Goal: Task Accomplishment & Management: Use online tool/utility

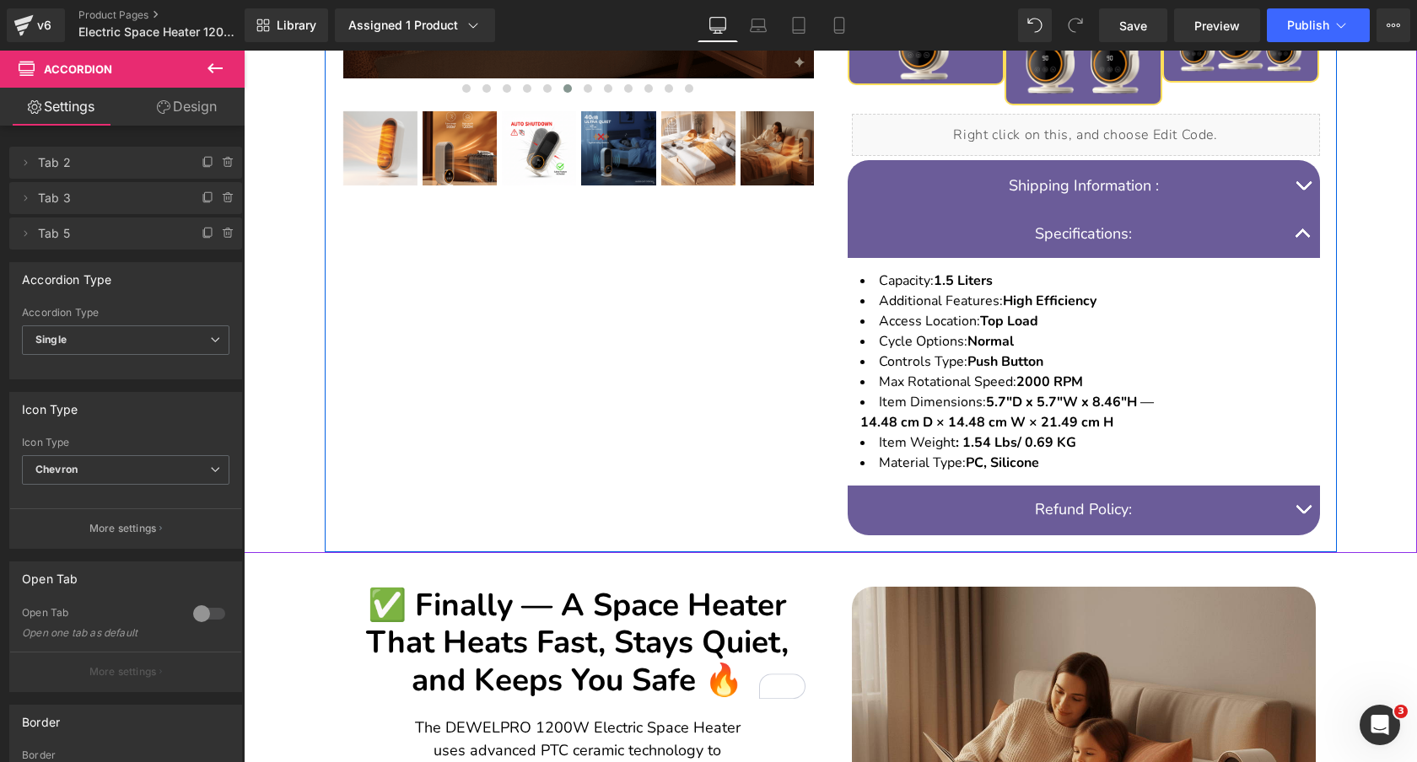
scroll to position [1015, 0]
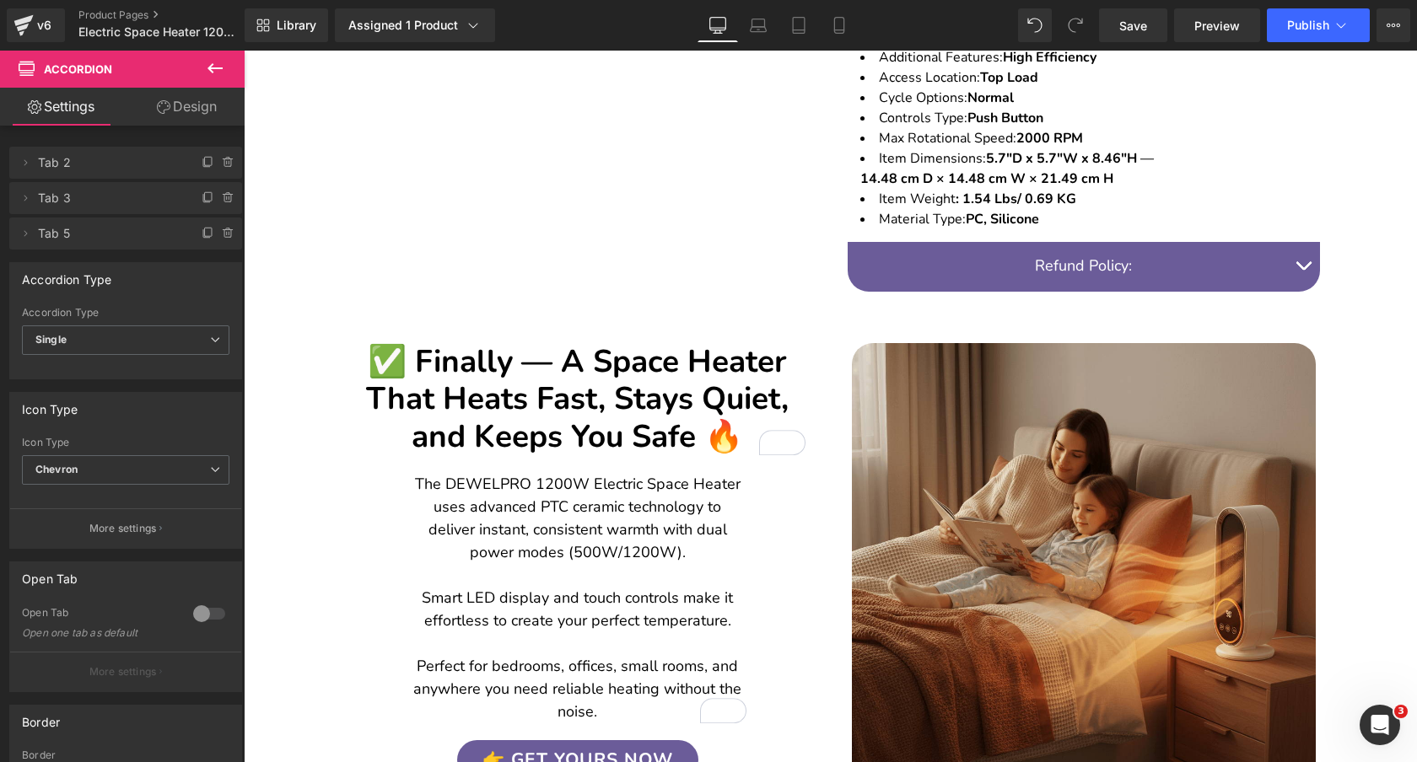
click at [716, 356] on h2 "✅ Finally — A Space Heater That Heats Fast, Stays Quiet, and Keeps You Safe 🔥" at bounding box center [577, 399] width 455 height 112
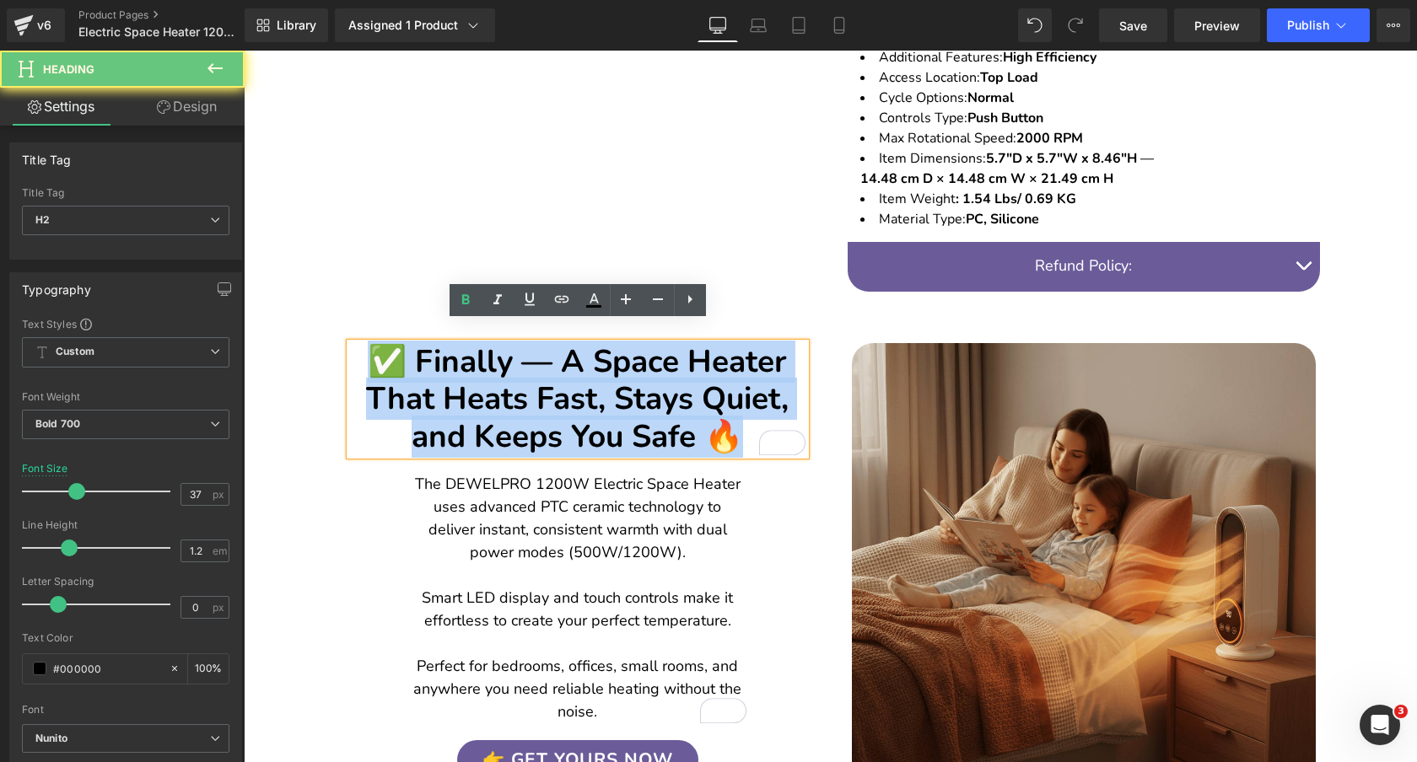
click at [716, 356] on h2 "✅ Finally — A Space Heater That Heats Fast, Stays Quiet, and Keeps You Safe 🔥" at bounding box center [577, 399] width 455 height 112
paste div "To enrich screen reader interactions, please activate Accessibility in Grammarl…"
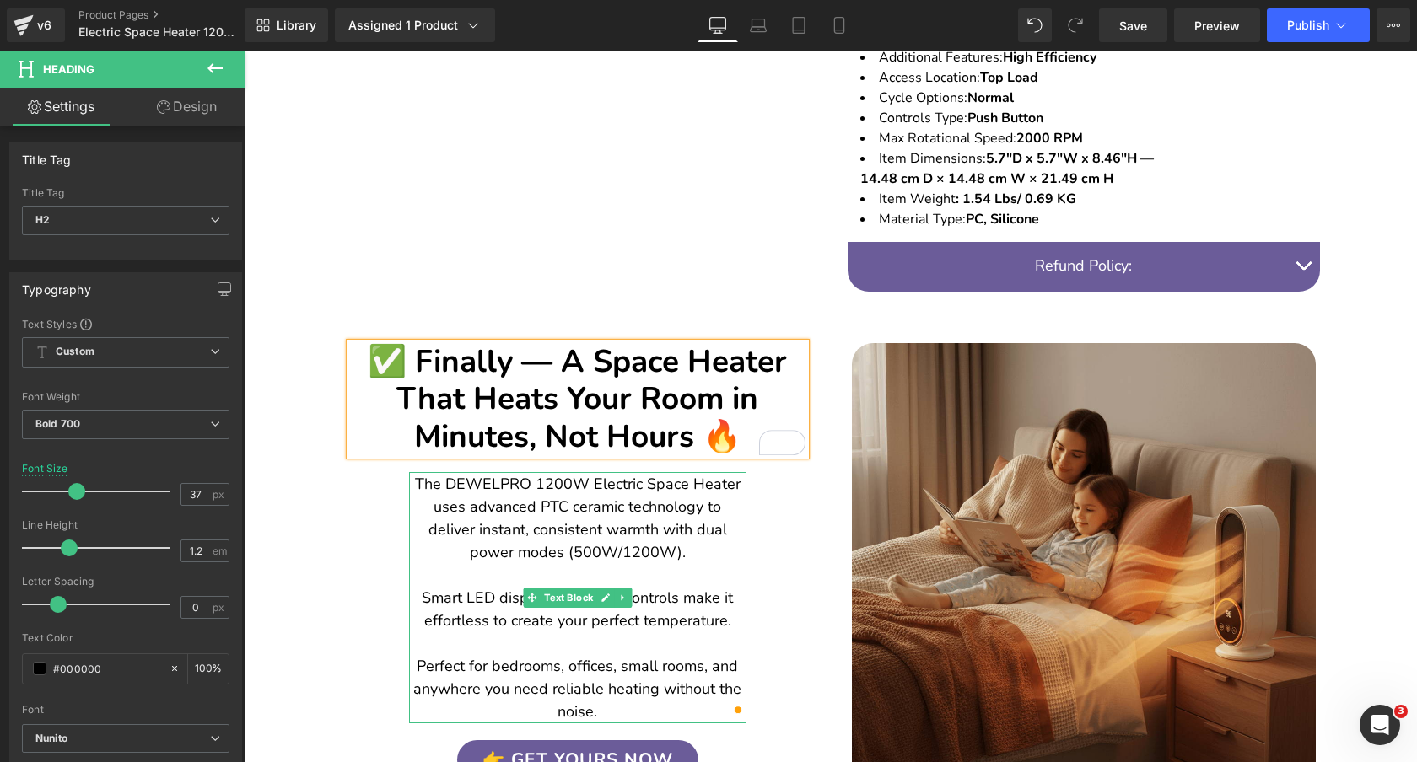
click at [674, 500] on p "The DEWELPRO 1200W Electric Space Heater uses advanced PTC ceramic technology t…" at bounding box center [577, 518] width 337 height 91
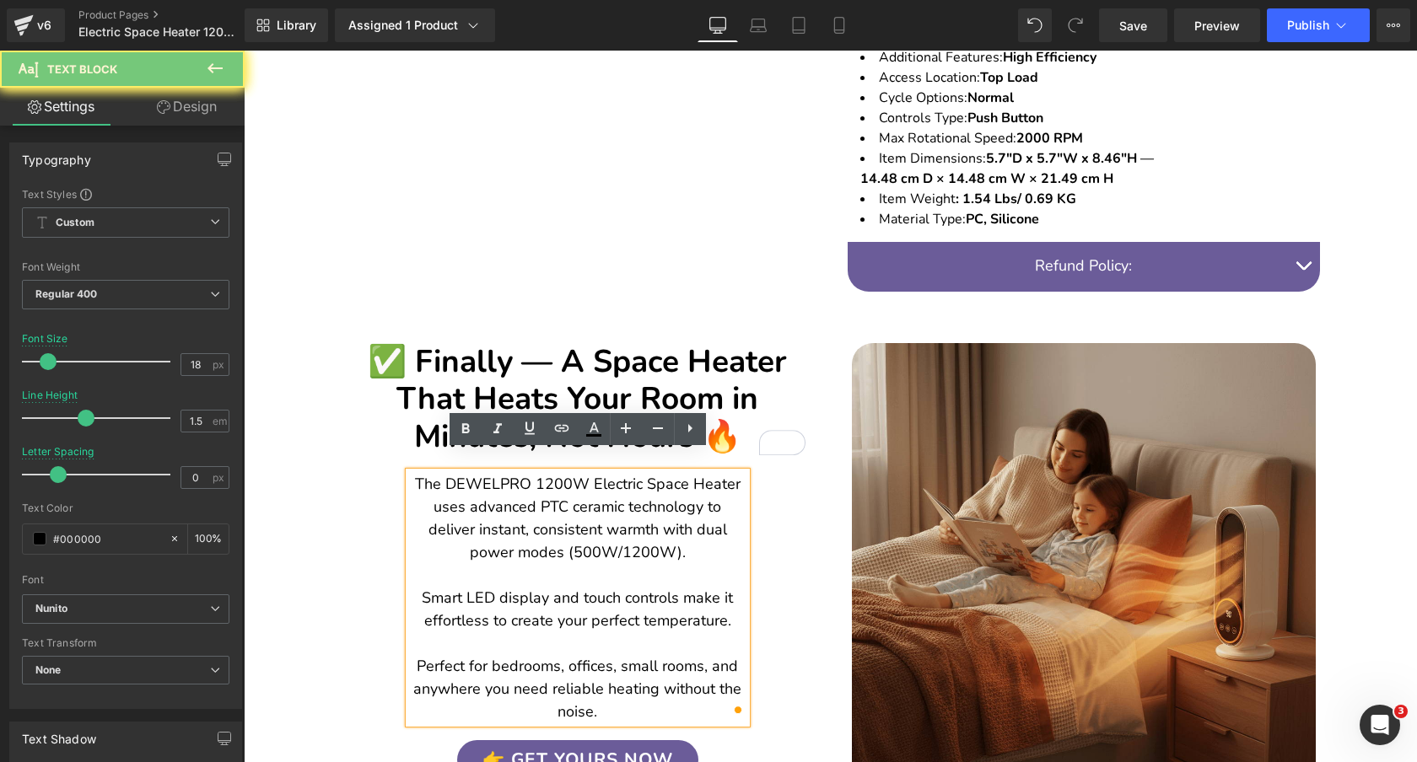
click at [674, 500] on p "The DEWELPRO 1200W Electric Space Heater uses advanced PTC ceramic technology t…" at bounding box center [577, 518] width 337 height 91
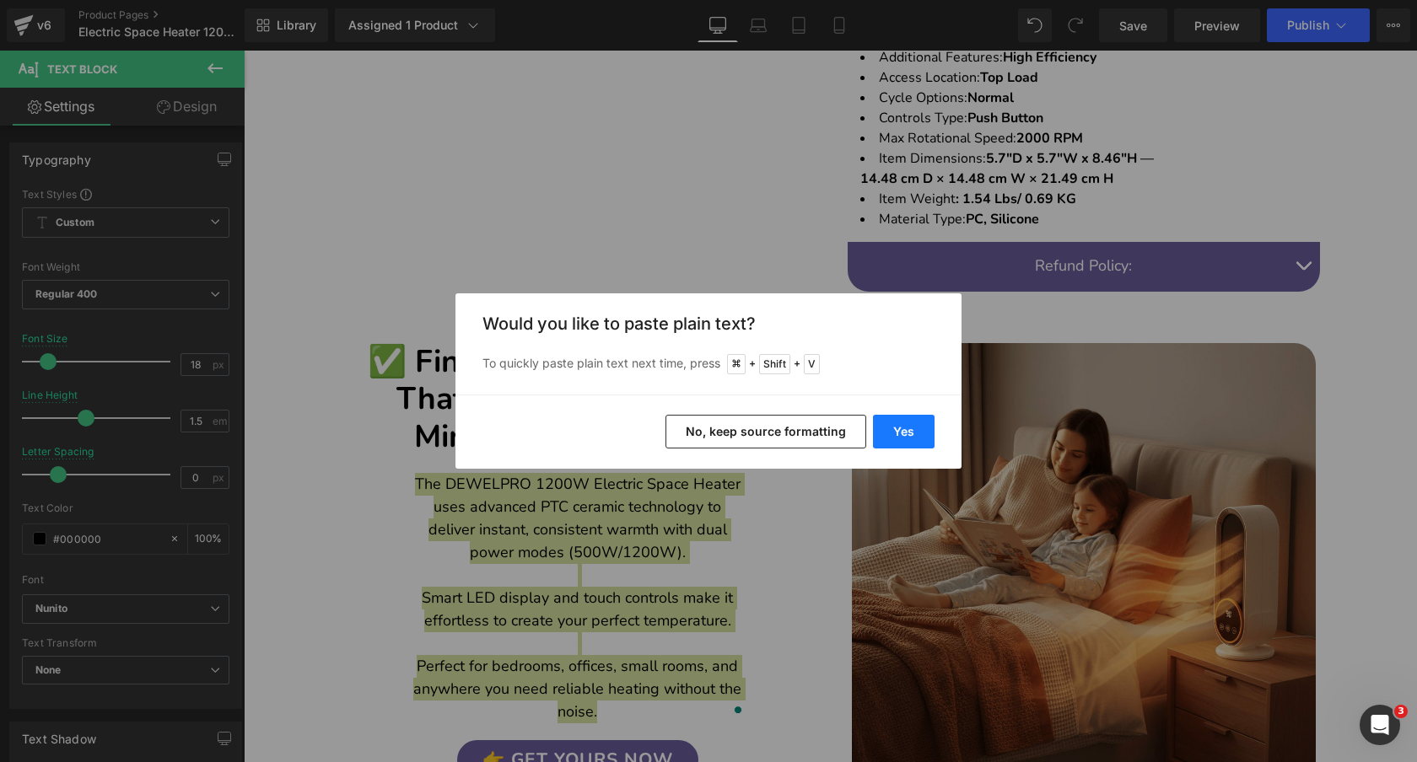
click at [911, 428] on button "Yes" at bounding box center [904, 432] width 62 height 34
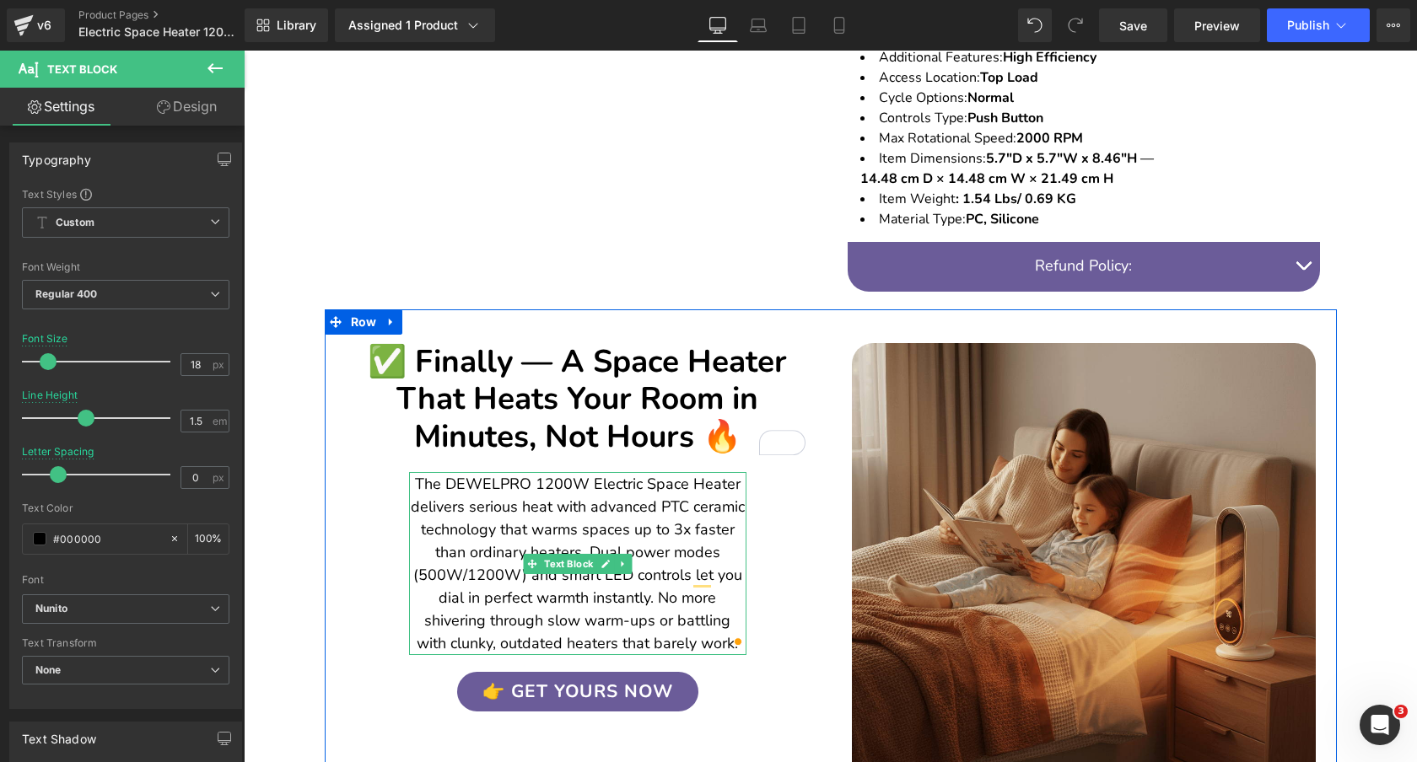
click at [415, 525] on p "The DEWELPRO 1200W Electric Space Heater delivers serious heat with advanced PT…" at bounding box center [577, 564] width 337 height 182
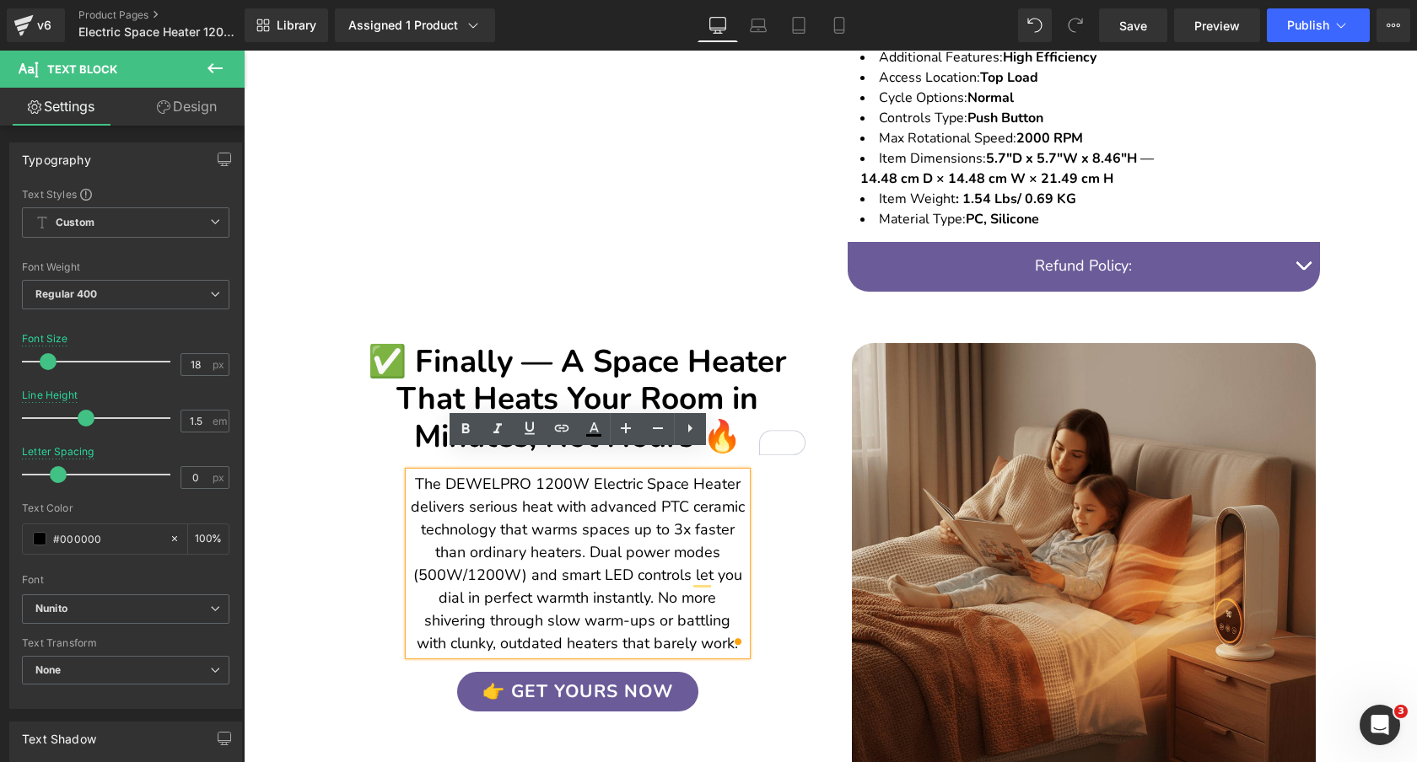
click at [590, 532] on p "The DEWELPRO 1200W Electric Space Heater delivers serious heat with advanced PT…" at bounding box center [577, 564] width 337 height 182
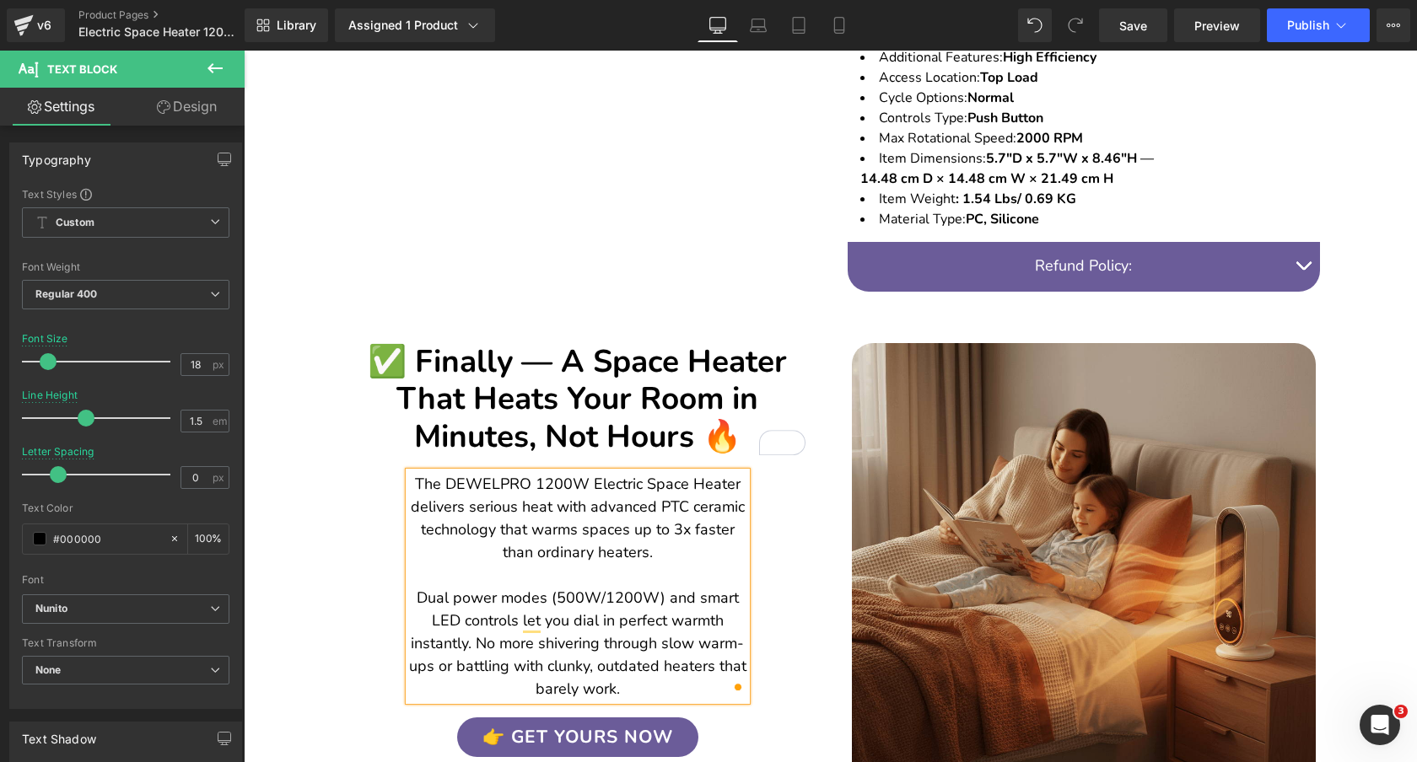
click at [478, 621] on p "Dual power modes (500W/1200W) and smart LED controls let you dial in perfect wa…" at bounding box center [577, 644] width 337 height 114
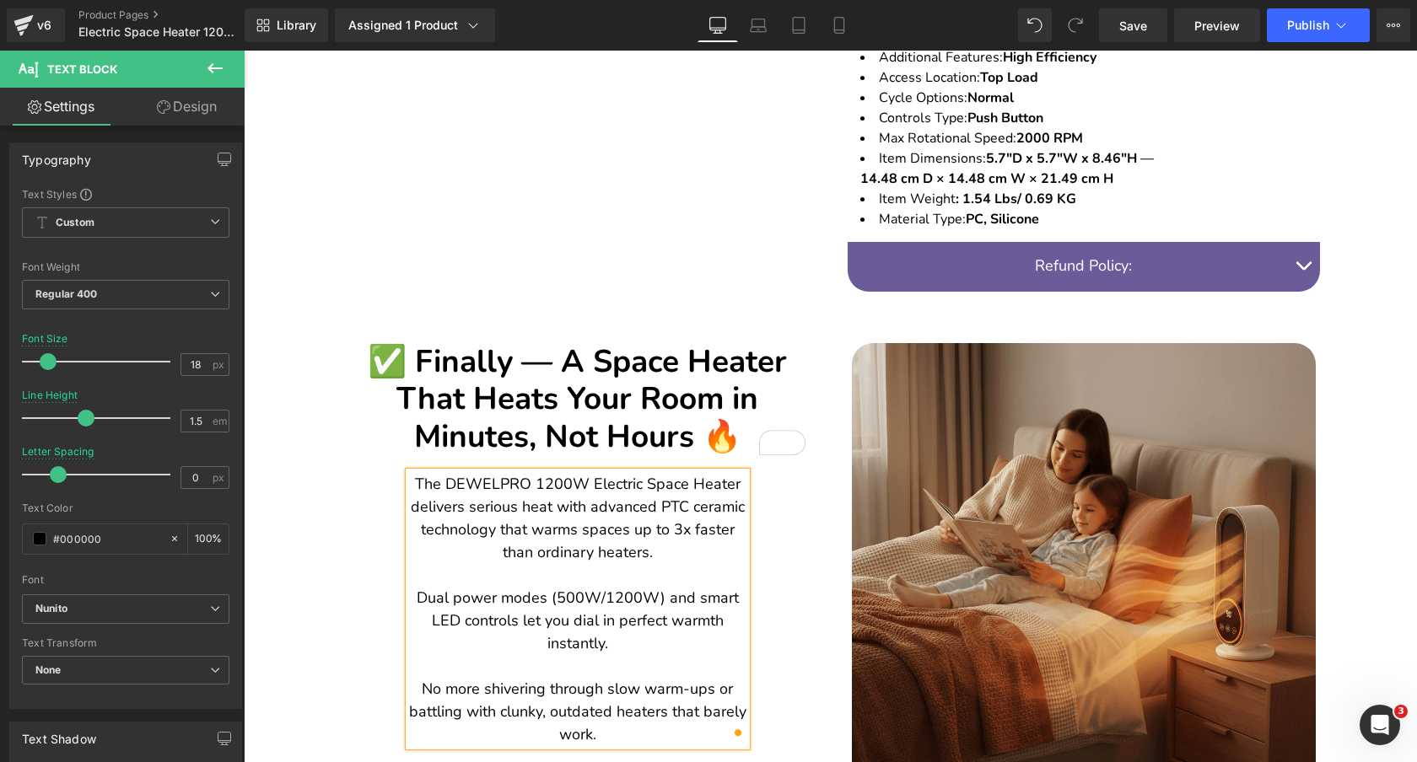
click at [347, 507] on div "✅ Finally — A Space Heater That Heats Your Room in Minutes, Not Hours 🔥 Heading…" at bounding box center [578, 555] width 506 height 493
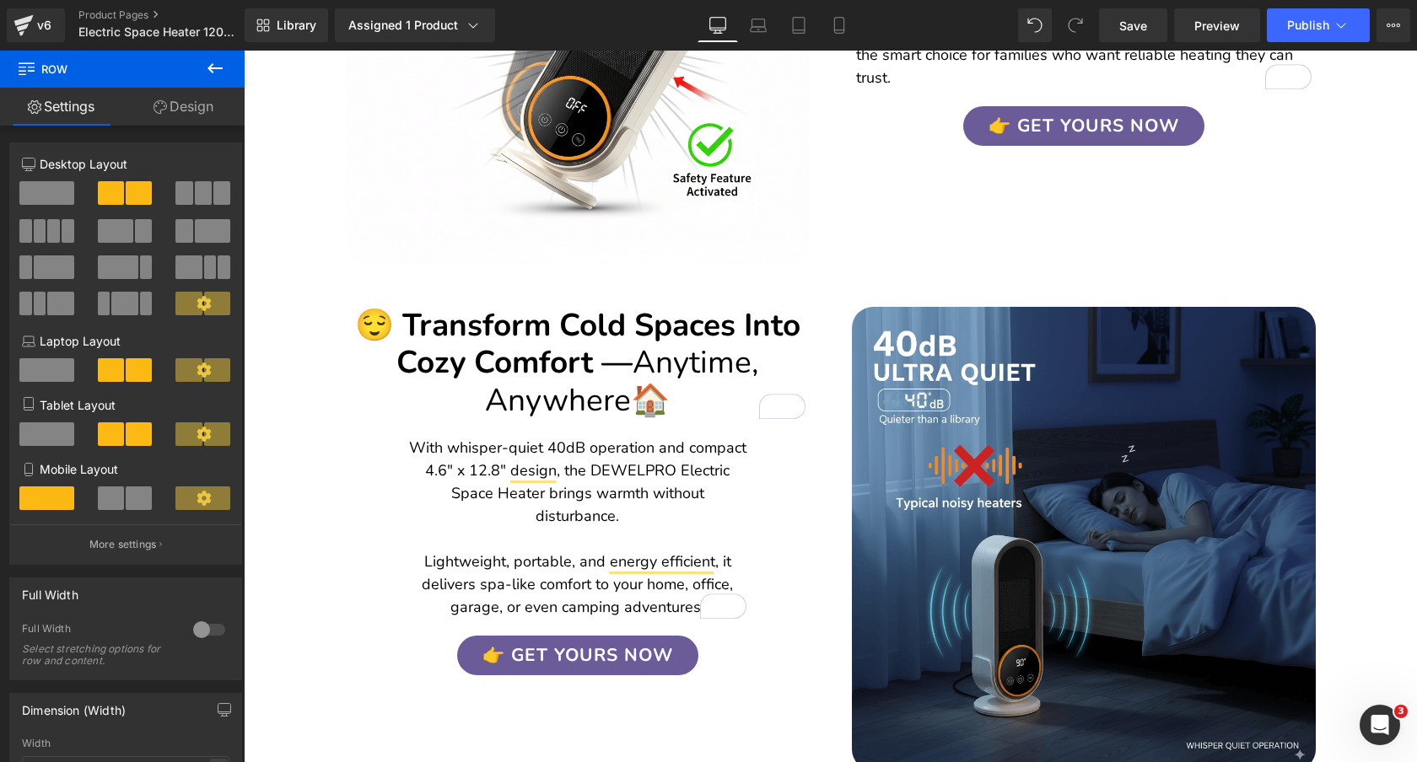
scroll to position [2070, 0]
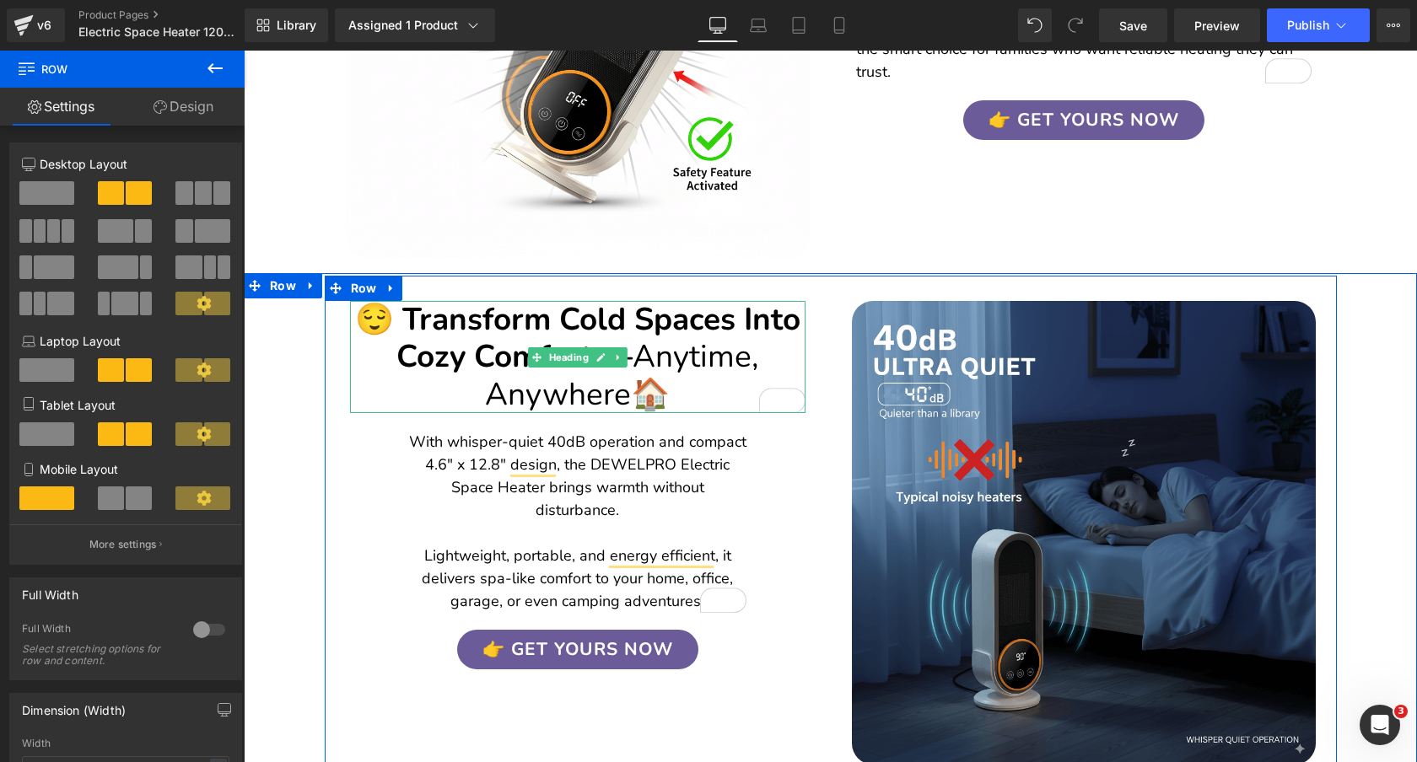
click at [758, 336] on span "Anytime, Anywhere" at bounding box center [621, 375] width 273 height 79
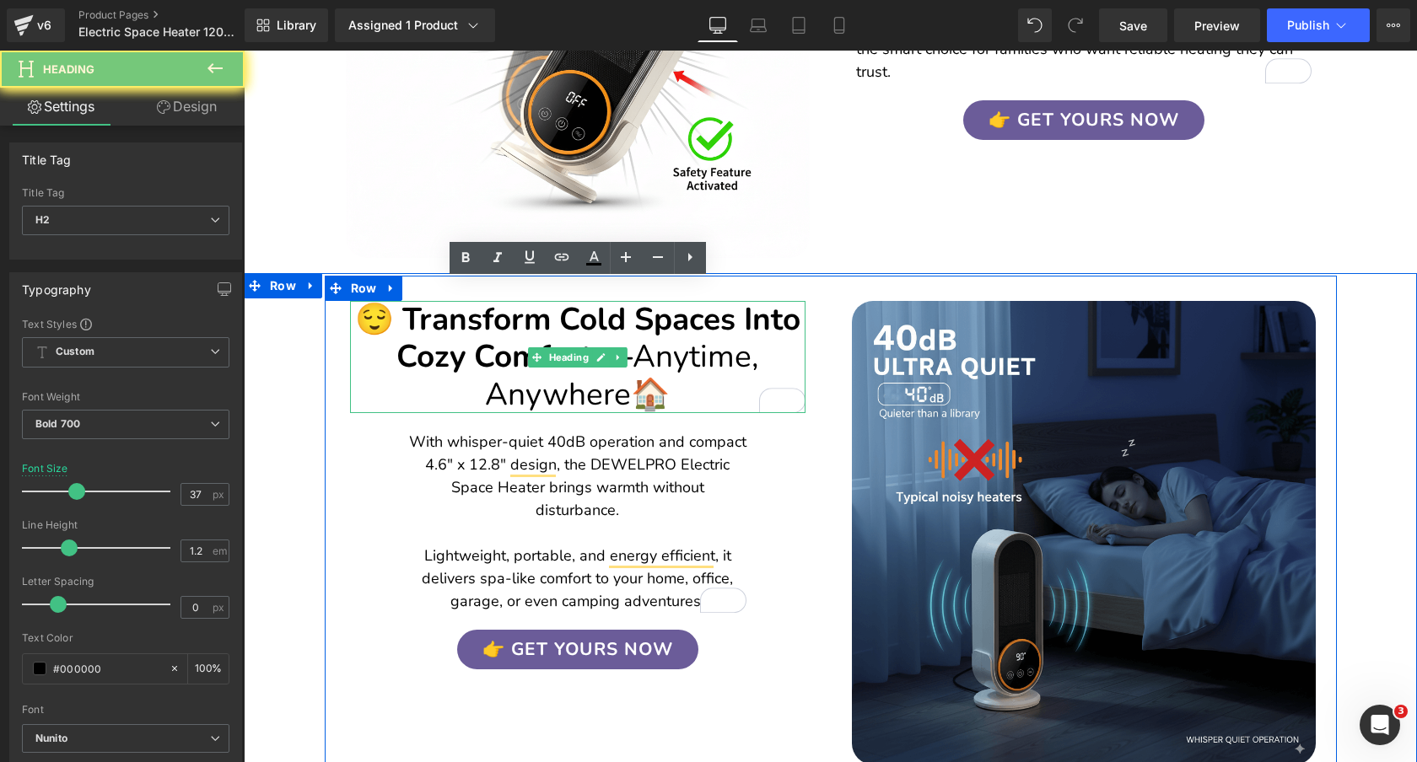
click at [758, 336] on span "Anytime, Anywhere" at bounding box center [621, 375] width 273 height 79
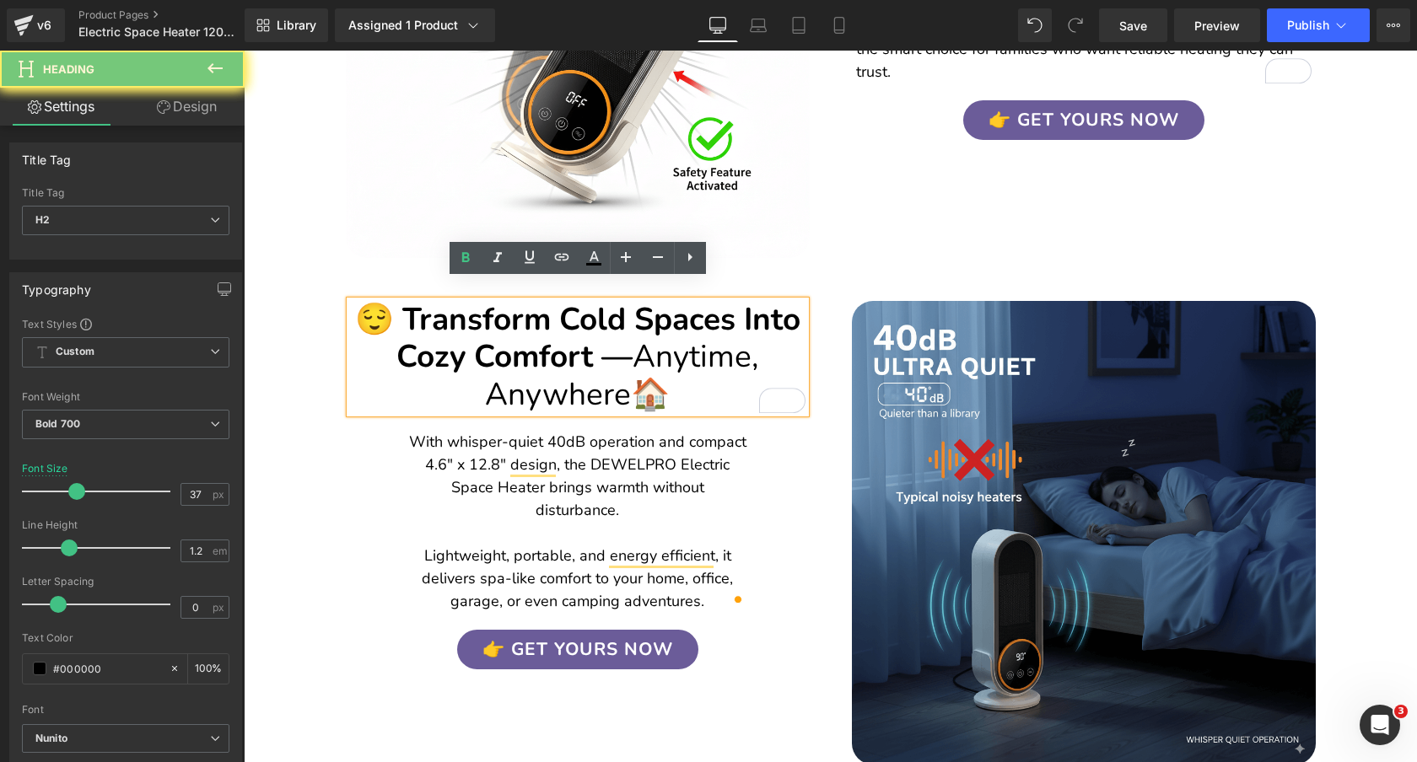
paste div "To enrich screen reader interactions, please activate Accessibility in Grammarl…"
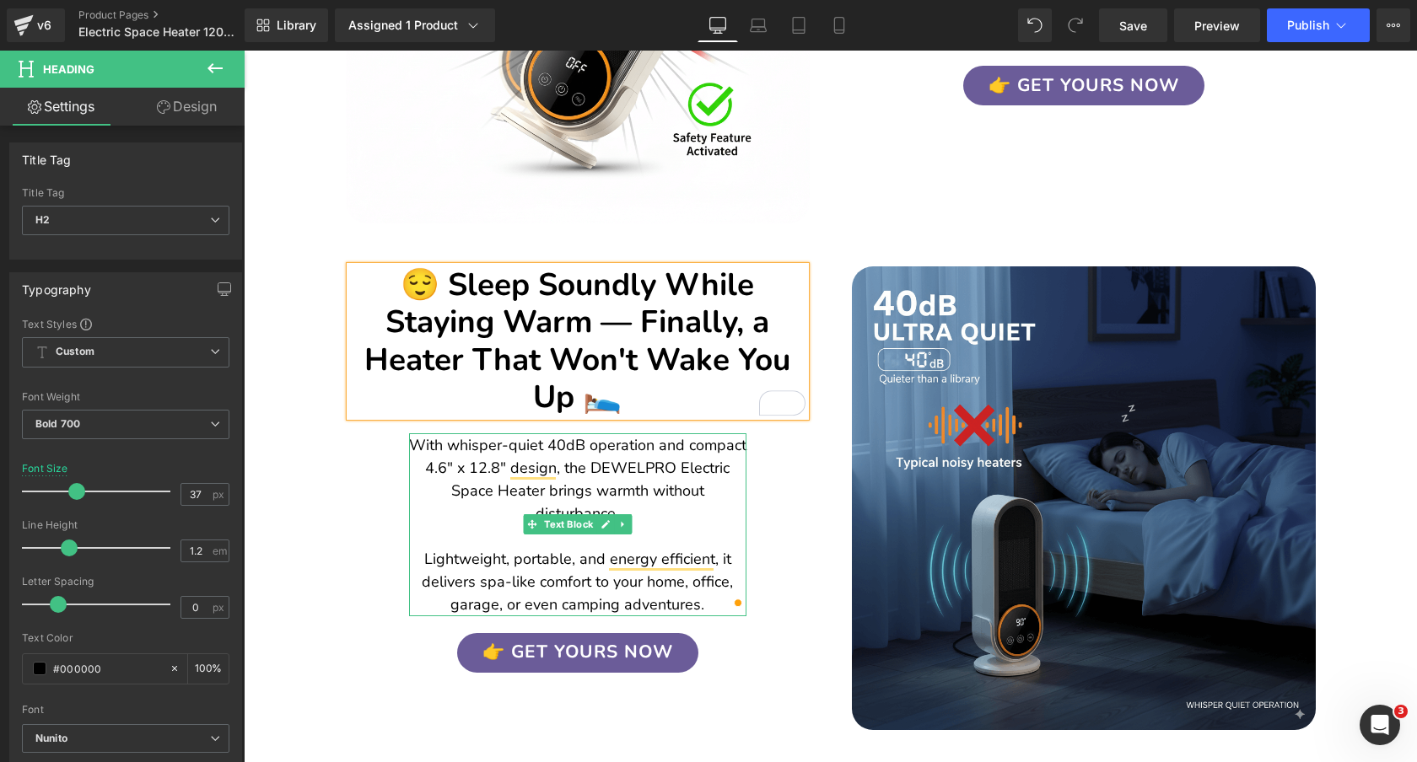
scroll to position [2125, 0]
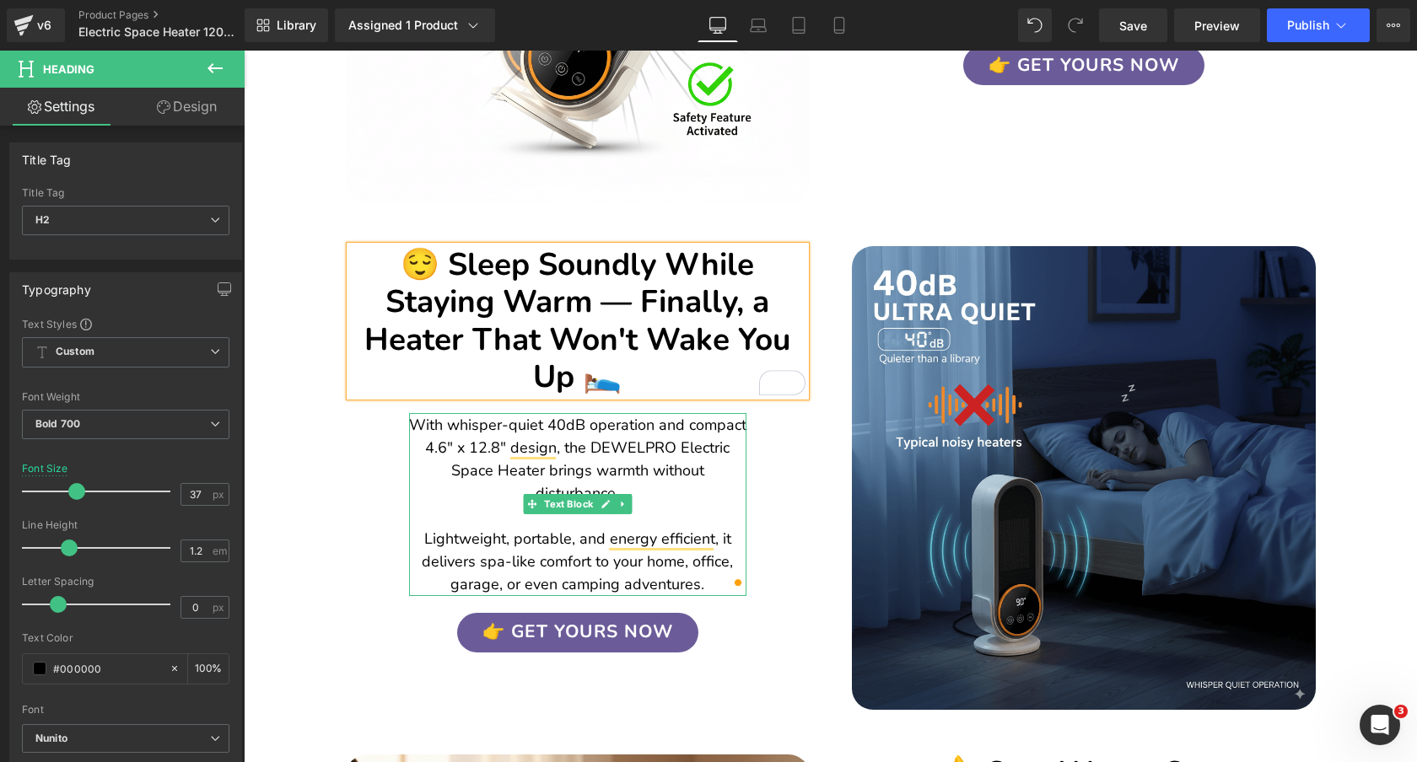
click at [686, 460] on p "With whisper-quiet 40dB operation and compact 4.6" x 12.8" design, the DEWELPRO…" at bounding box center [577, 459] width 337 height 91
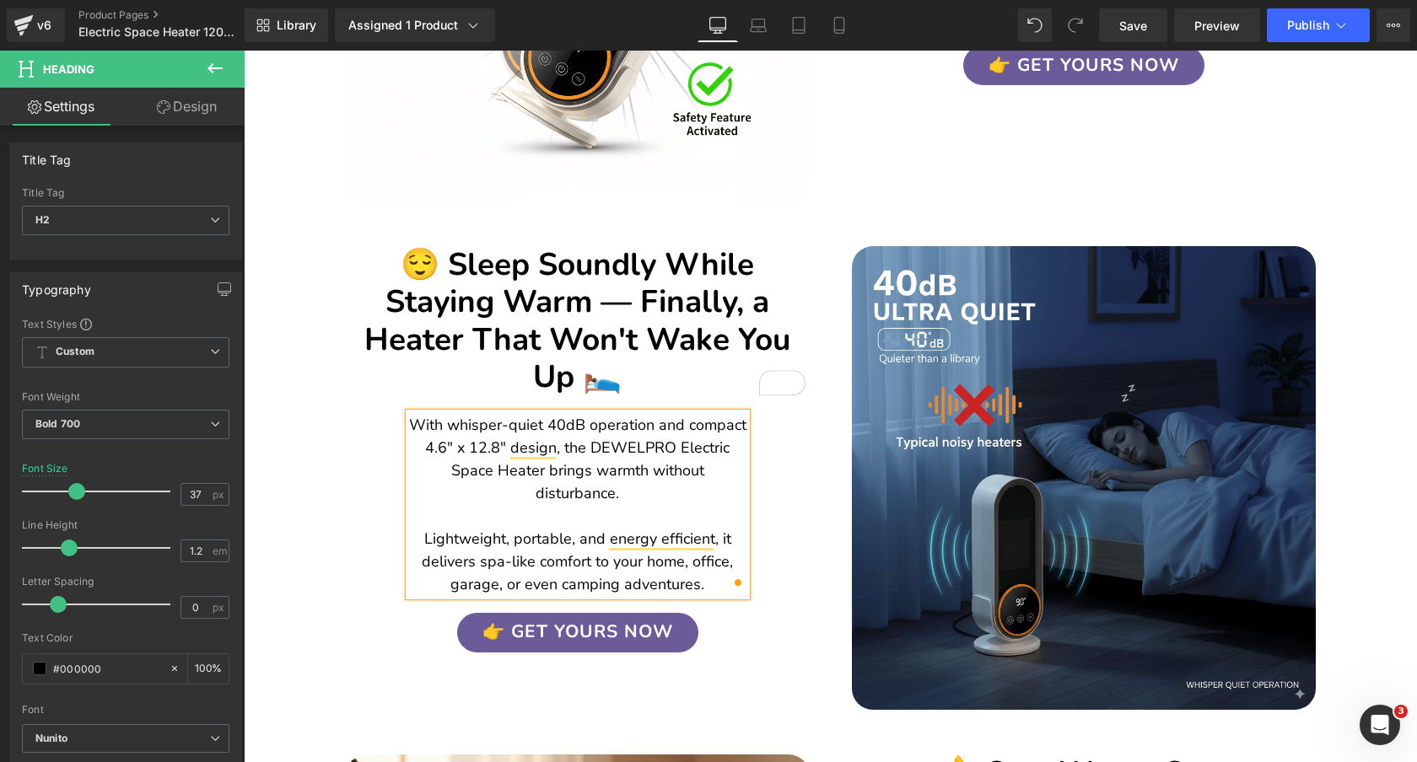
click at [686, 460] on p "With whisper-quiet 40dB operation and compact 4.6" x 12.8" design, the DEWELPRO…" at bounding box center [577, 459] width 337 height 91
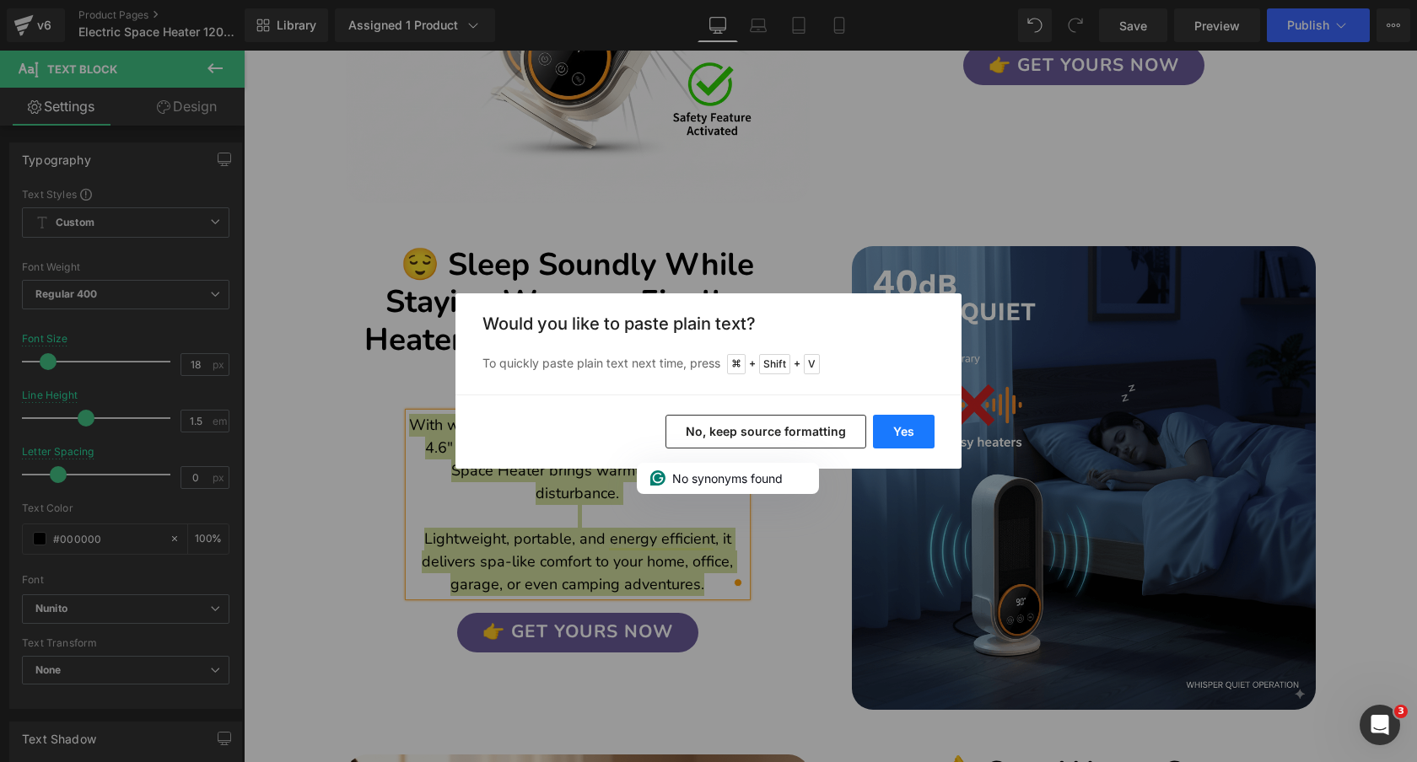
click at [895, 426] on button "Yes" at bounding box center [904, 432] width 62 height 34
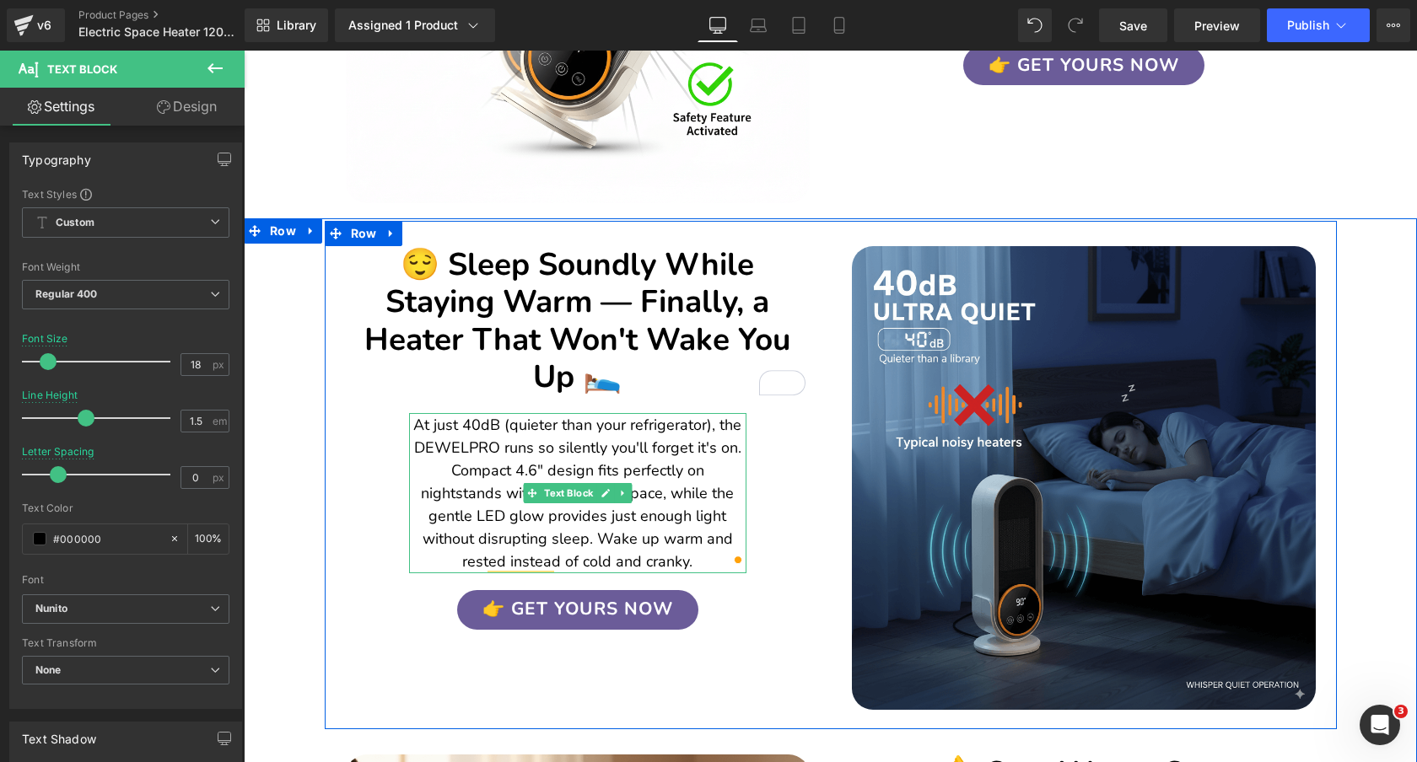
click at [715, 446] on p "At just 40dB (quieter than your refrigerator), the DEWELPRO runs so silently yo…" at bounding box center [577, 493] width 337 height 159
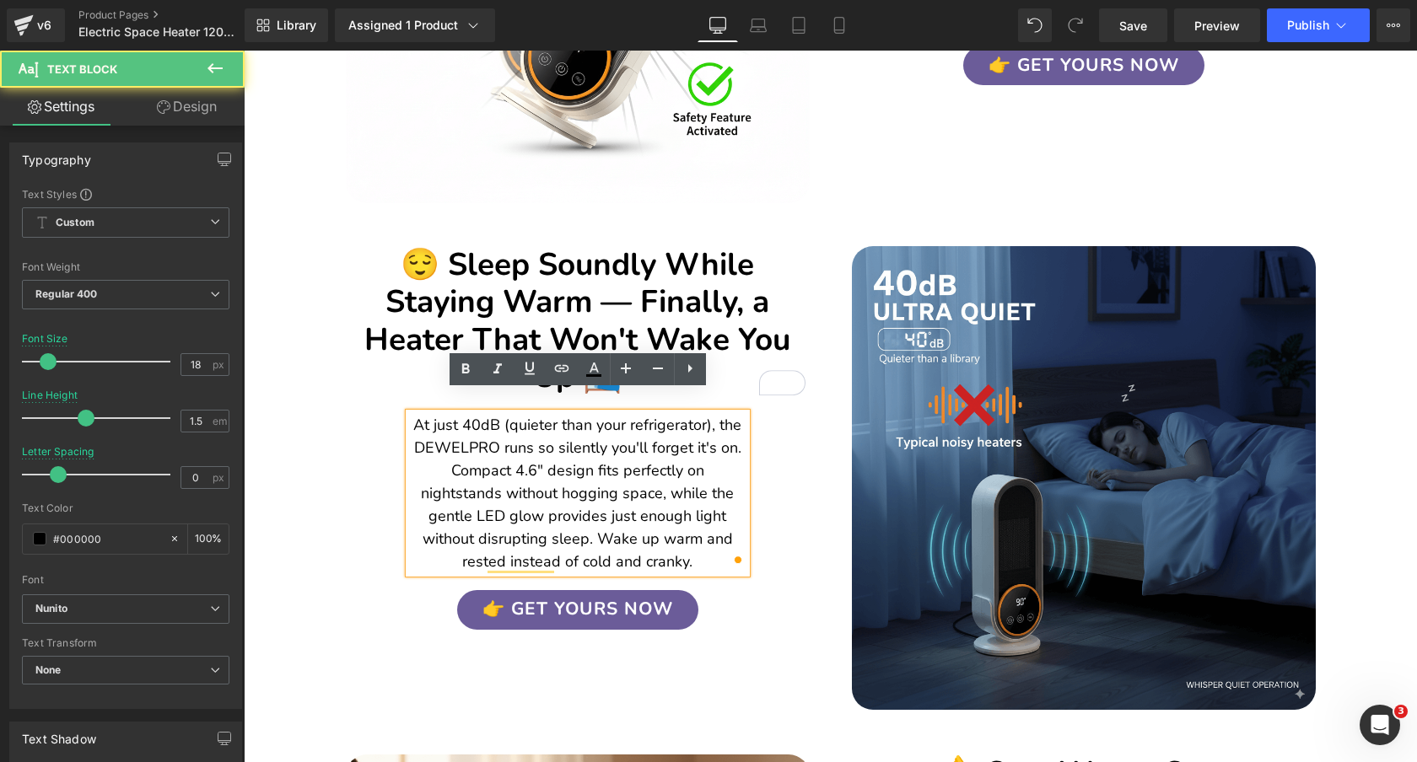
click at [412, 448] on p "At just 40dB (quieter than your refrigerator), the DEWELPRO runs so silently yo…" at bounding box center [577, 493] width 337 height 159
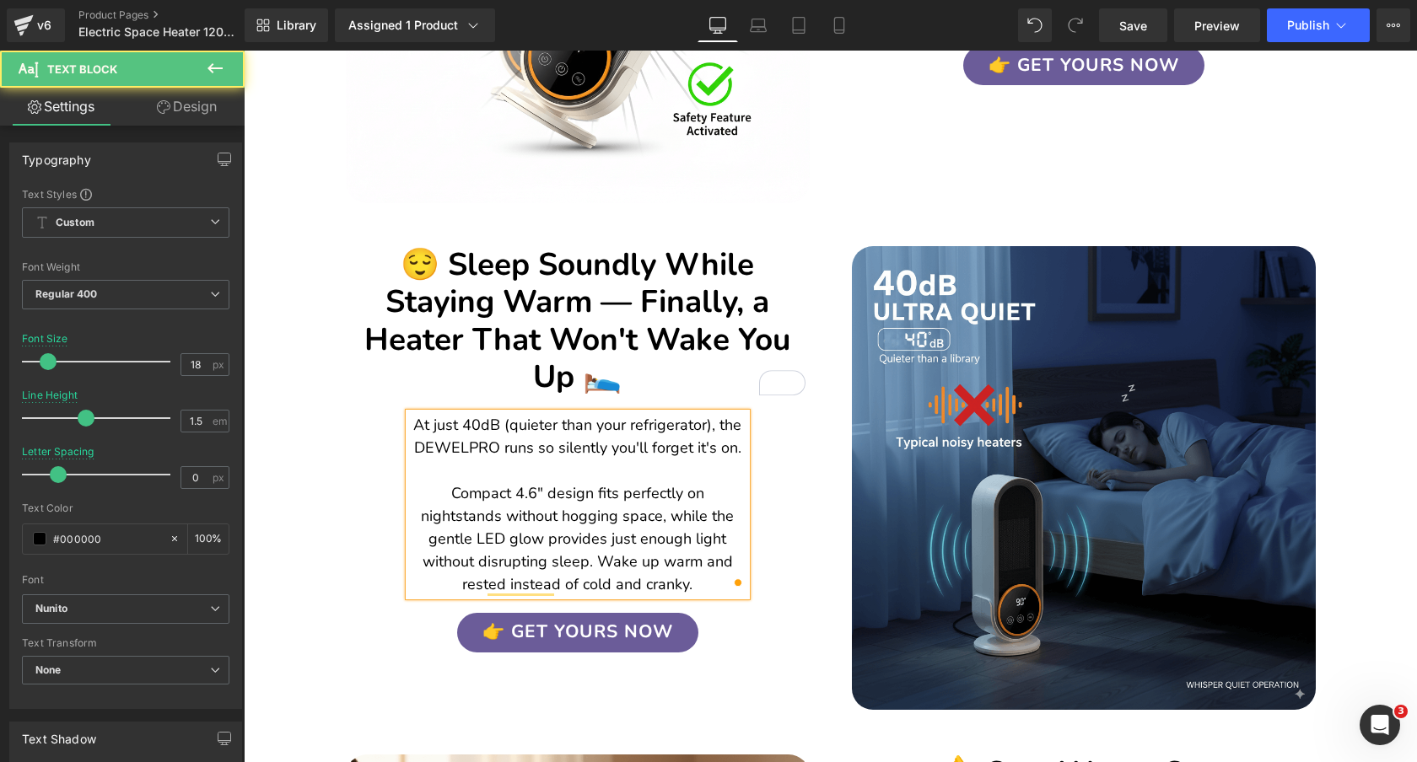
click at [547, 538] on p "At just 40dB (quieter than your refrigerator), the DEWELPRO runs so silently yo…" at bounding box center [577, 505] width 337 height 182
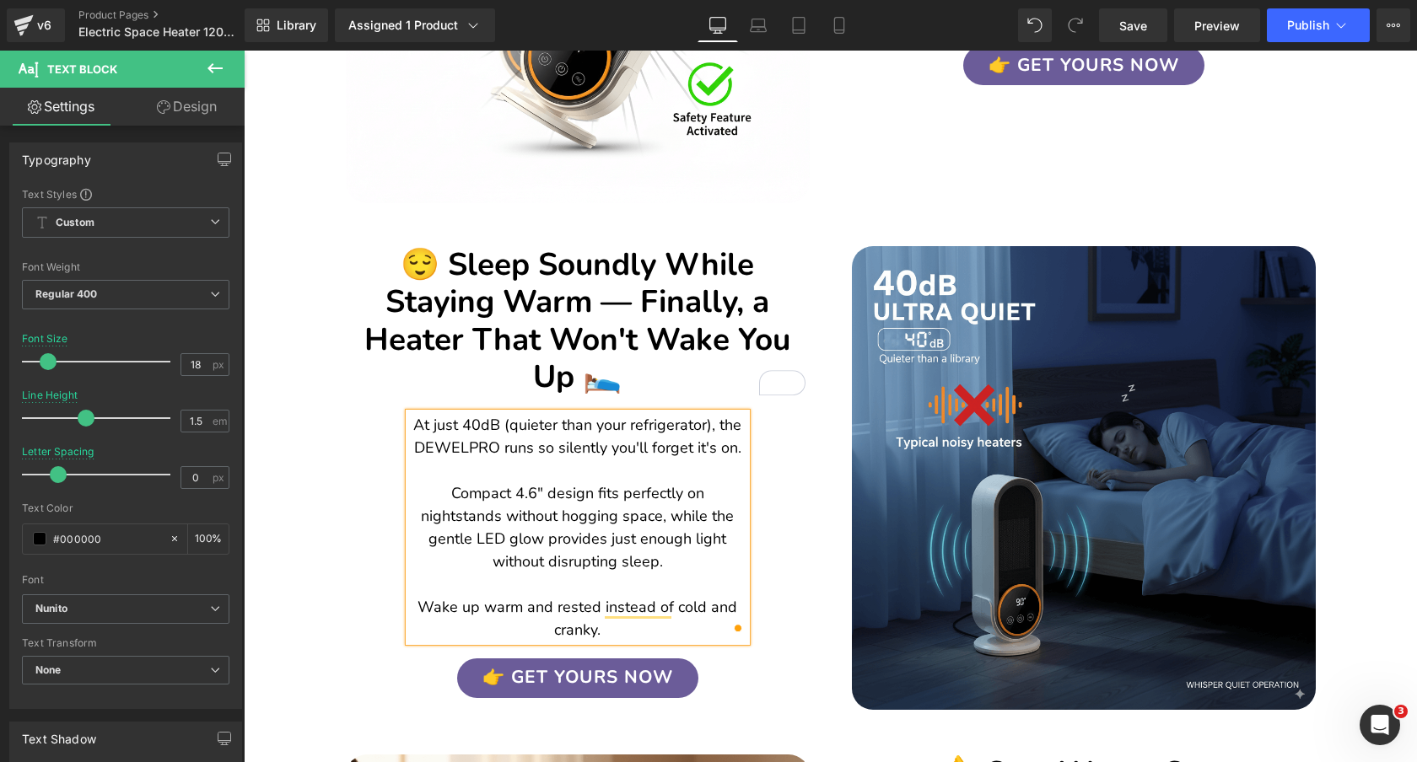
click at [352, 507] on div "😌 Sleep Soundly While Staying Warm — Finally, a Heater That Won't Wake You Up 🛌…" at bounding box center [578, 459] width 506 height 477
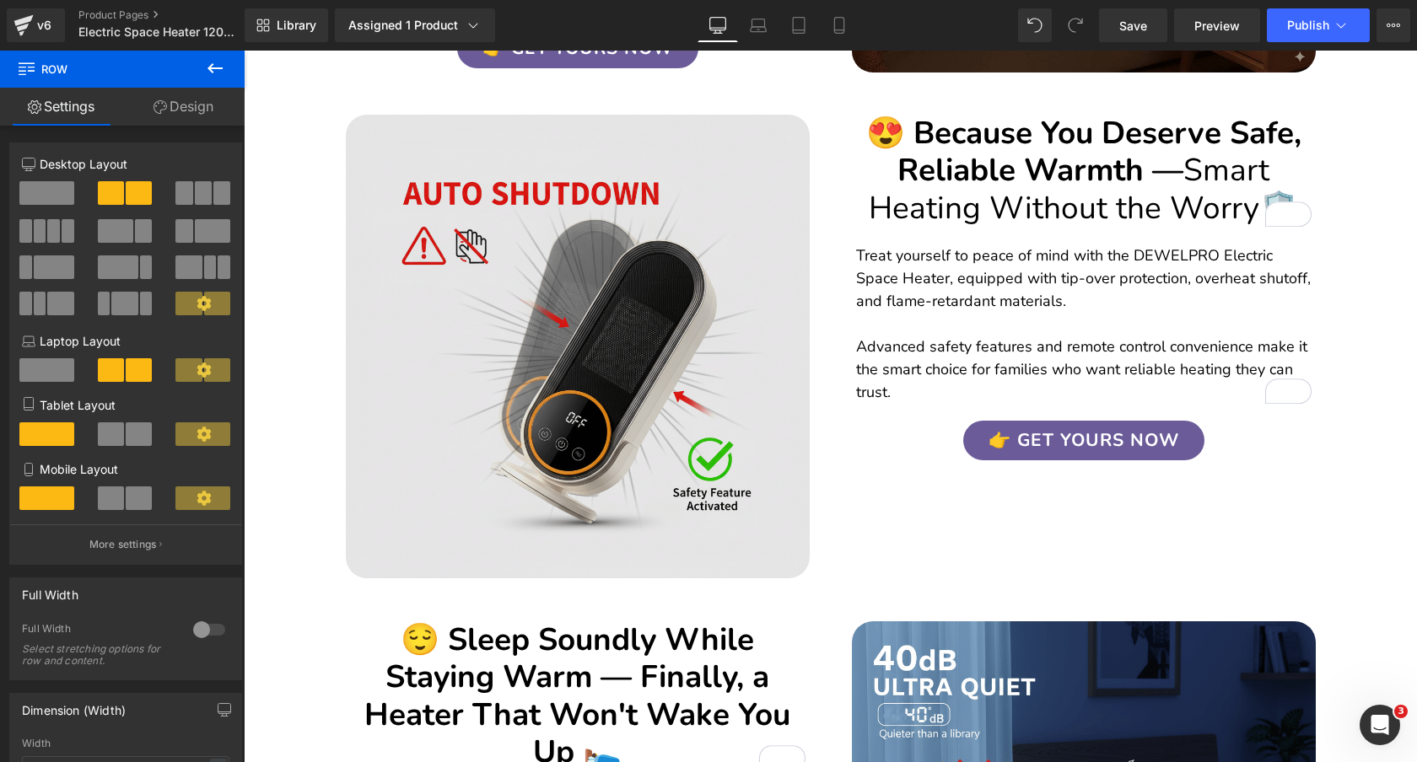
scroll to position [1658, 0]
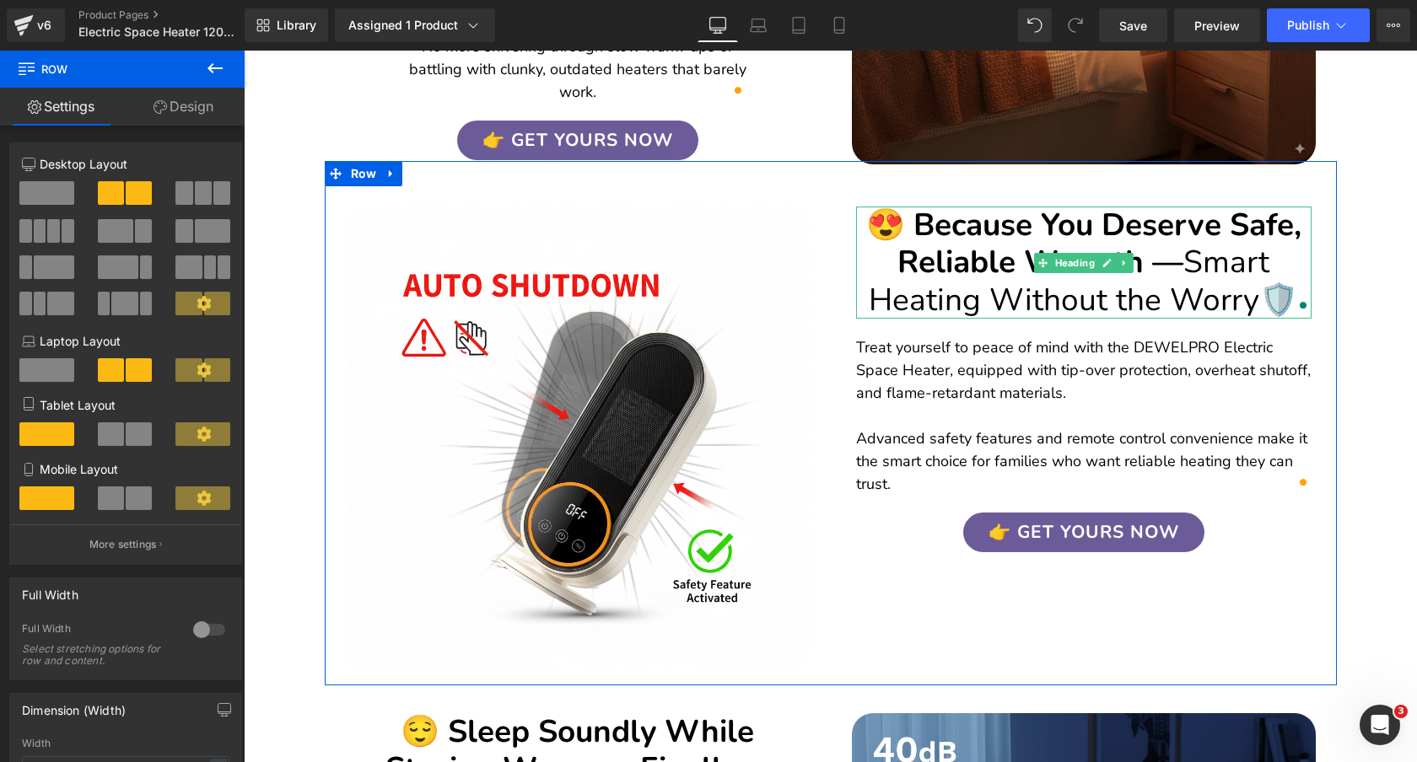
click at [1185, 227] on h2 "😍 Because You Deserve Safe, Reliable Warmth — Smart Heating Without the Worry 🛡️" at bounding box center [1083, 263] width 455 height 112
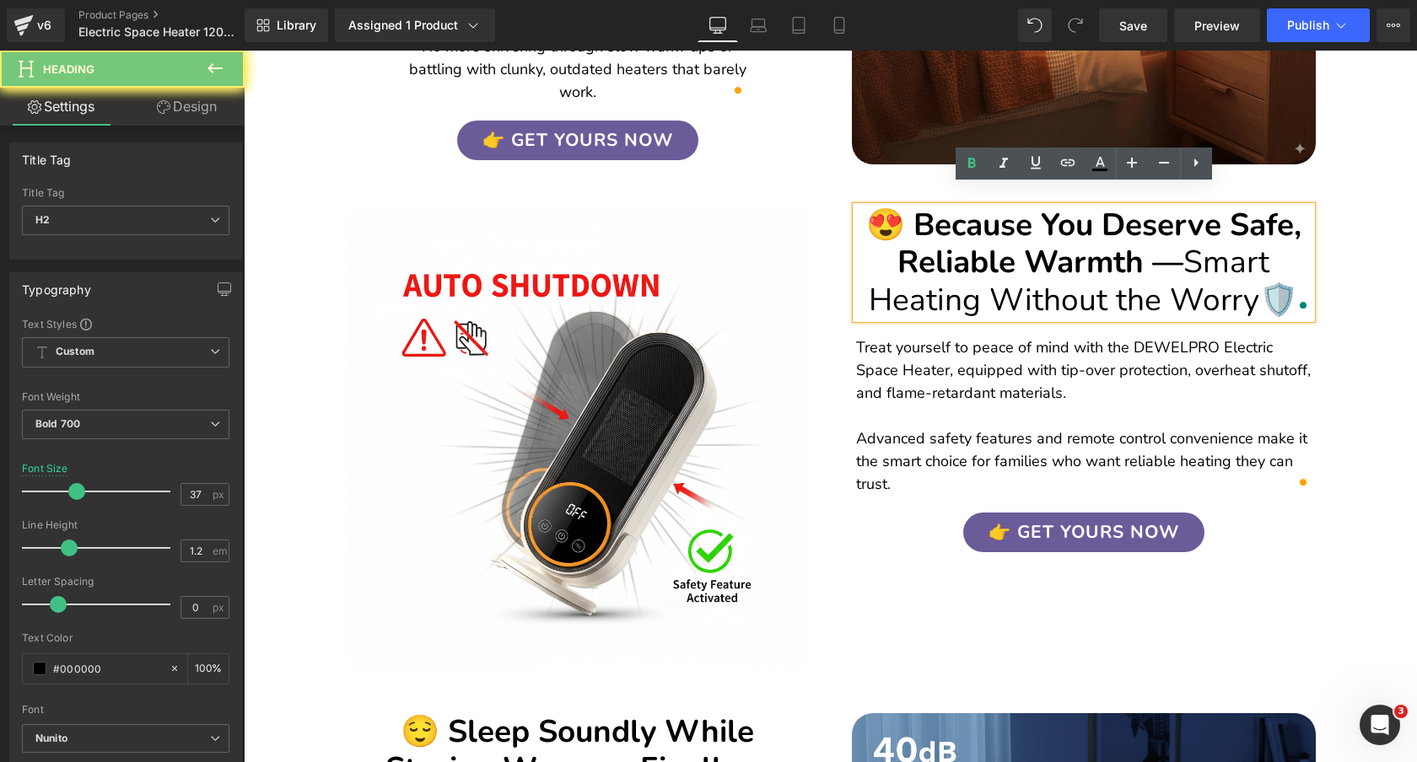
paste div "To enrich screen reader interactions, please activate Accessibility in Grammarl…"
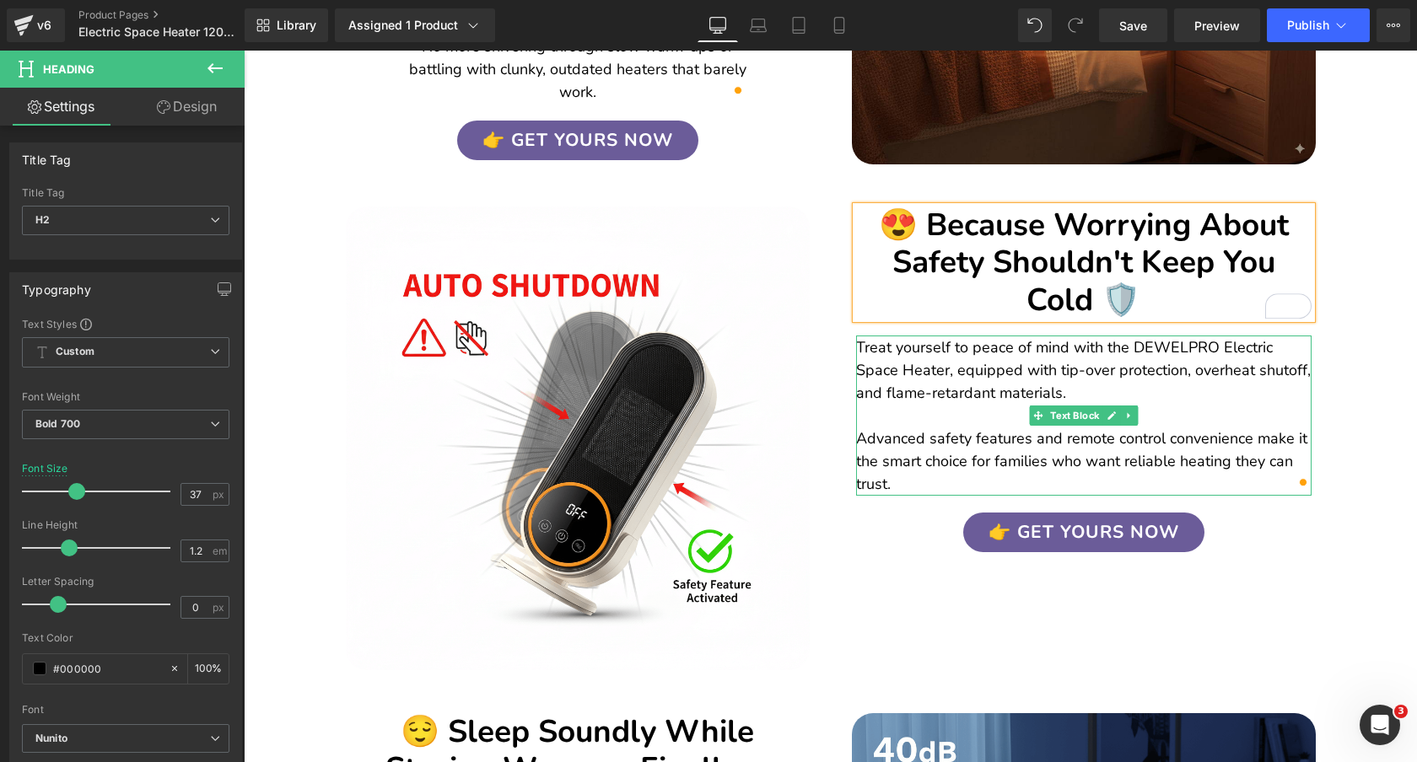
click at [1133, 336] on p "Treat yourself to peace of mind with the DEWELPRO Electric Space Heater, equipp…" at bounding box center [1083, 370] width 455 height 68
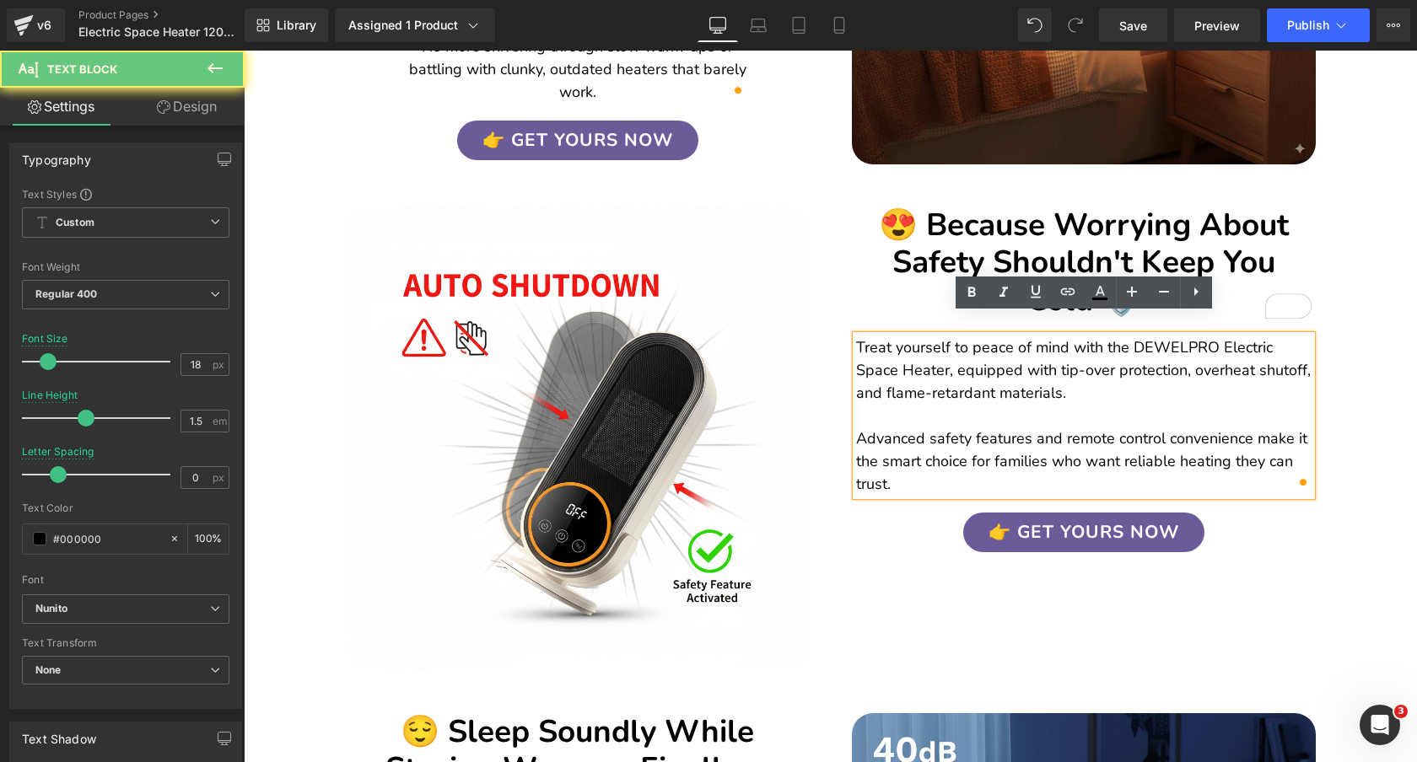
click at [1133, 336] on p "Treat yourself to peace of mind with the DEWELPRO Electric Space Heater, equipp…" at bounding box center [1083, 370] width 455 height 68
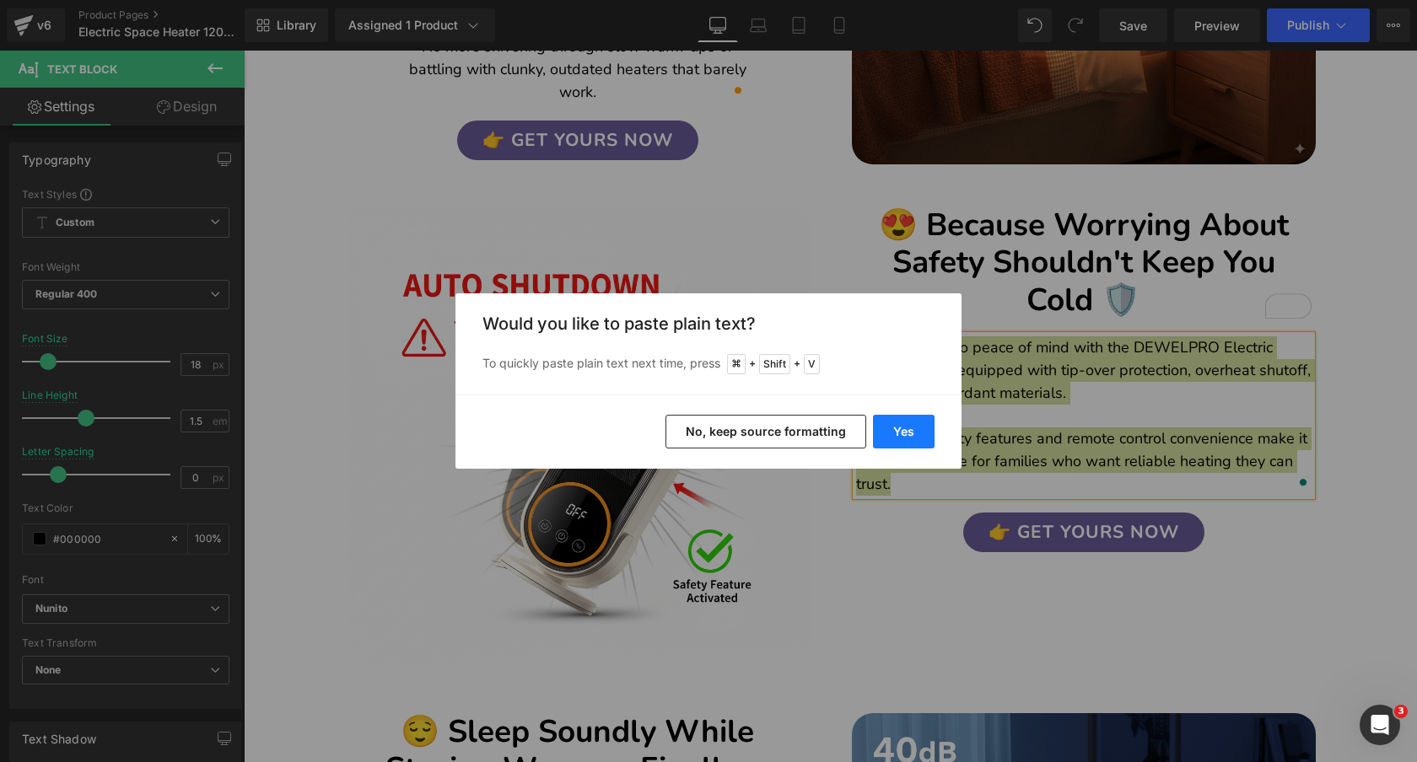
click at [903, 434] on button "Yes" at bounding box center [904, 432] width 62 height 34
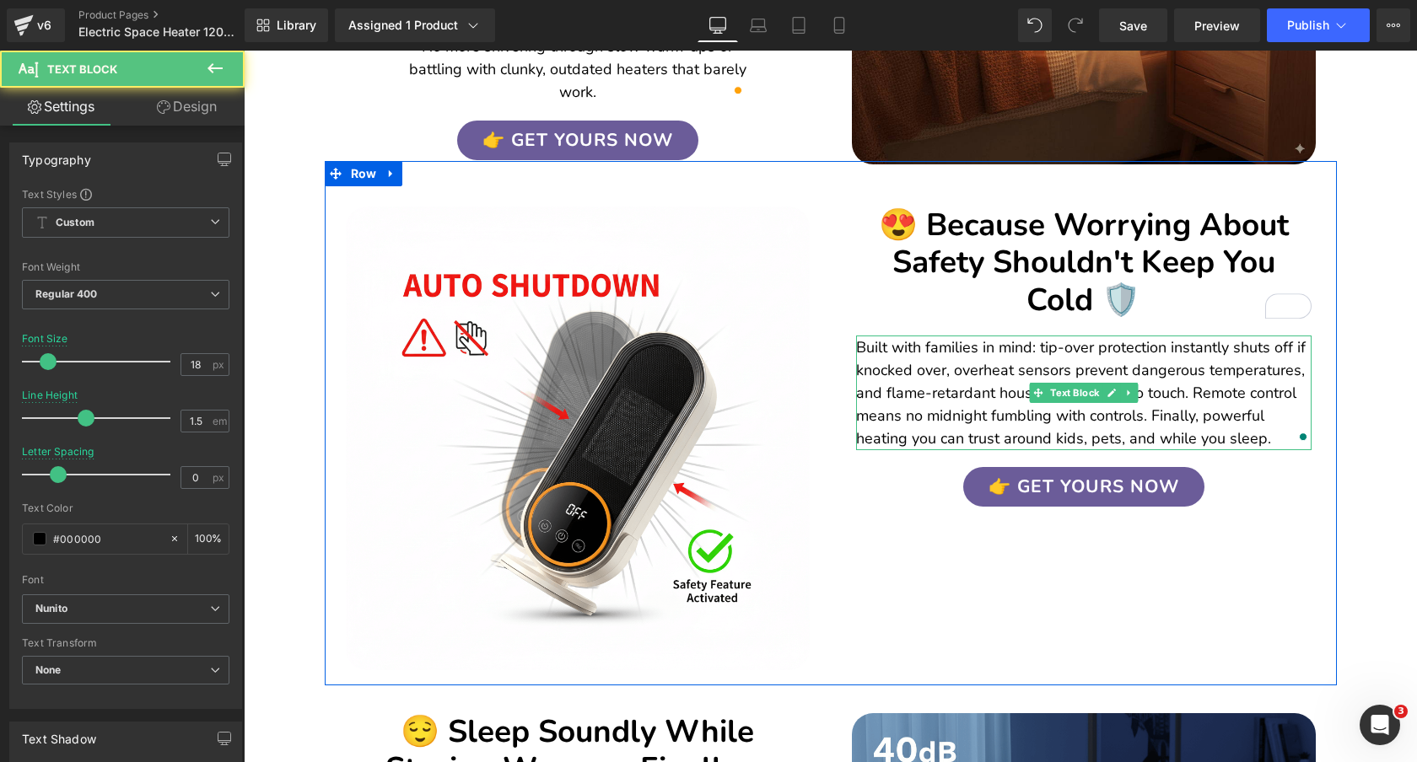
click at [1192, 374] on p "Built with families in mind: tip-over protection instantly shuts off if knocked…" at bounding box center [1083, 393] width 455 height 114
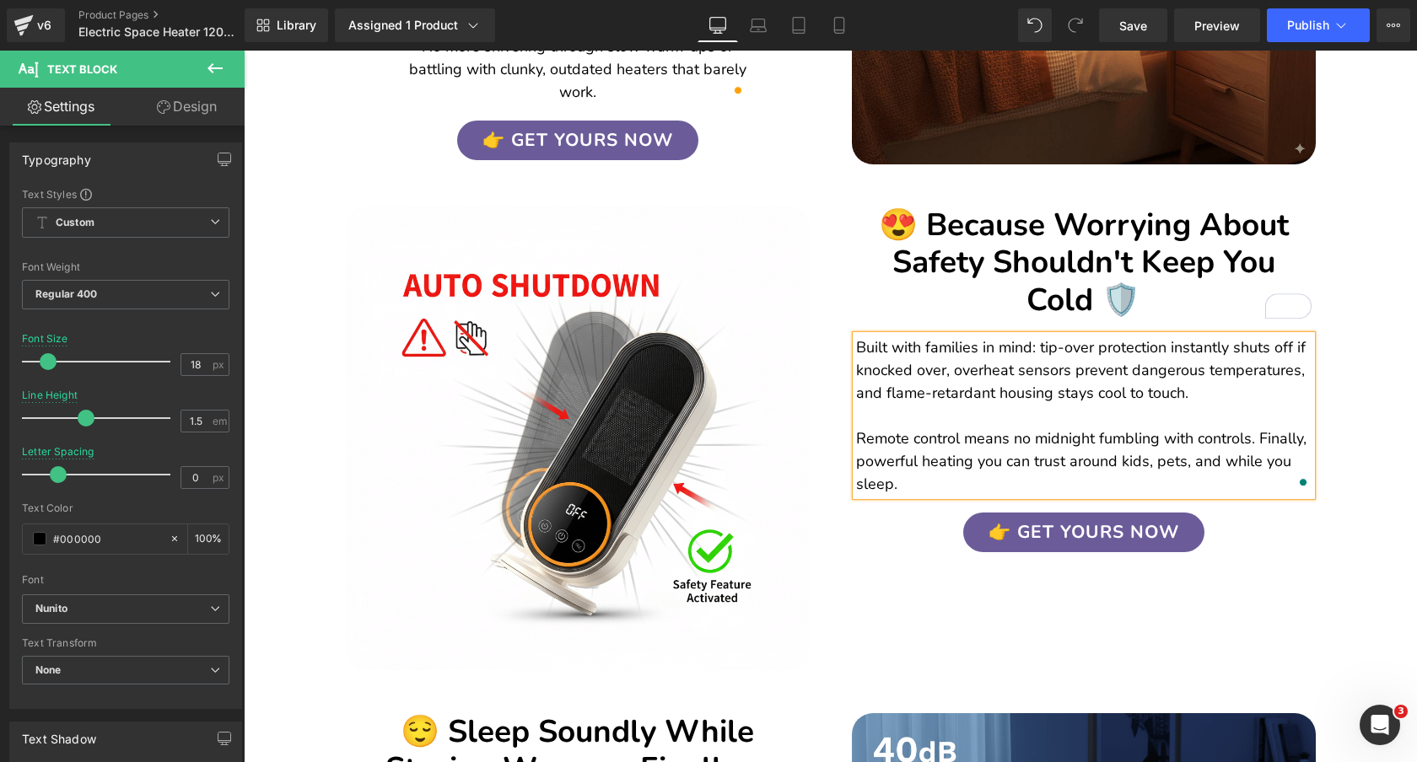
click at [1321, 573] on div "Image 😍 Because Worrying About Safety Shouldn't Keep You Cold 🛡️ Heading Image …" at bounding box center [831, 423] width 1012 height 525
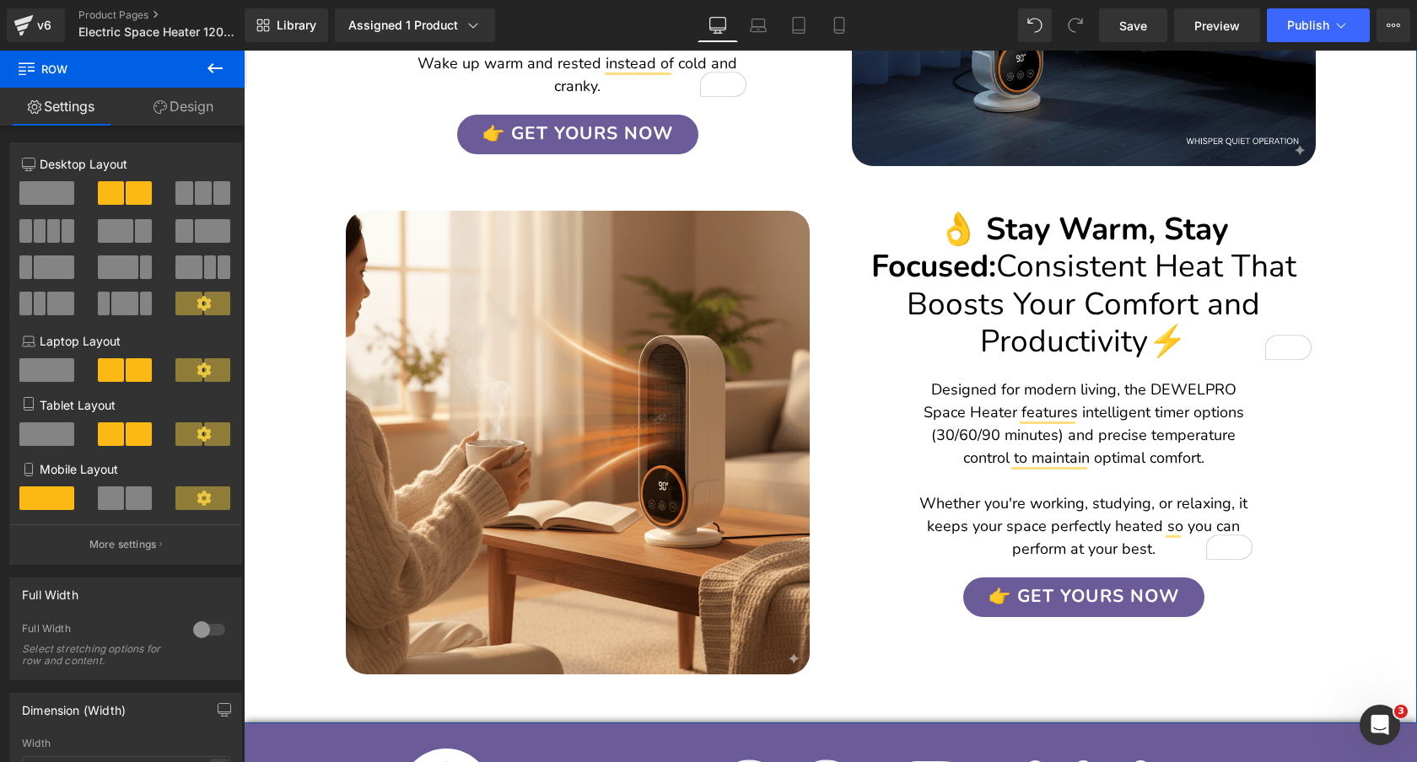
scroll to position [2677, 0]
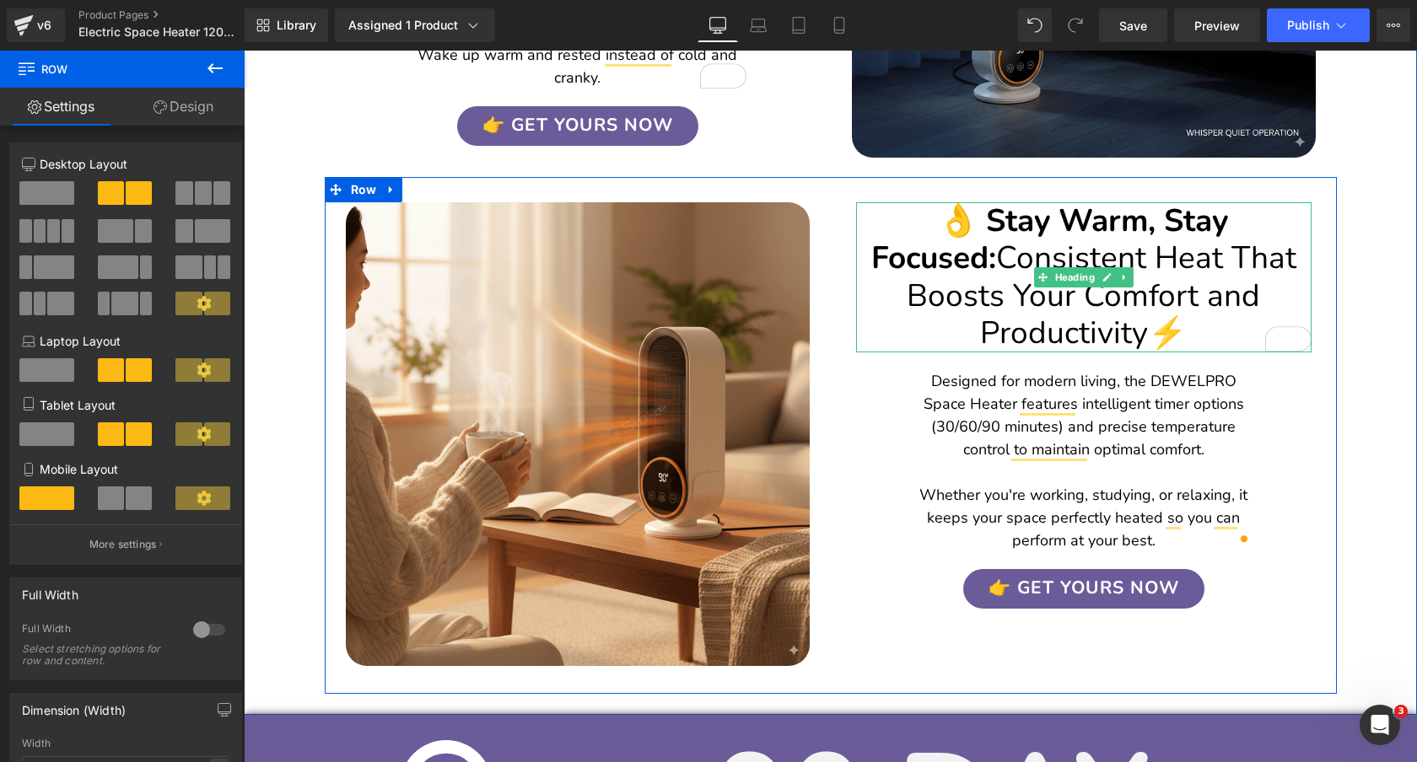
click at [1233, 204] on h2 "👌 Stay Warm, Stay Focused: Consistent Heat That Boosts Your Comfort and Product…" at bounding box center [1083, 277] width 455 height 150
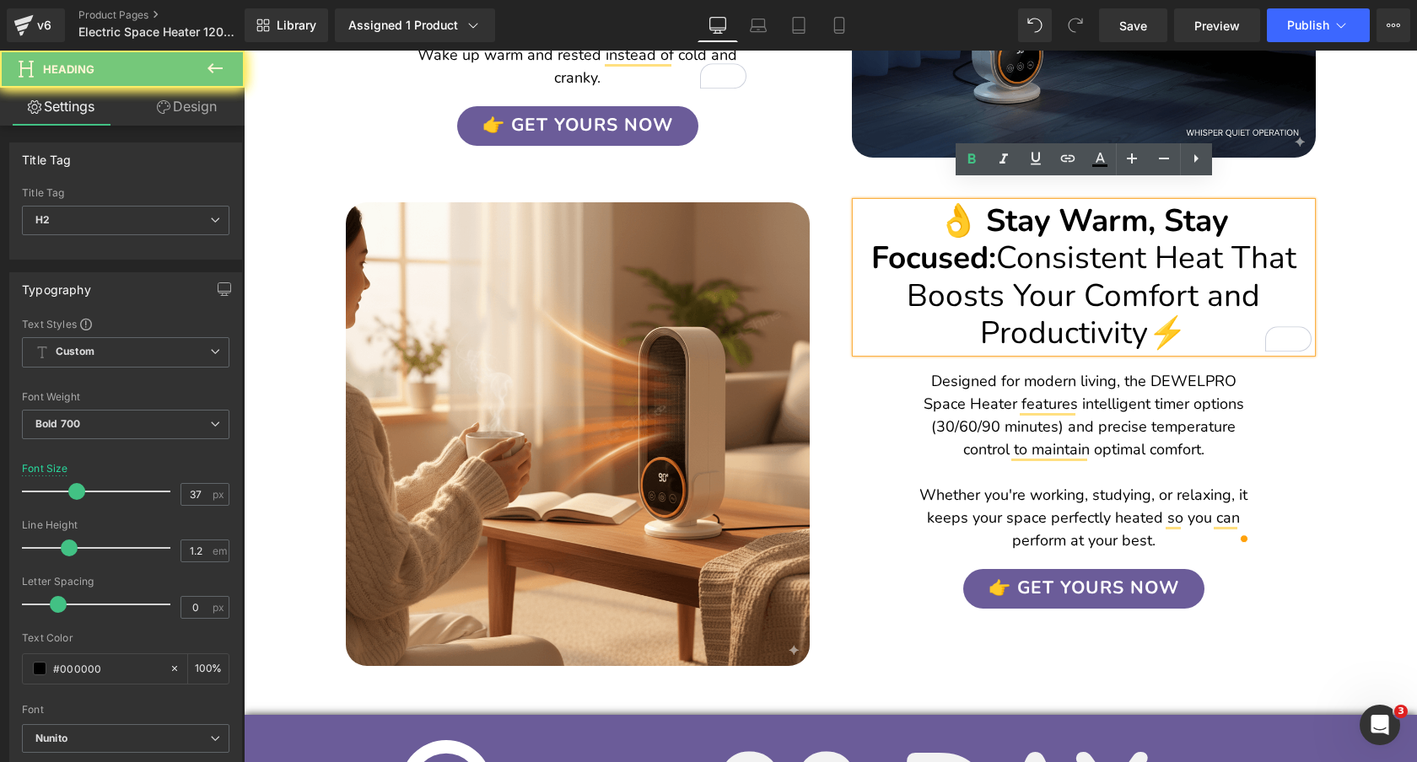
click at [1233, 204] on h2 "👌 Stay Warm, Stay Focused: Consistent Heat That Boosts Your Comfort and Product…" at bounding box center [1083, 277] width 455 height 150
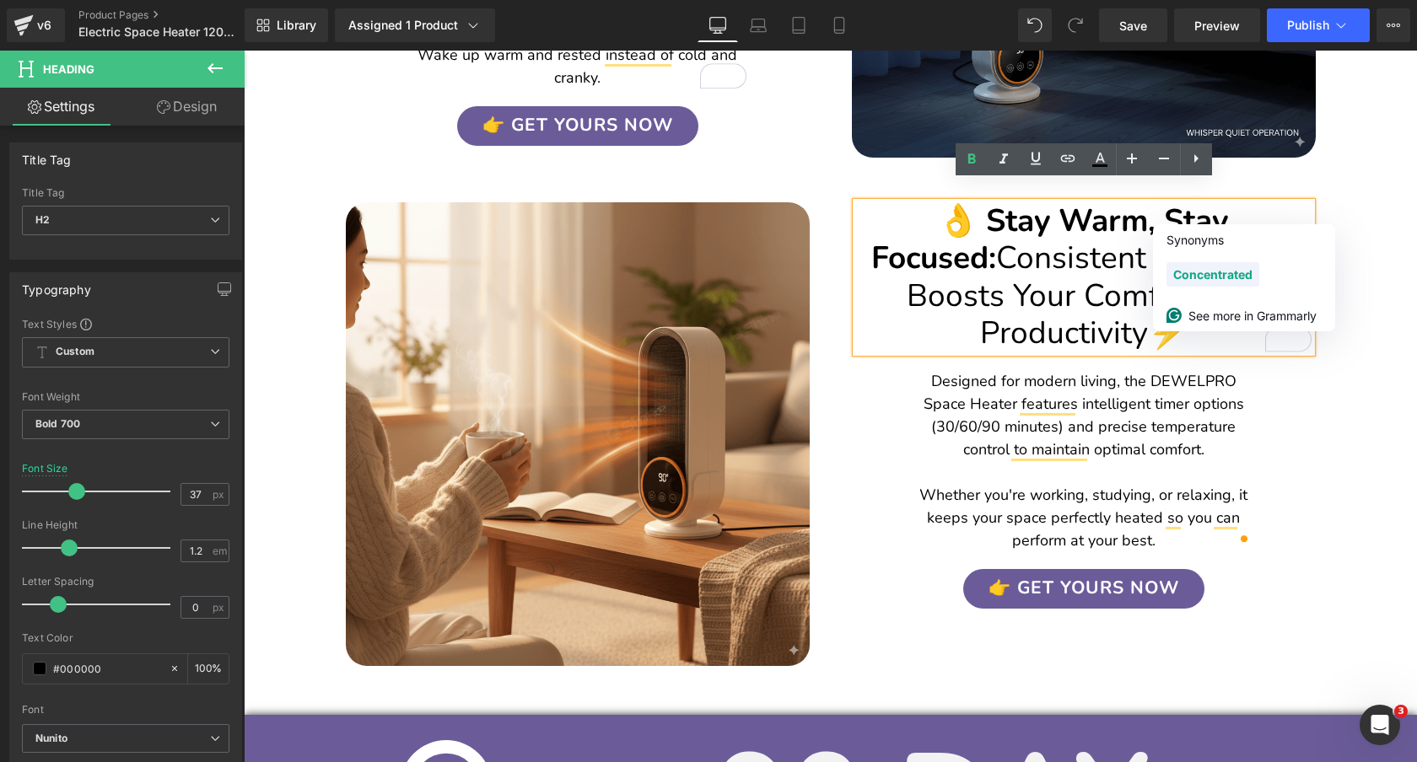
paste div "To enrich screen reader interactions, please activate Accessibility in Grammarl…"
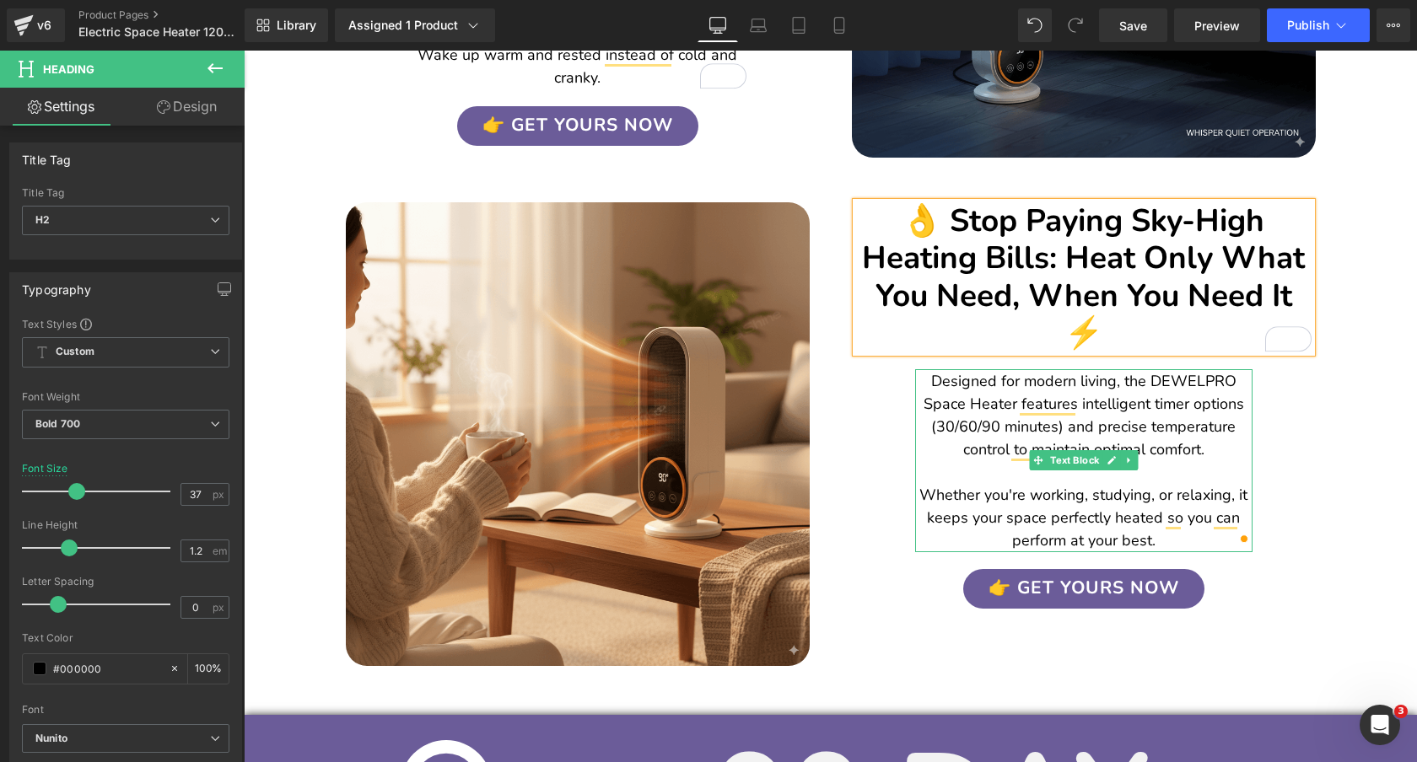
click at [1186, 370] on p "Designed for modern living, the DEWELPRO Space Heater features intelligent time…" at bounding box center [1083, 415] width 337 height 91
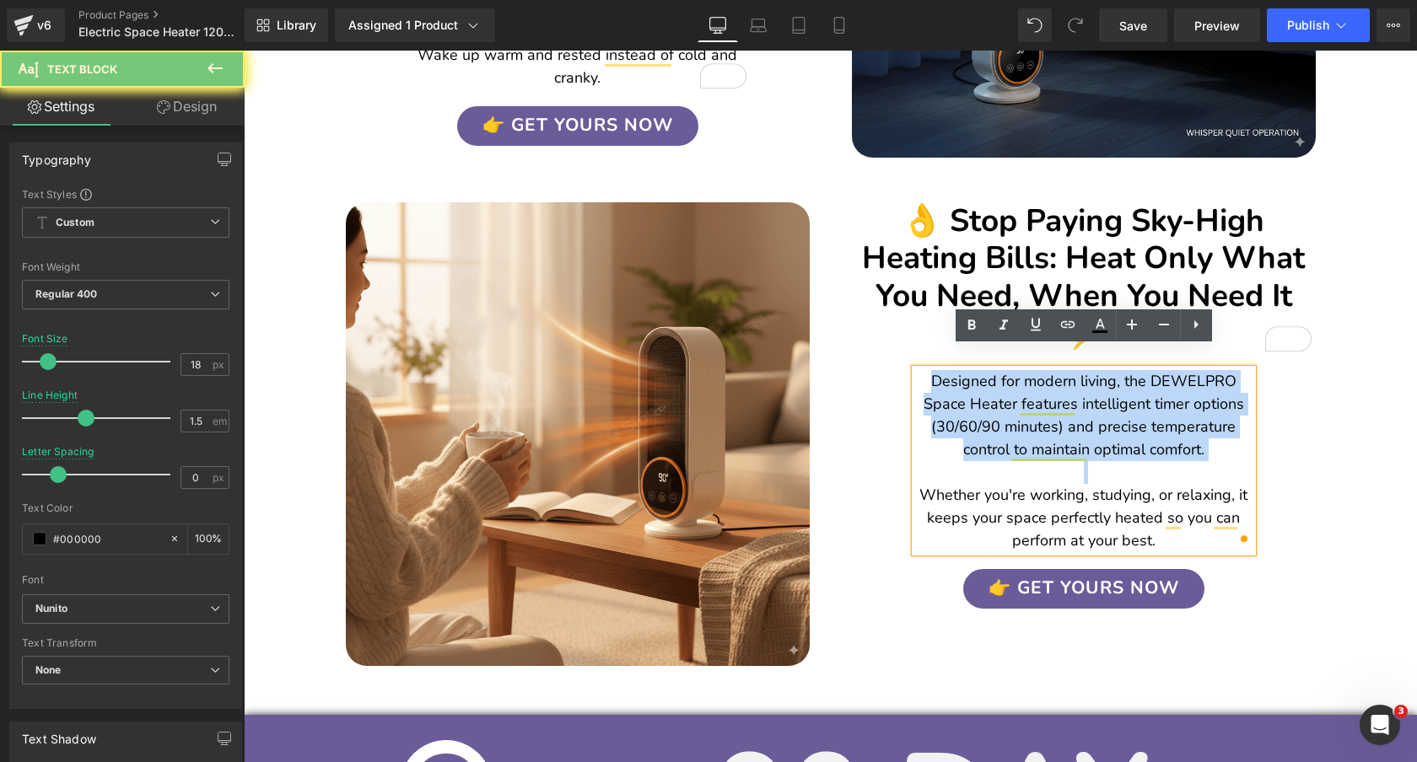
click at [1186, 370] on p "Designed for modern living, the DEWELPRO Space Heater features intelligent time…" at bounding box center [1083, 415] width 337 height 91
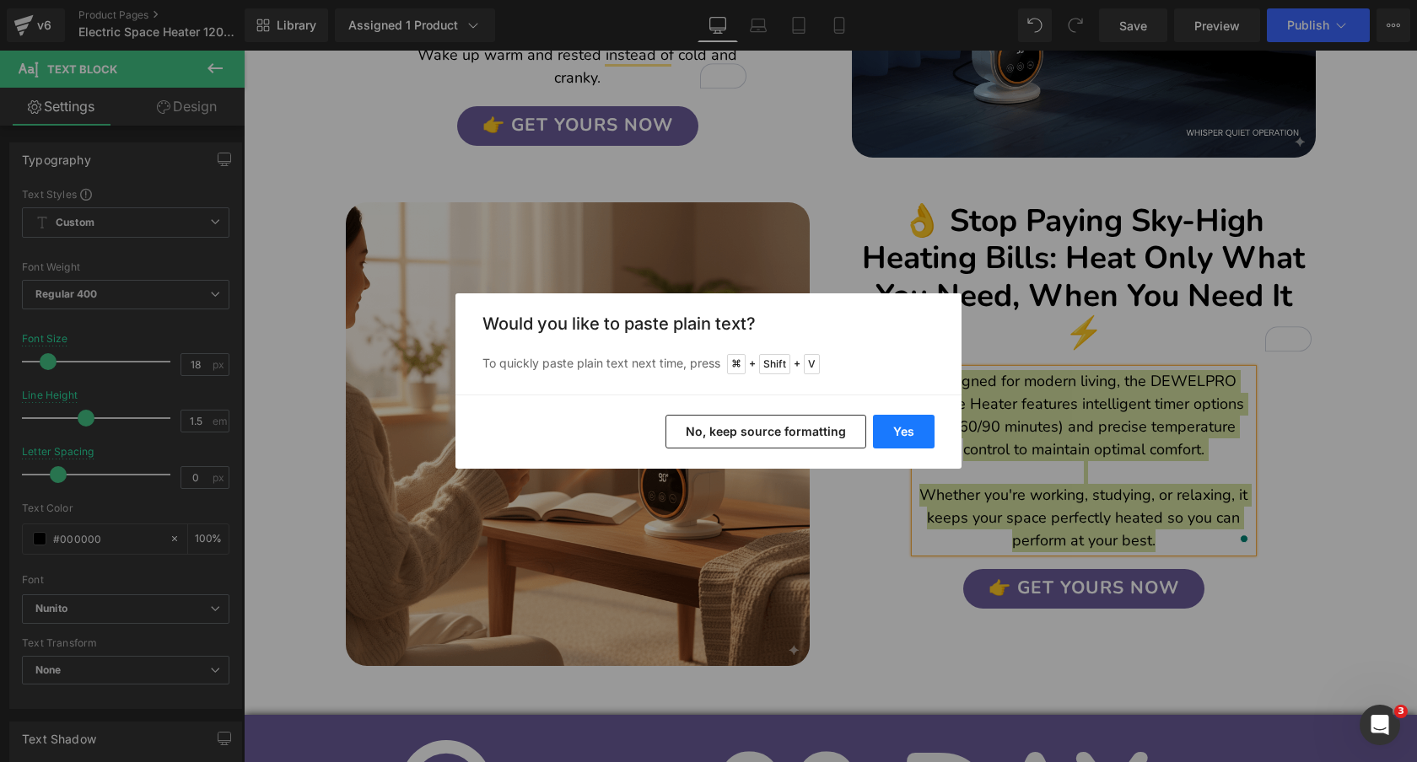
click at [914, 428] on button "Yes" at bounding box center [904, 432] width 62 height 34
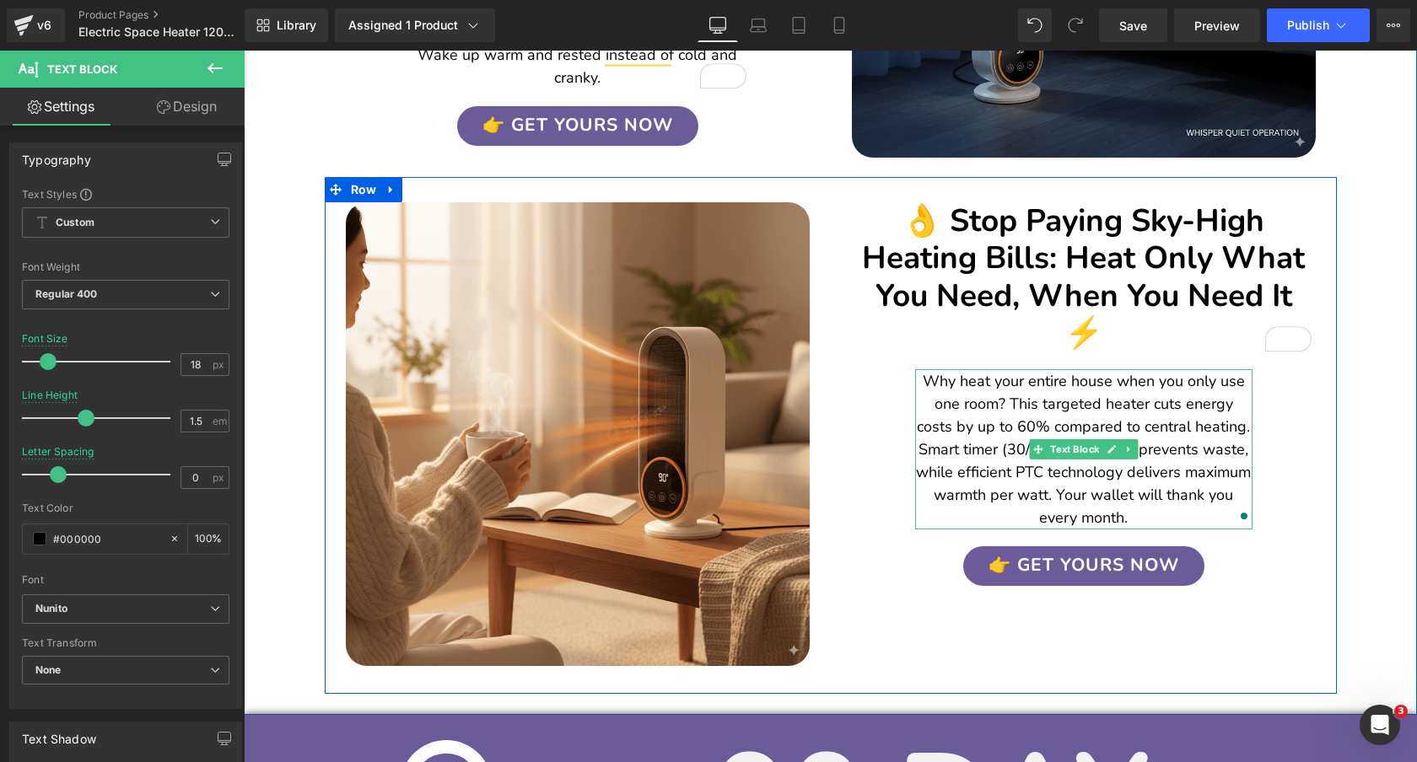
click at [1205, 405] on p "Why heat your entire house when you only use one room? This targeted heater cut…" at bounding box center [1083, 449] width 337 height 159
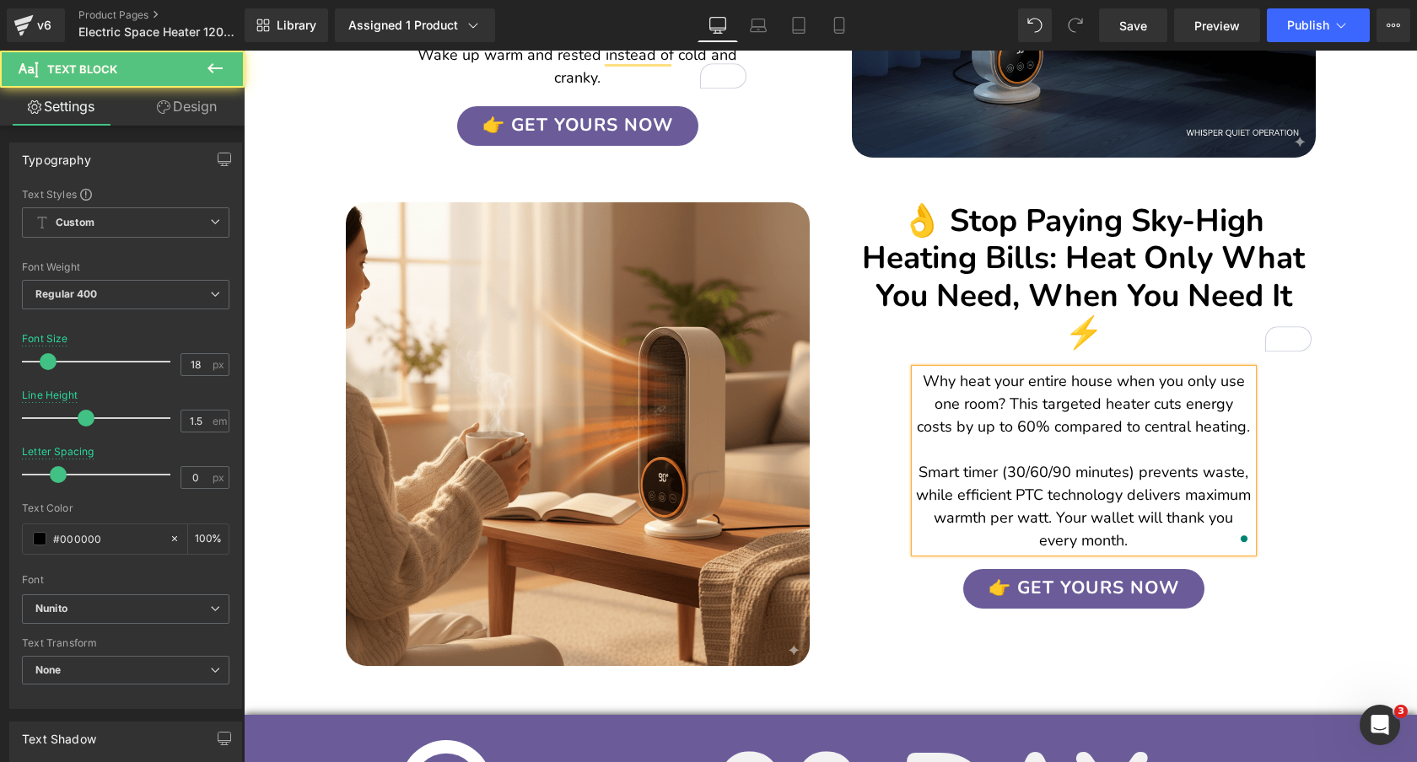
click at [1059, 495] on p "Smart timer (30/60/90 minutes) prevents waste, while efficient PTC technology d…" at bounding box center [1083, 506] width 337 height 91
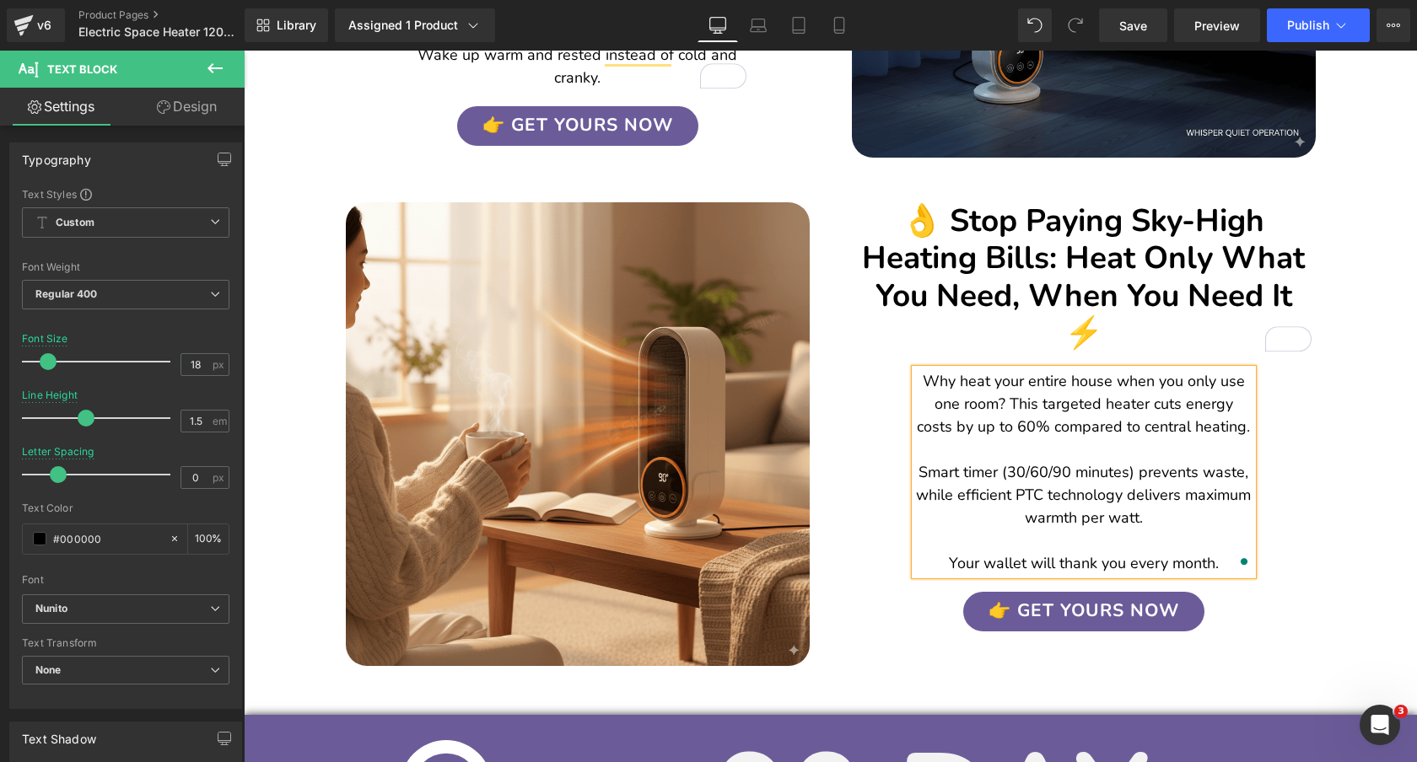
click at [1306, 476] on div "👌 Stop Paying Sky-High Heating Bills: Heat Only What You Need, When You Need It…" at bounding box center [1084, 404] width 506 height 455
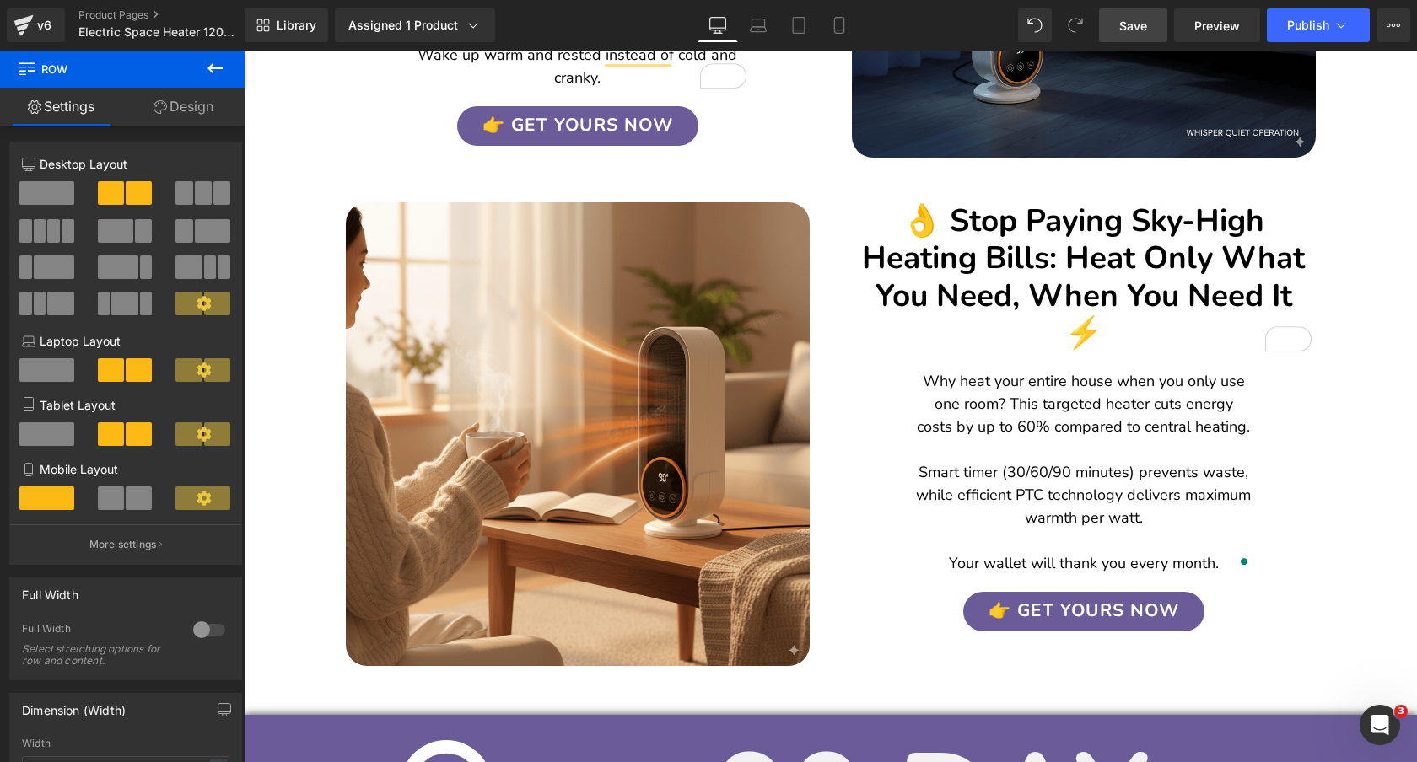
click at [1139, 26] on span "Save" at bounding box center [1133, 26] width 28 height 18
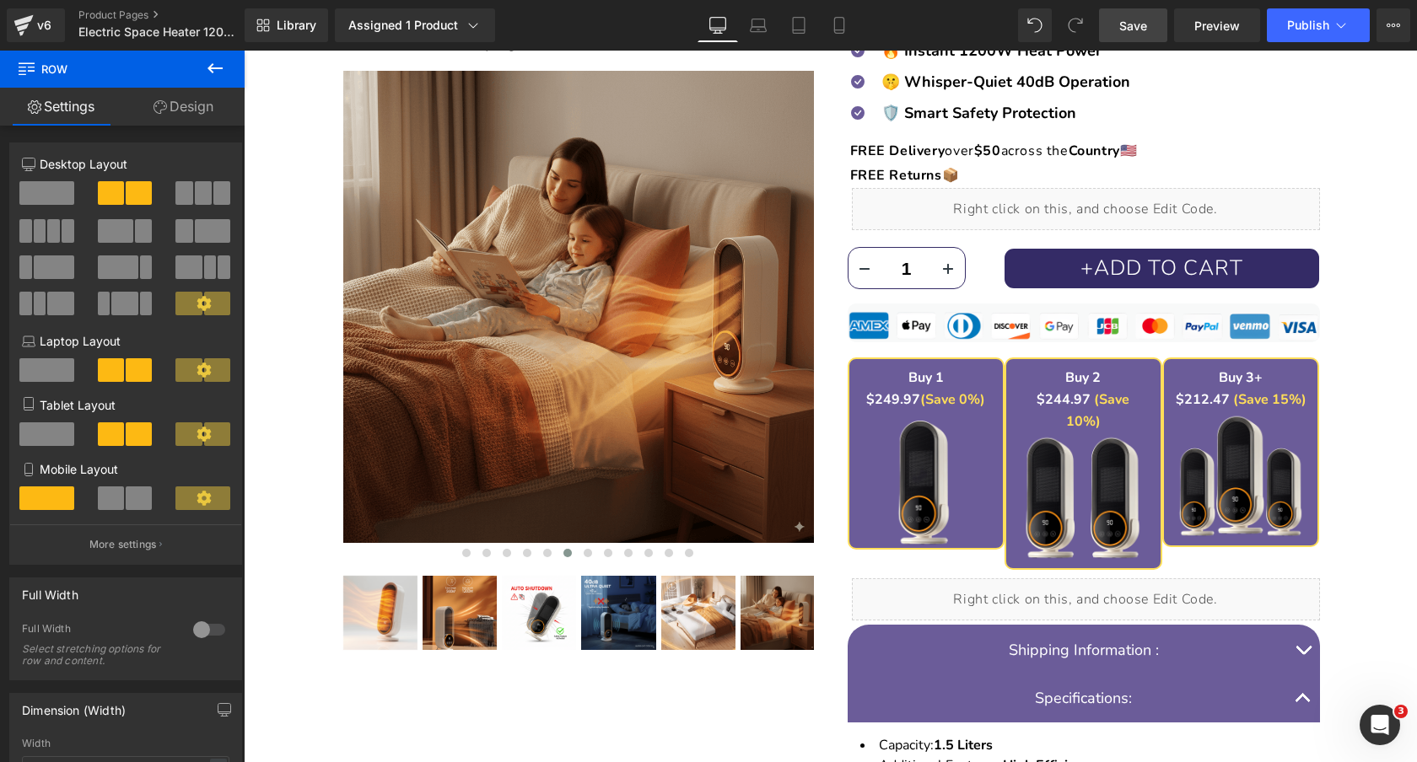
scroll to position [0, 0]
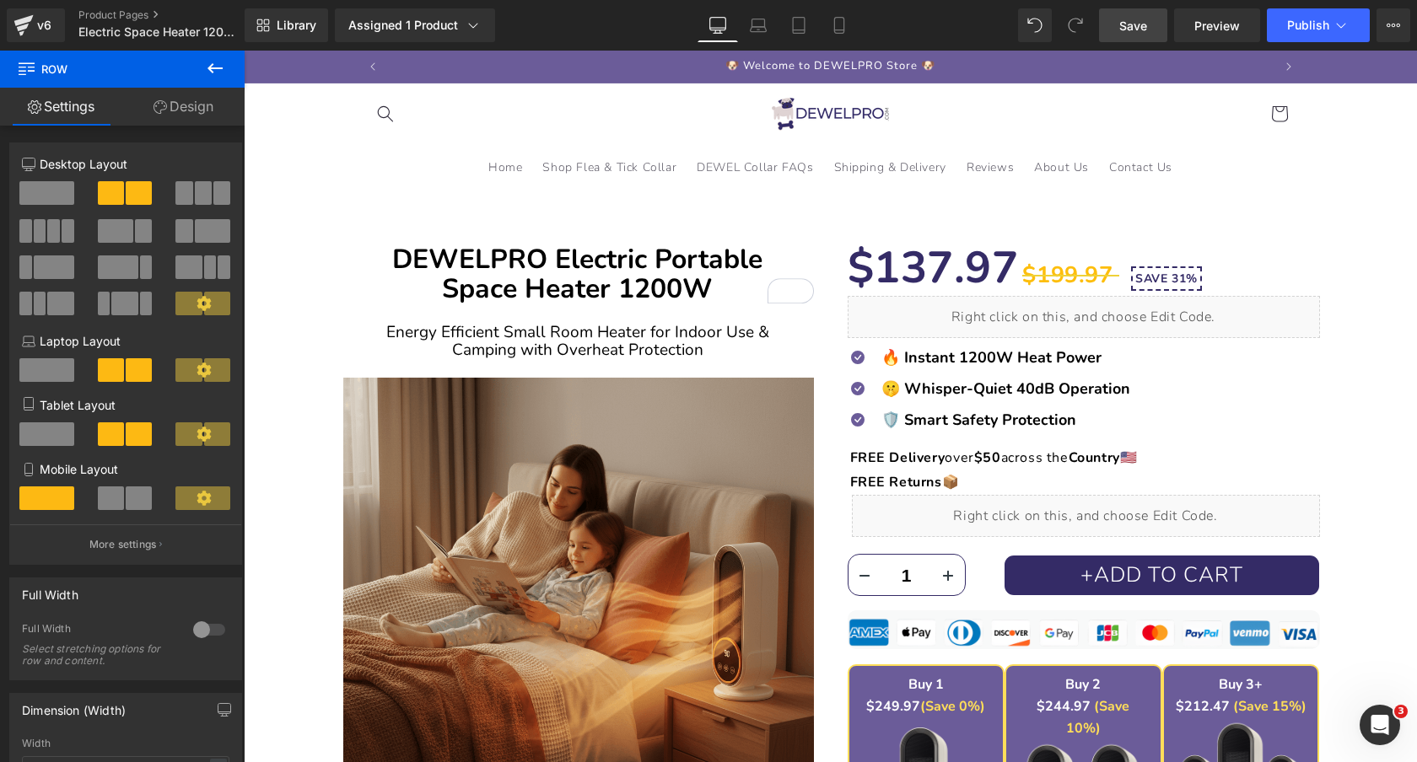
click at [1126, 22] on span "Save" at bounding box center [1133, 26] width 28 height 18
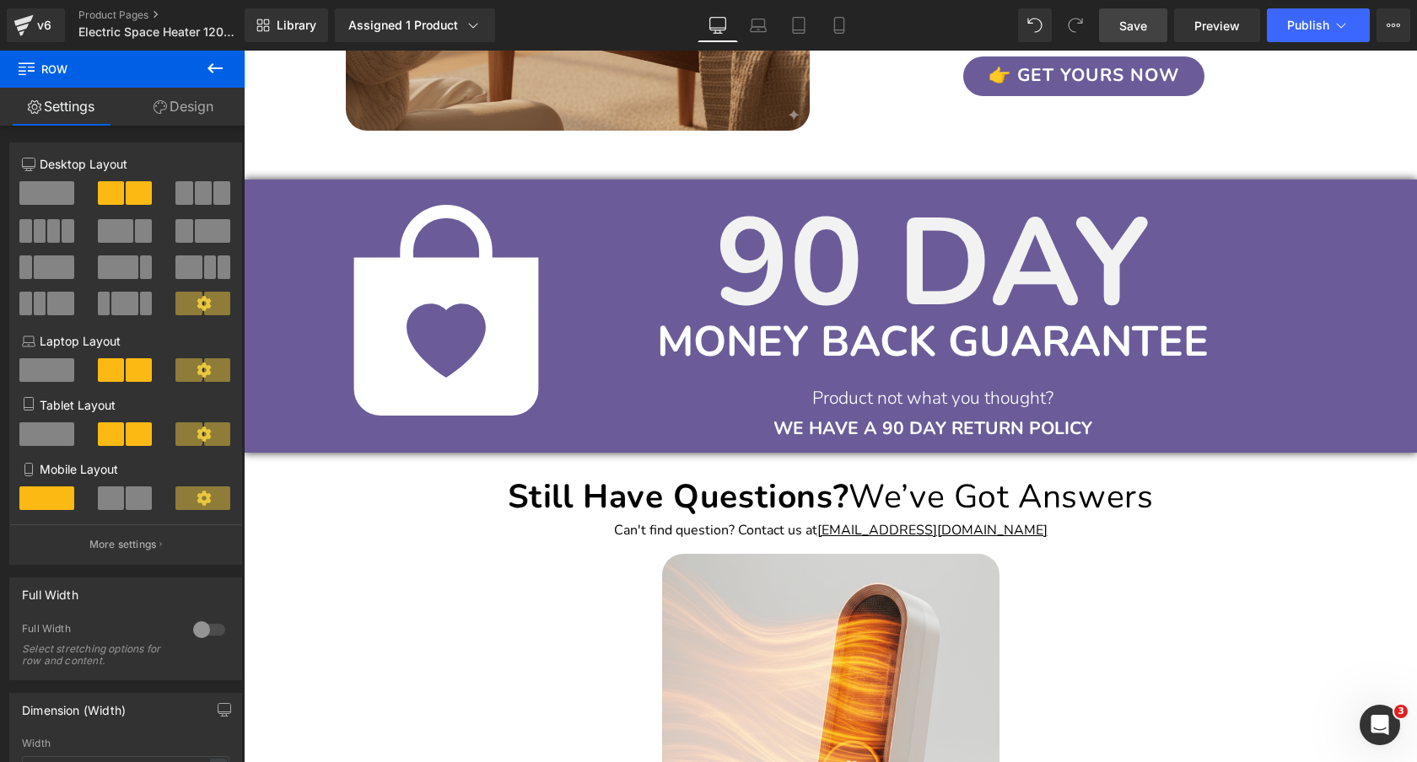
scroll to position [3028, 0]
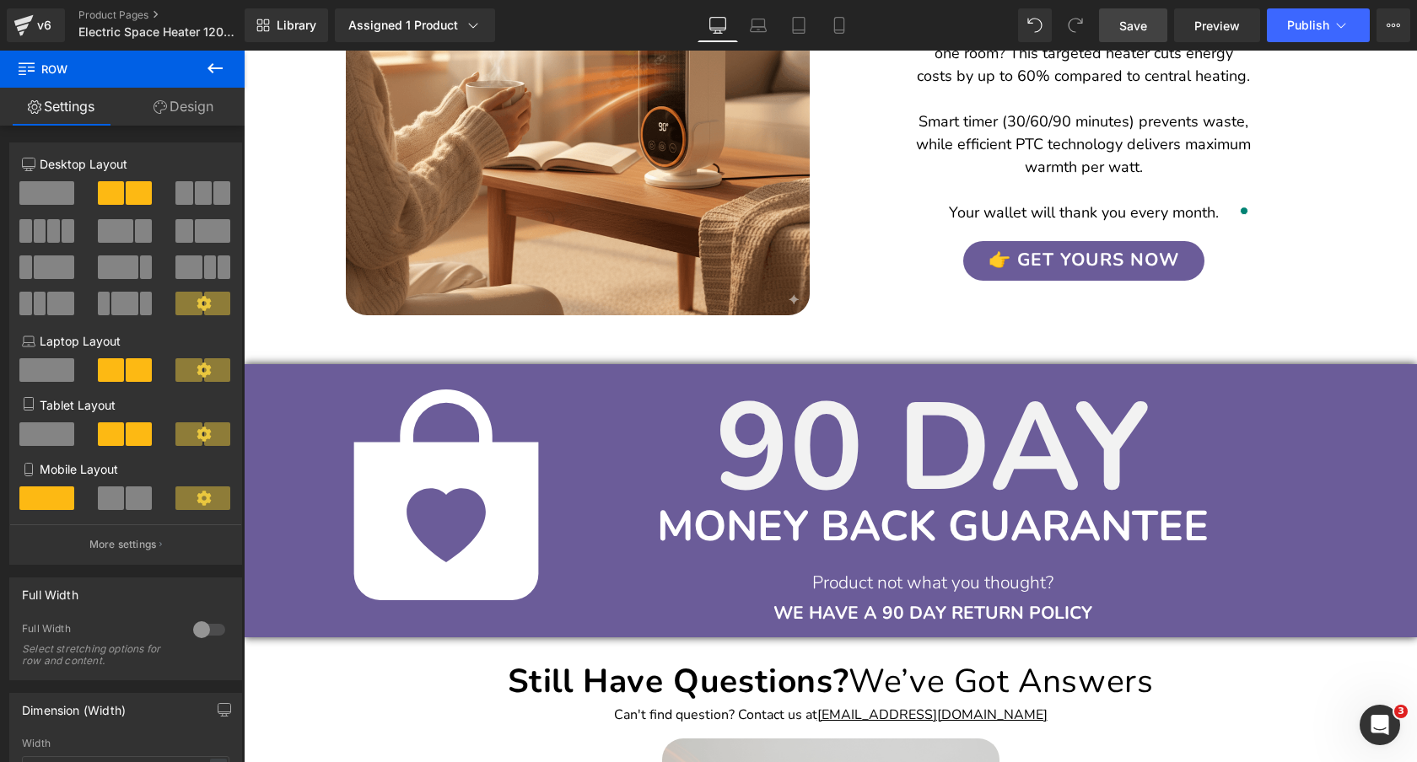
click at [1122, 36] on link "Save" at bounding box center [1133, 25] width 68 height 34
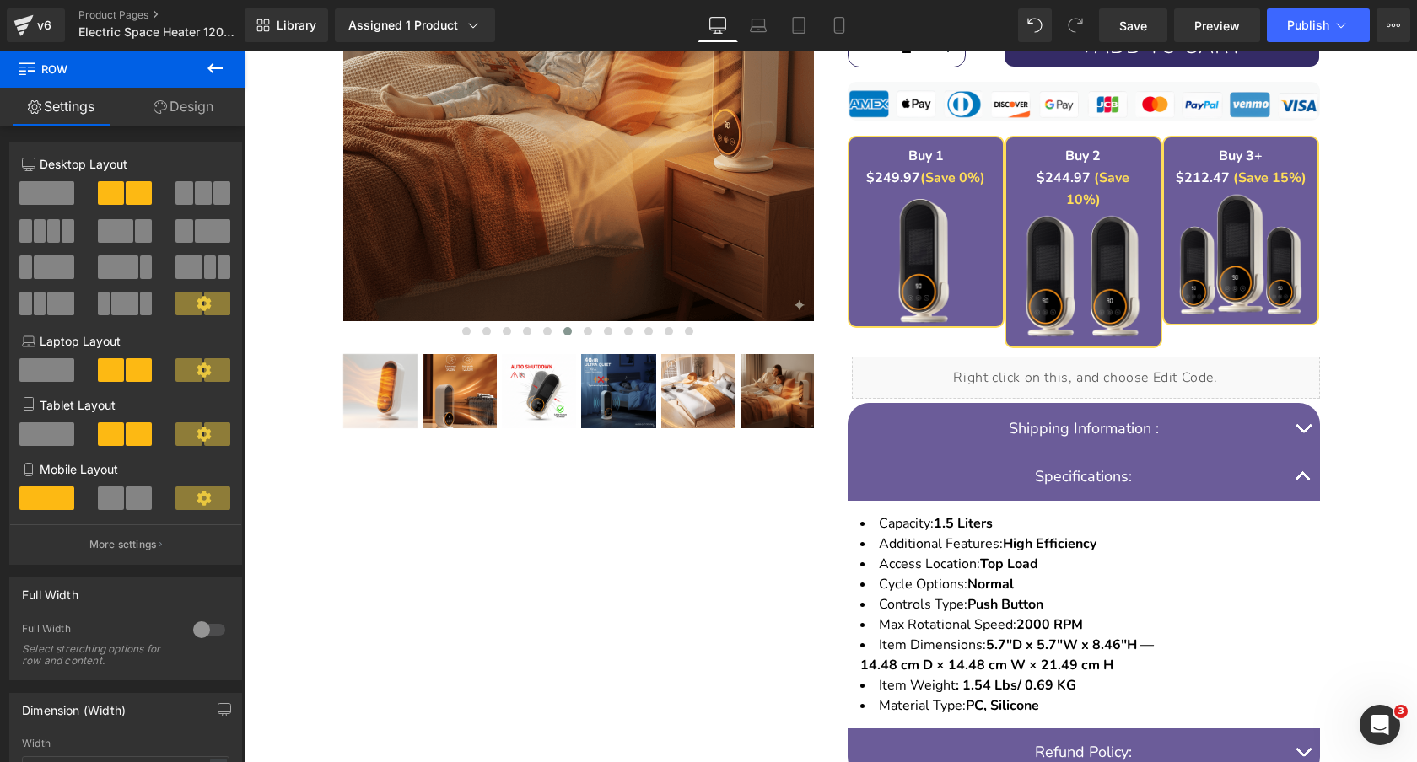
scroll to position [756, 0]
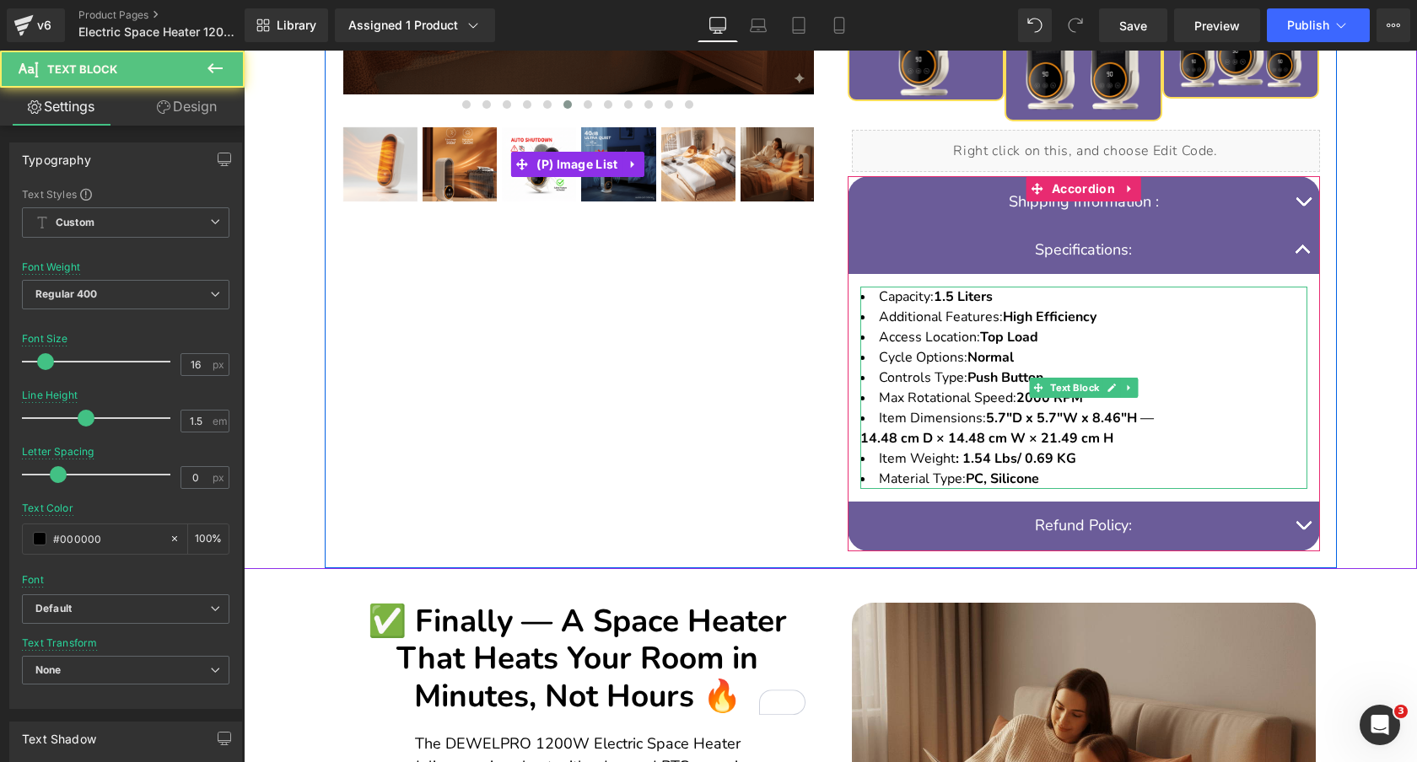
click at [1176, 408] on li "Item Dimensions: 5.7"D x 5.7"W x 8.46"H — 14.48 cm D × 14.48 cm W × 21.49 cm H" at bounding box center [1083, 428] width 447 height 40
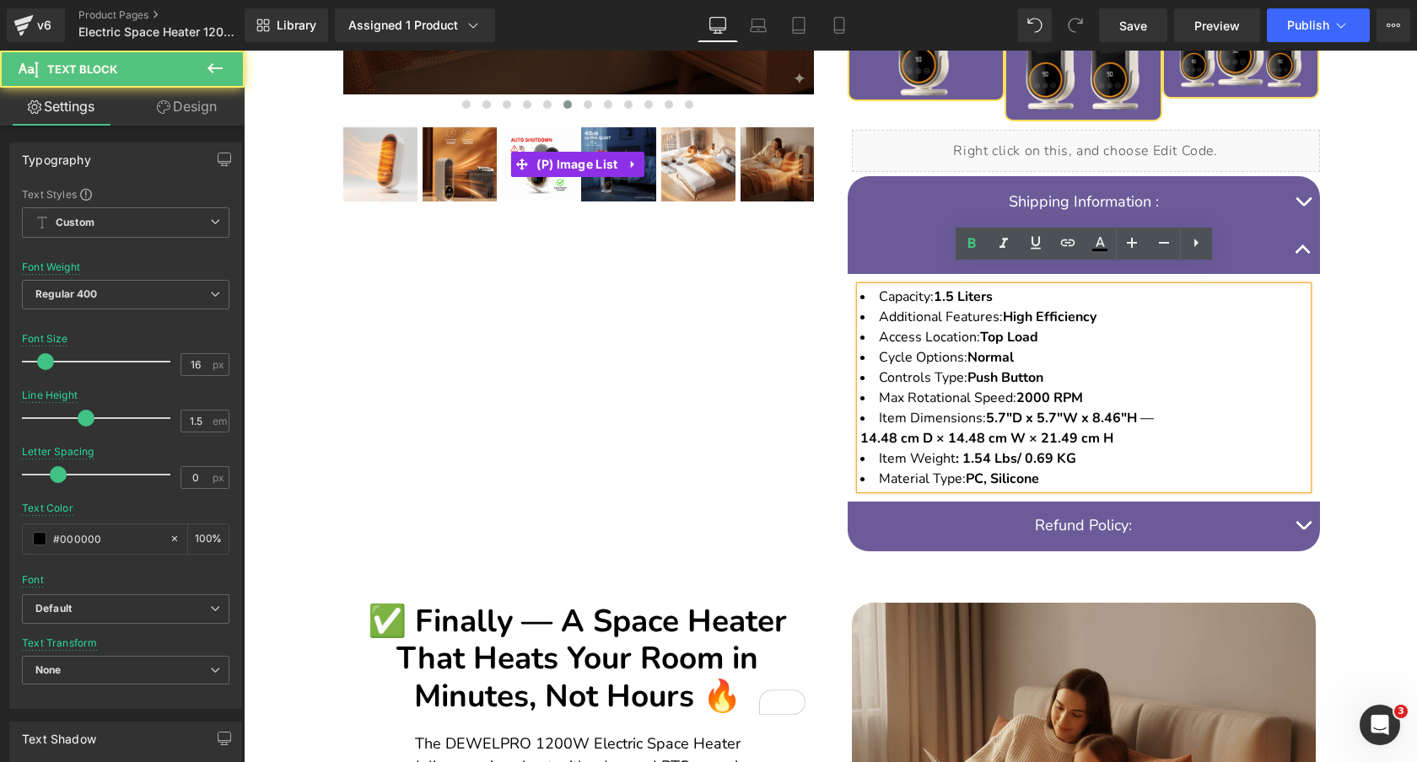
click at [1074, 449] on li "Item Weight : 1.54 Lbs/ 0.69 KG" at bounding box center [1083, 459] width 447 height 20
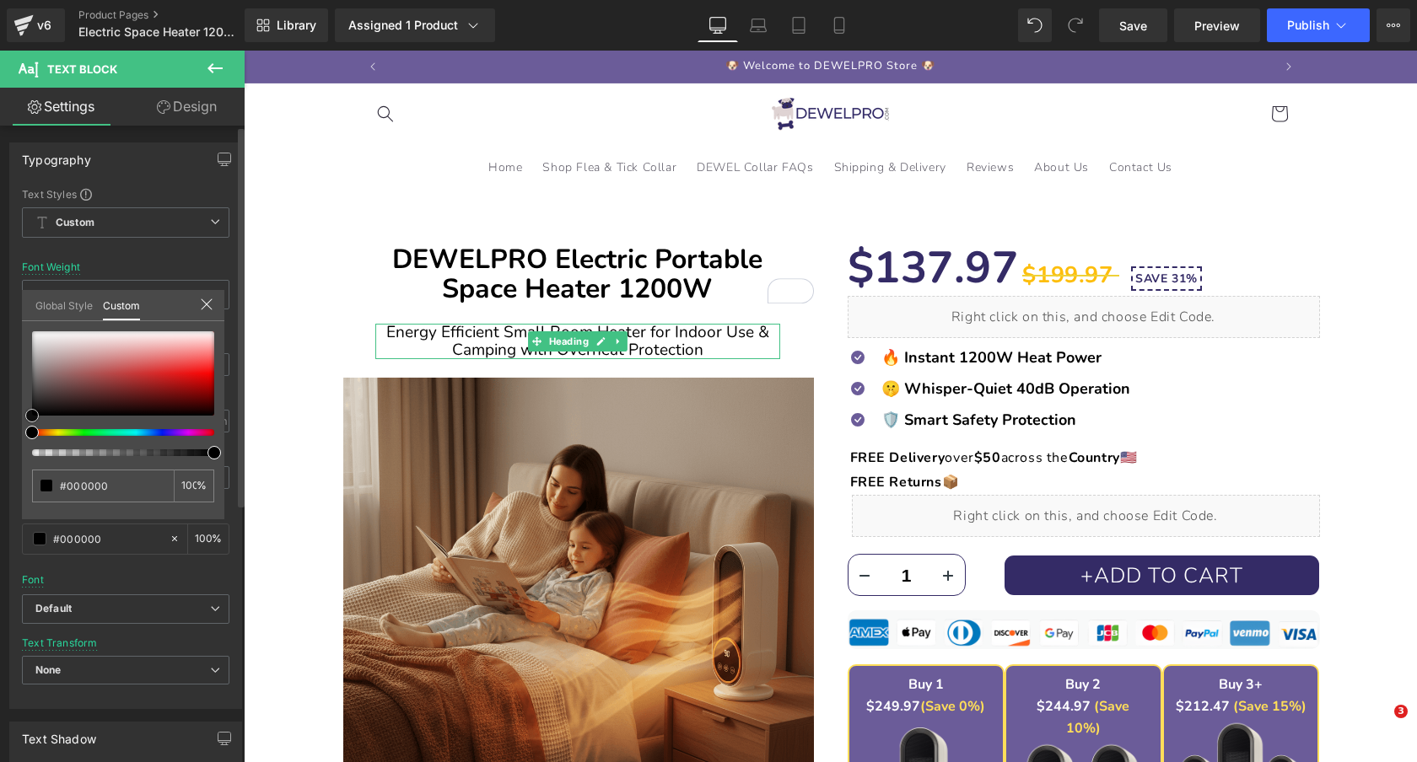
click at [122, 378] on div at bounding box center [123, 373] width 182 height 84
click at [39, 409] on span at bounding box center [31, 415] width 13 height 13
type input "#ac3939"
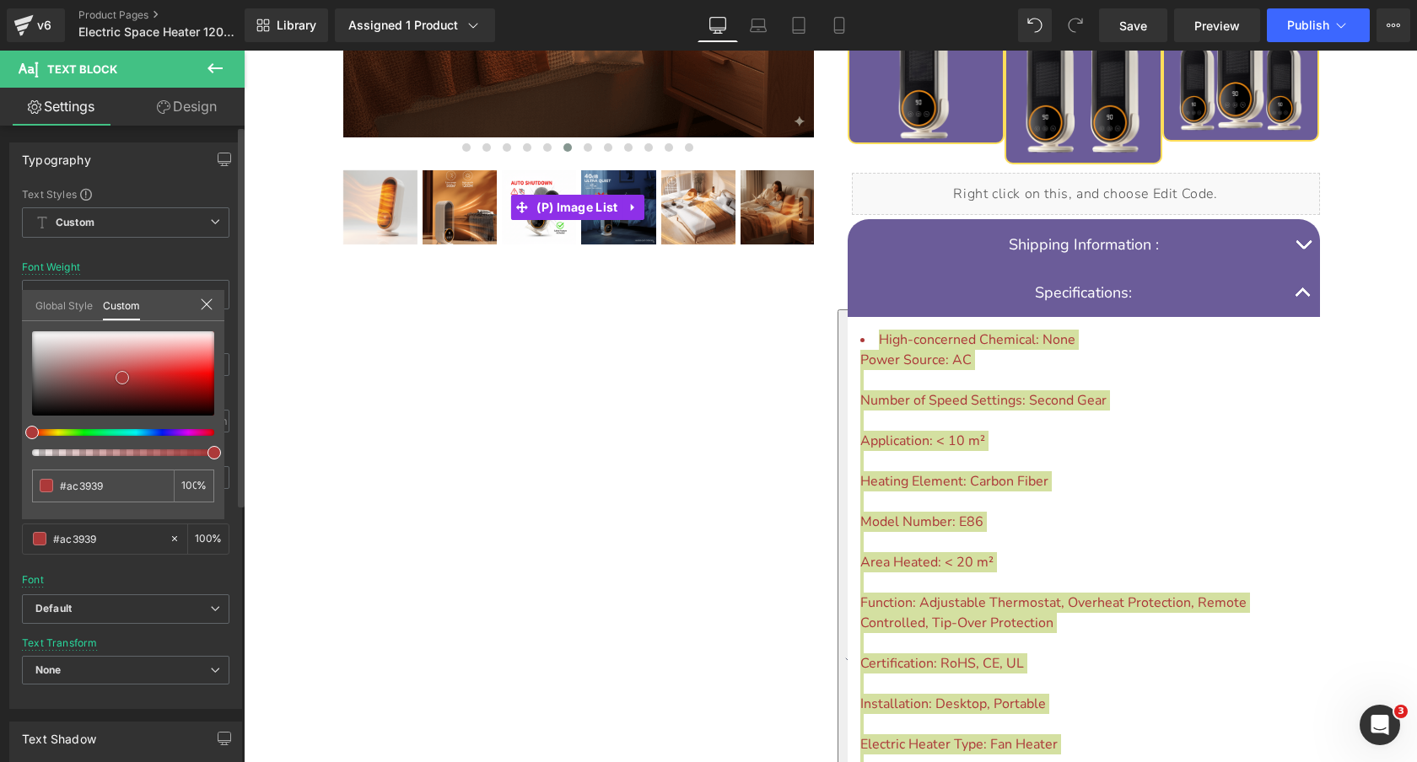
type input "#e21c1c"
click at [175, 374] on div at bounding box center [123, 373] width 182 height 84
type input "#9f5959"
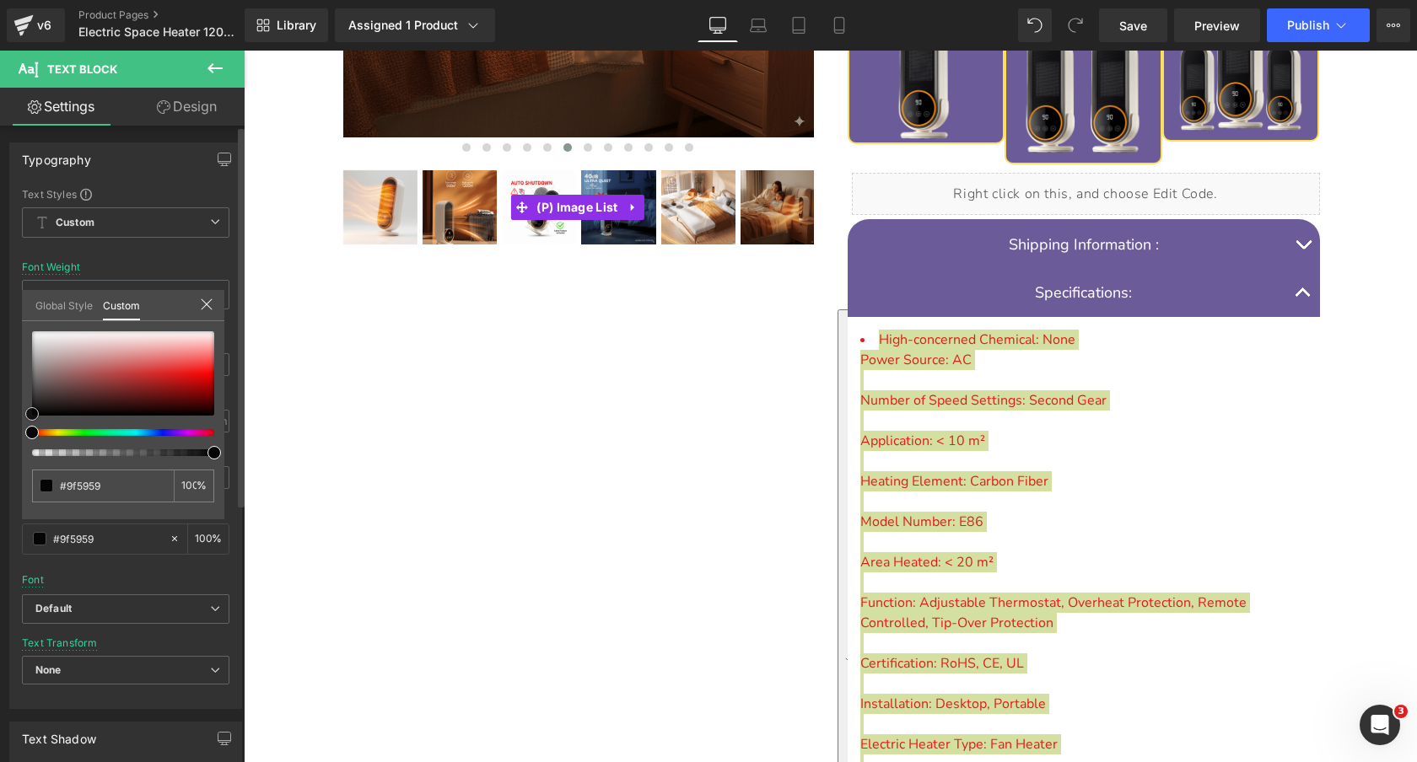
type input "#9e5b5b"
type input "#423737"
type input "#000000"
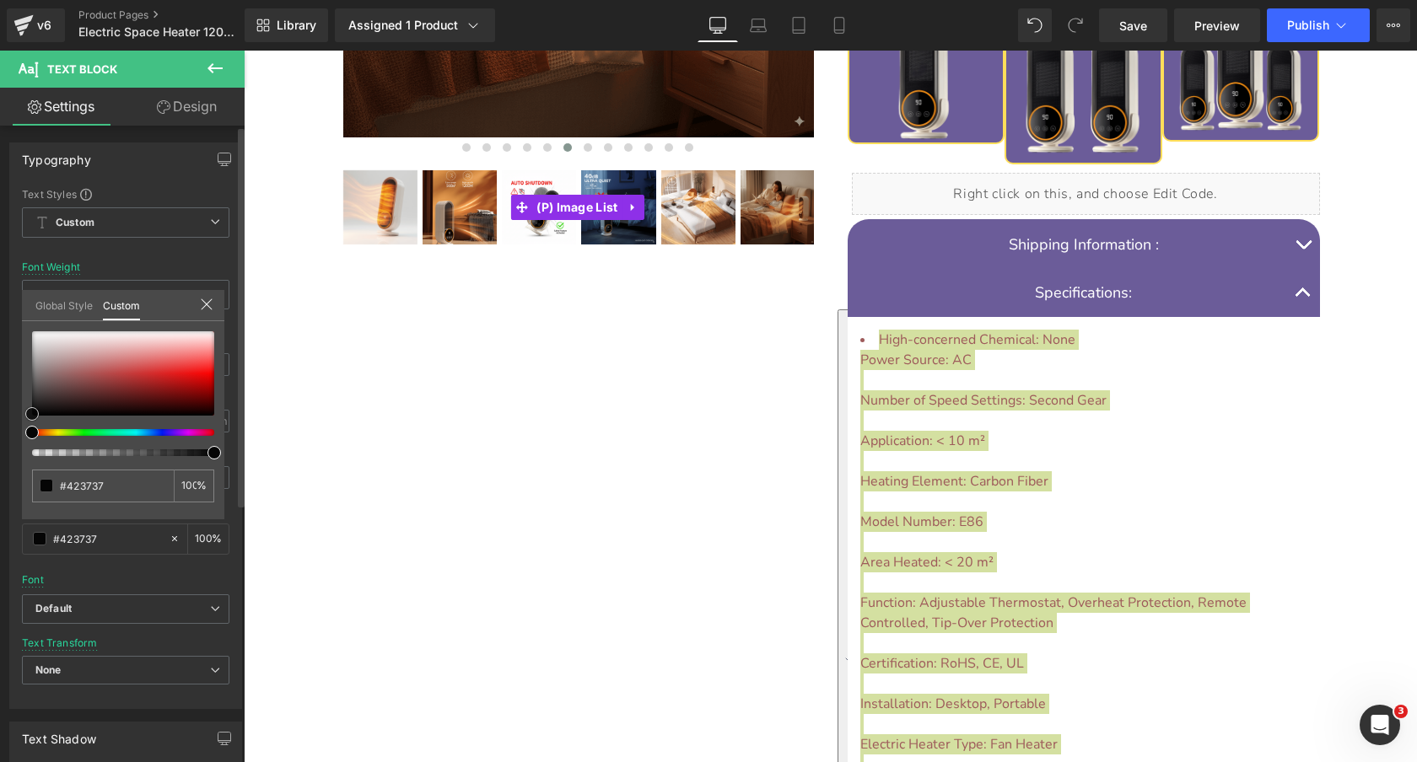
type input "#000000"
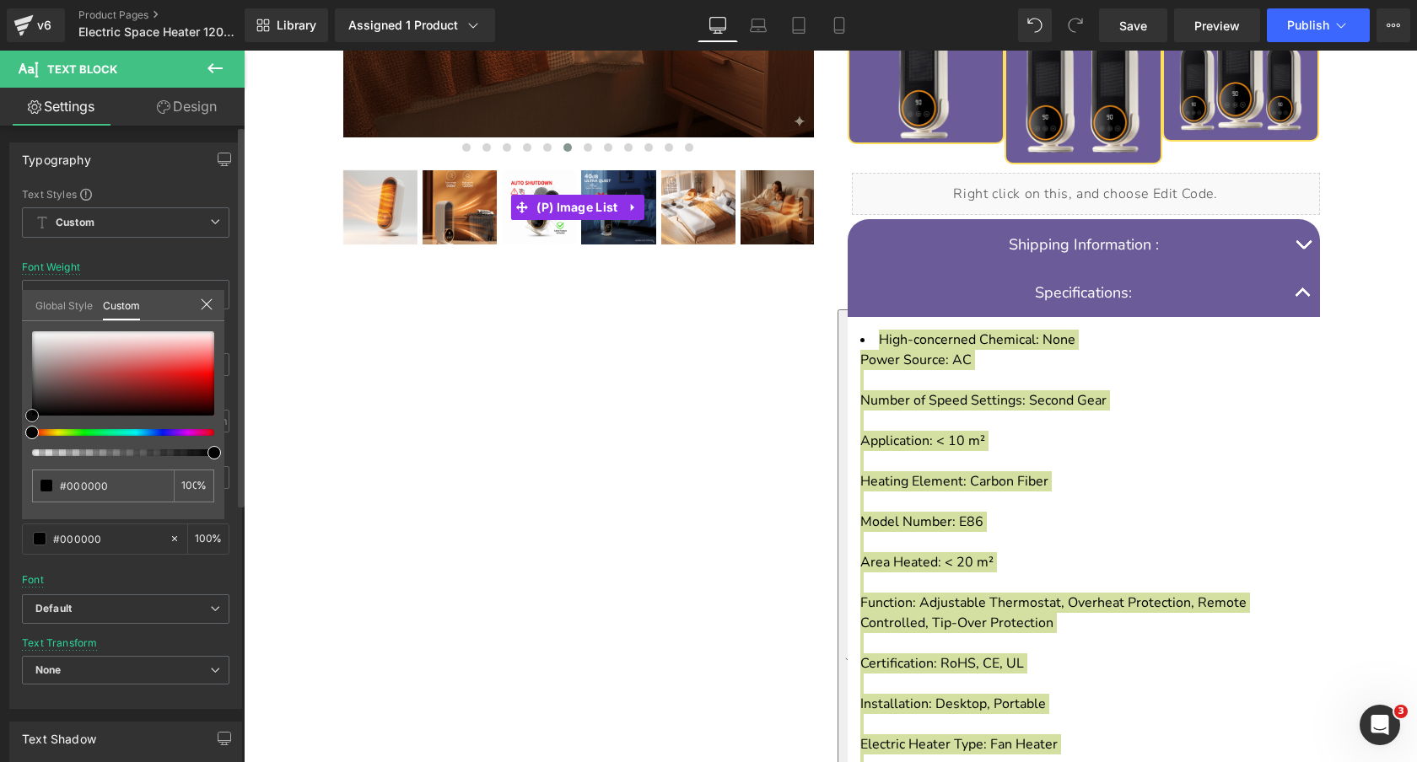
drag, startPoint x: 83, startPoint y: 374, endPoint x: 0, endPoint y: 467, distance: 124.2
click at [0, 467] on div "Typography Text Styles Custom Custom Setup Global Style Custom Setup Global Sty…" at bounding box center [126, 419] width 252 height 579
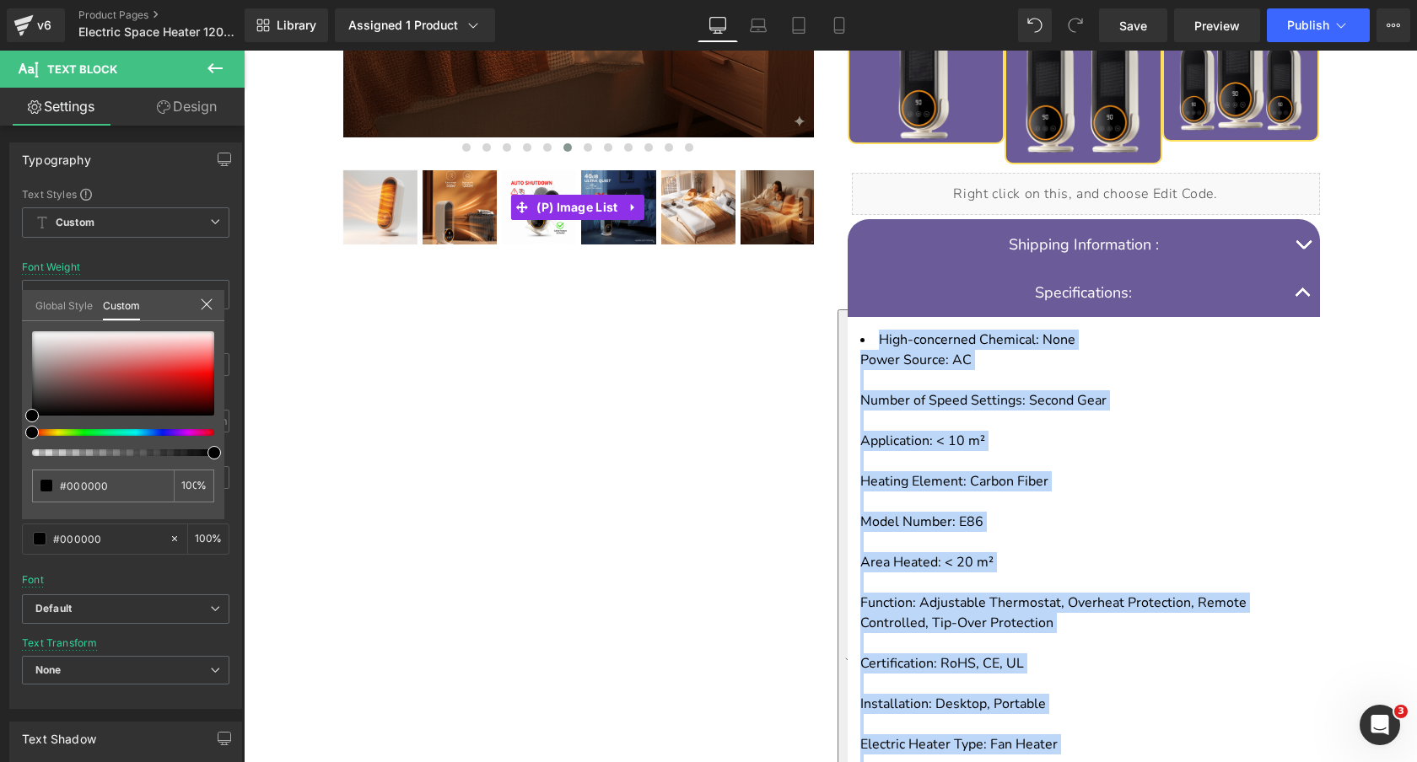
click at [645, 457] on div at bounding box center [830, 407] width 1173 height 712
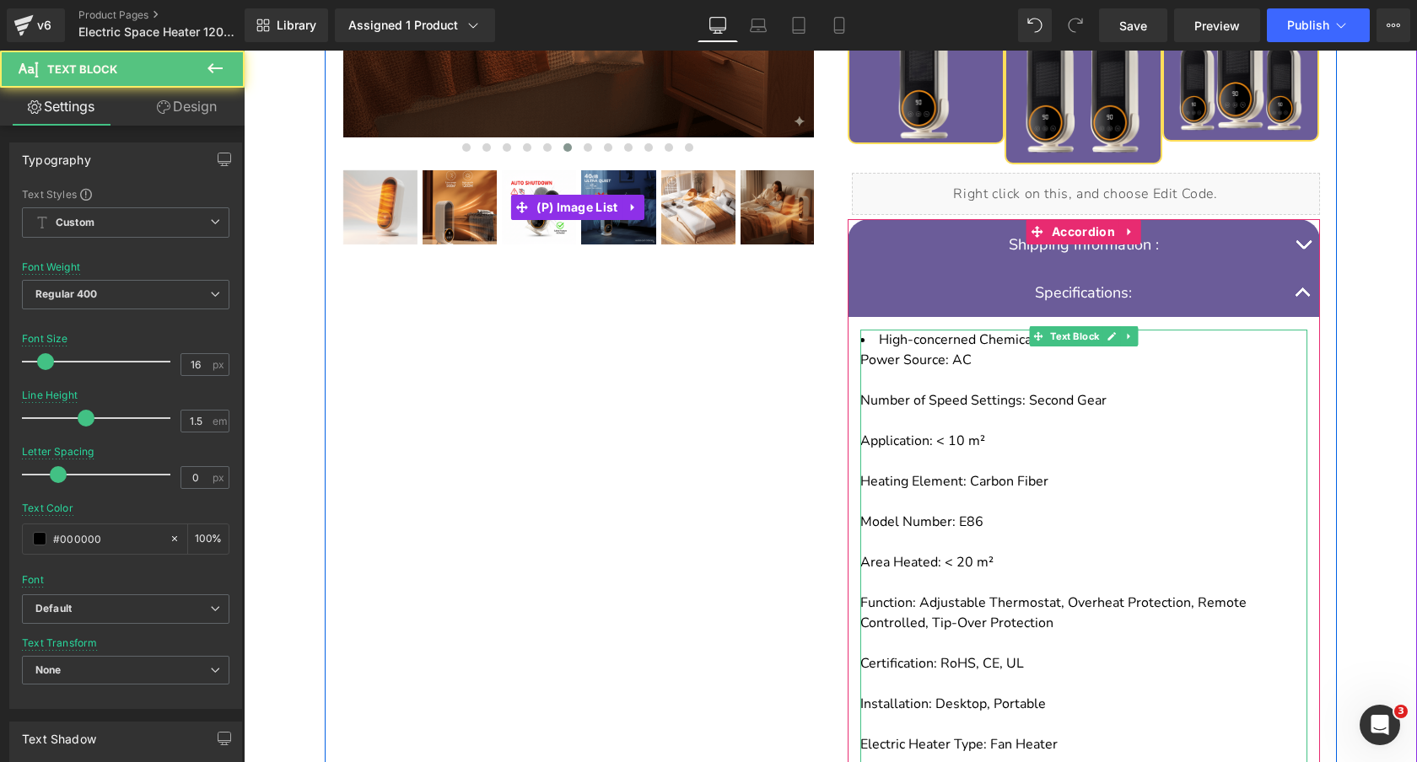
click at [1037, 451] on div "To enrich screen reader interactions, please activate Accessibility in Grammarl…" at bounding box center [1083, 461] width 447 height 20
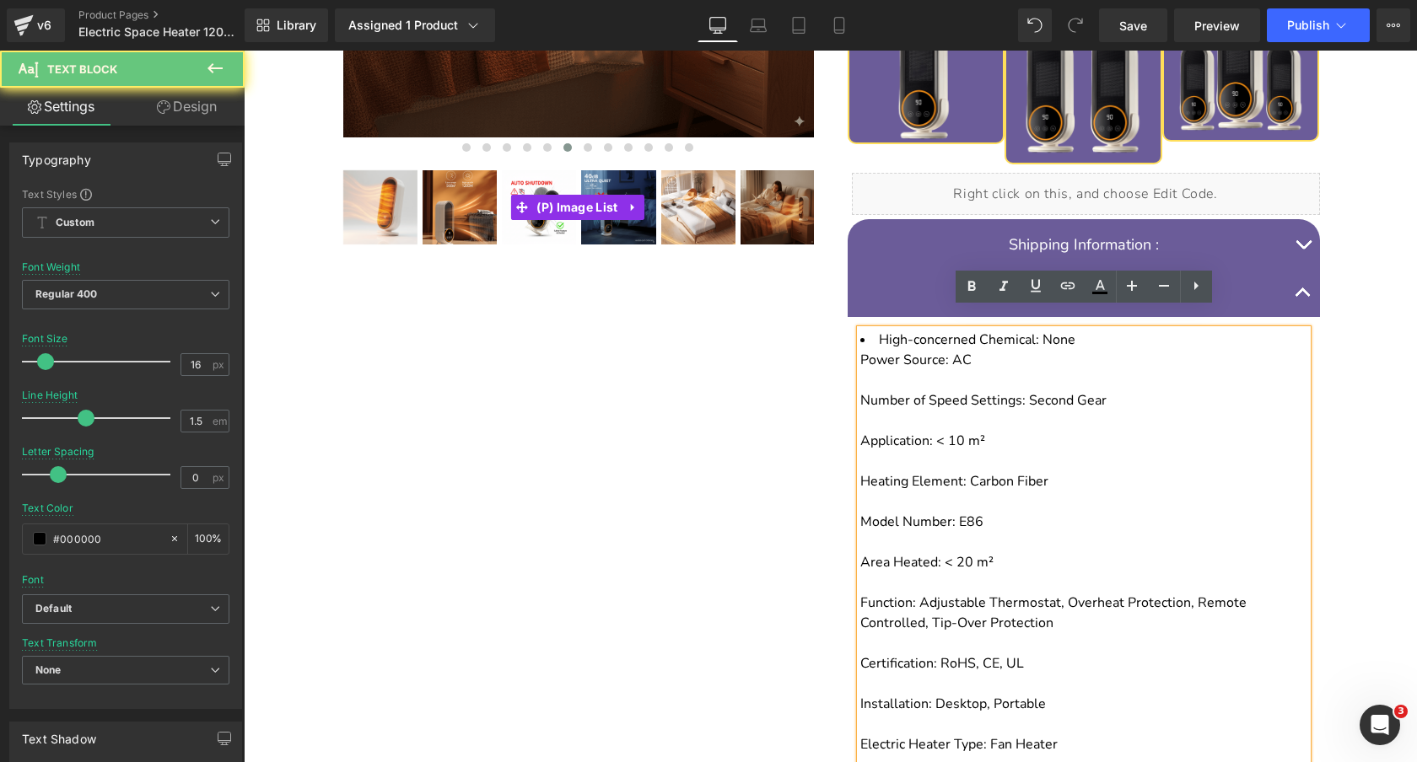
click at [991, 431] on div "Application: < 10 m²" at bounding box center [1083, 441] width 447 height 20
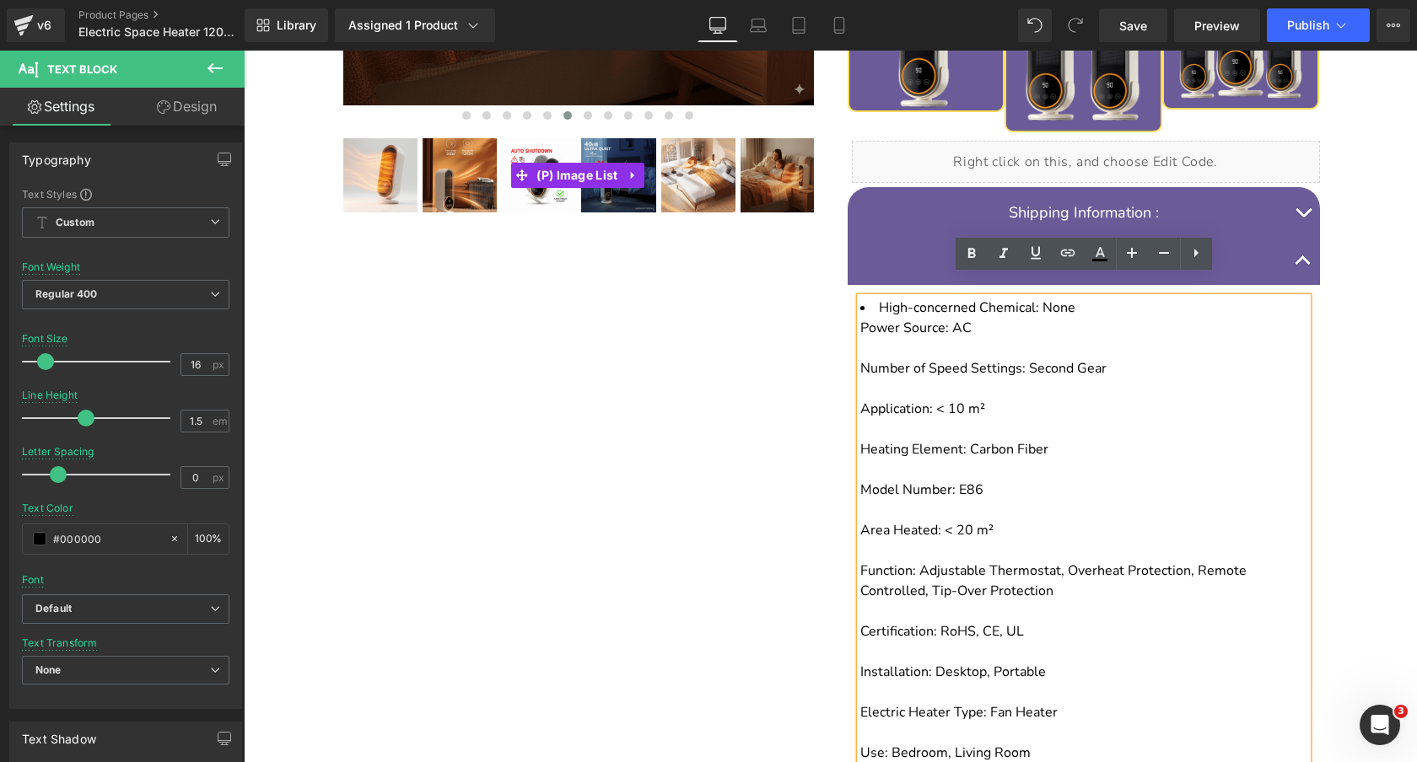
scroll to position [745, 0]
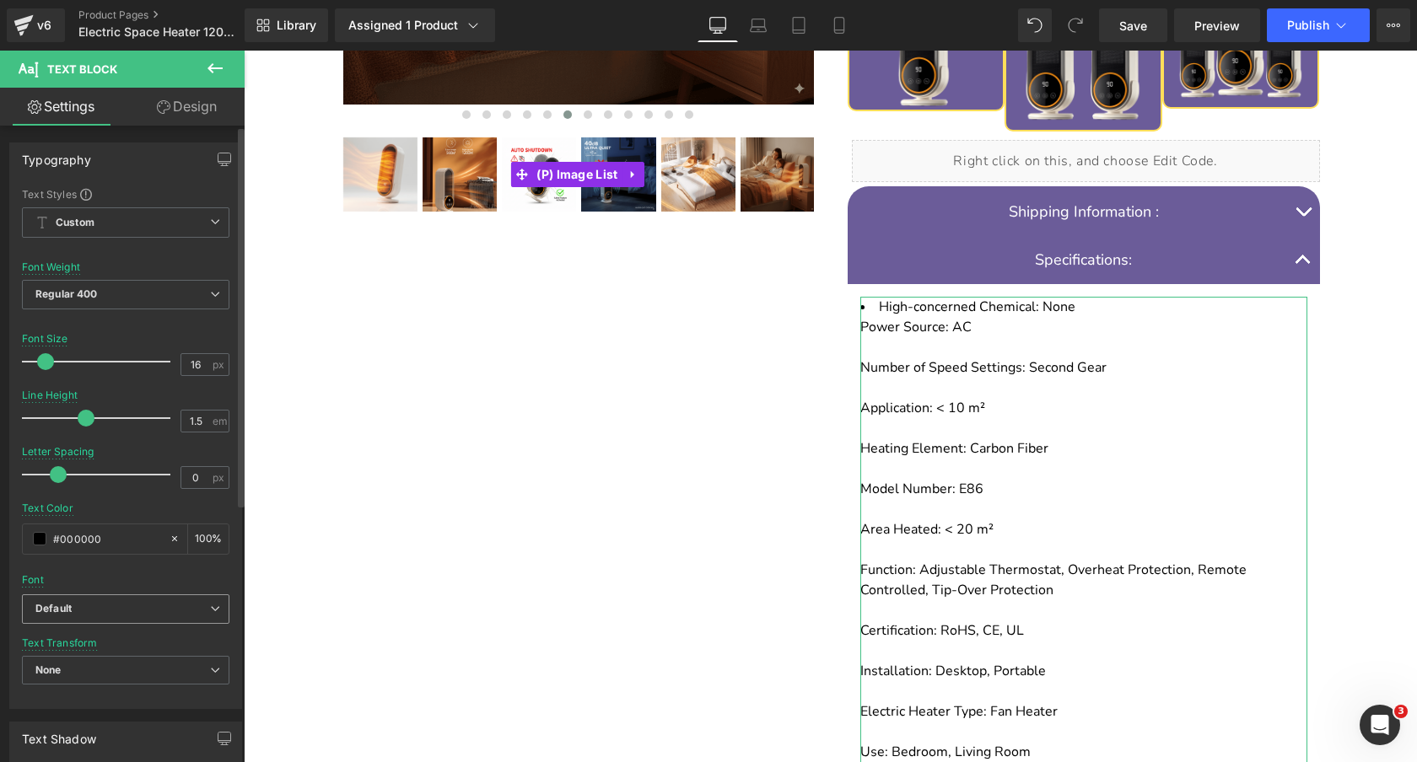
click at [134, 611] on b "Default" at bounding box center [122, 609] width 175 height 14
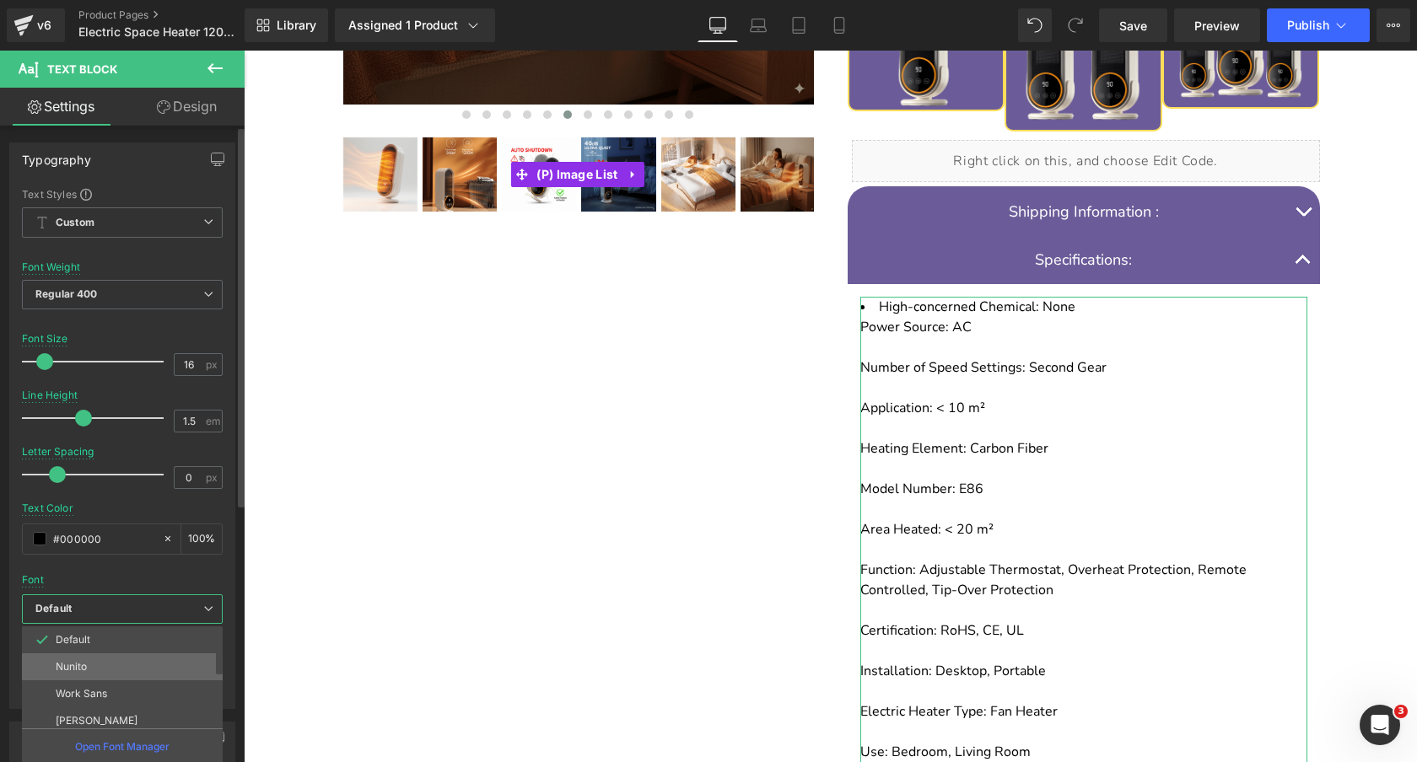
click at [128, 670] on li "Nunito" at bounding box center [126, 667] width 208 height 27
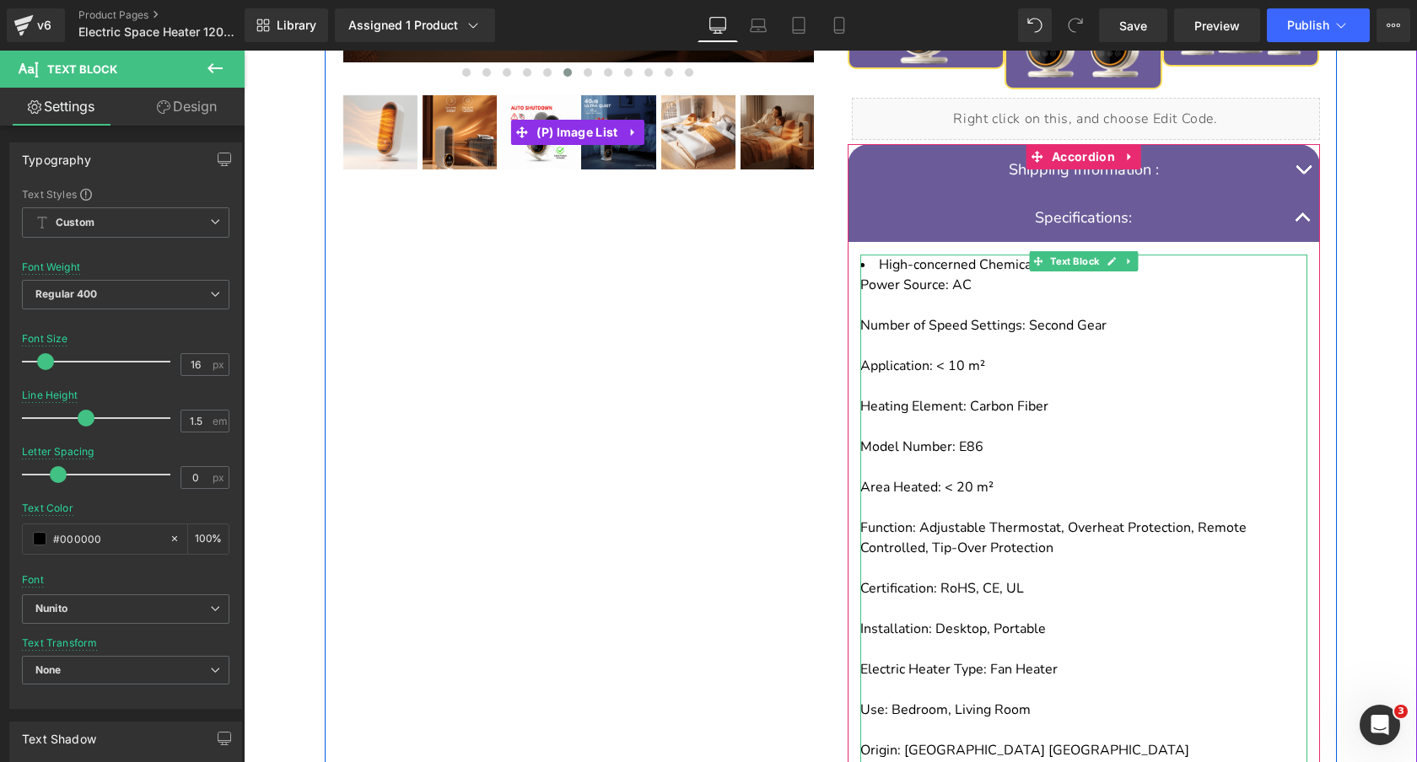
scroll to position [767, 0]
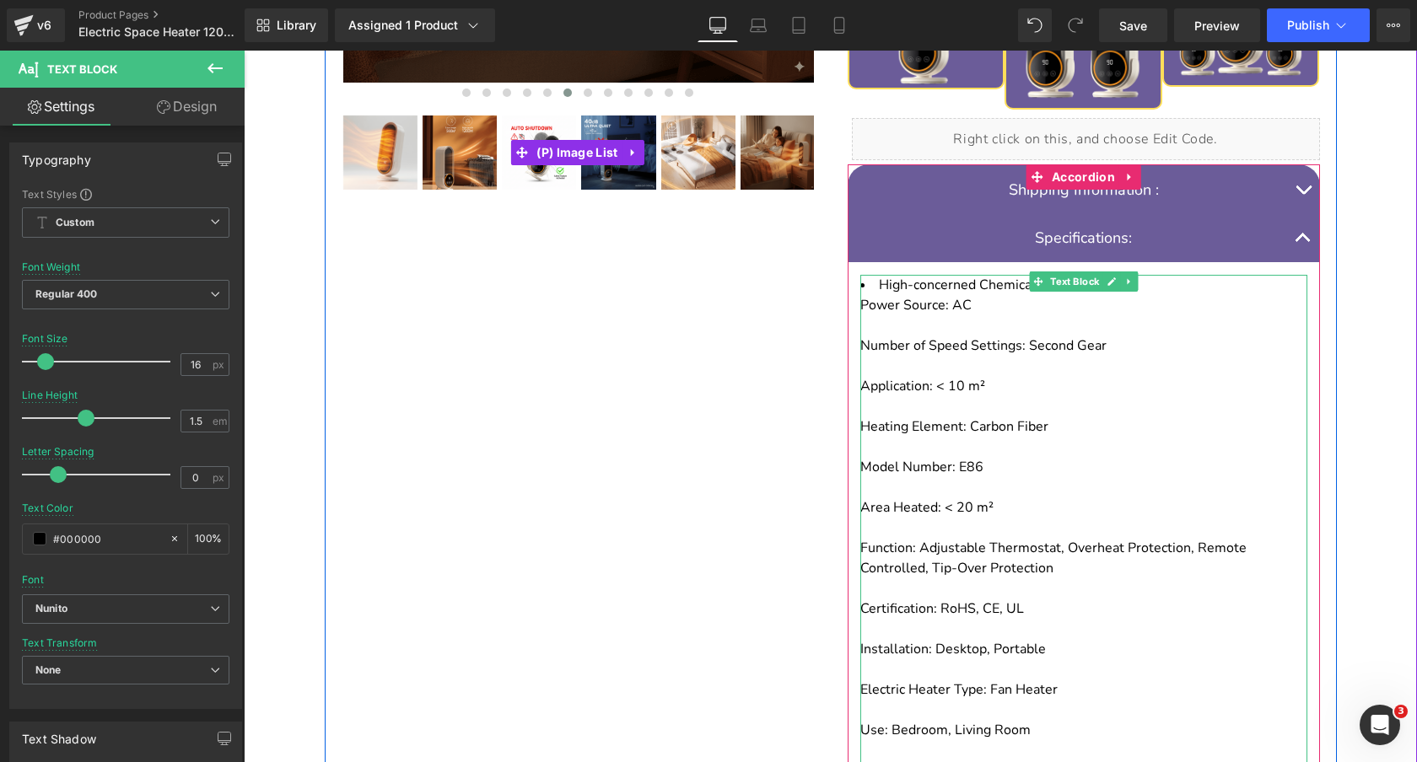
click at [985, 356] on div "To enrich screen reader interactions, please activate Accessibility in Grammarl…" at bounding box center [1083, 366] width 447 height 20
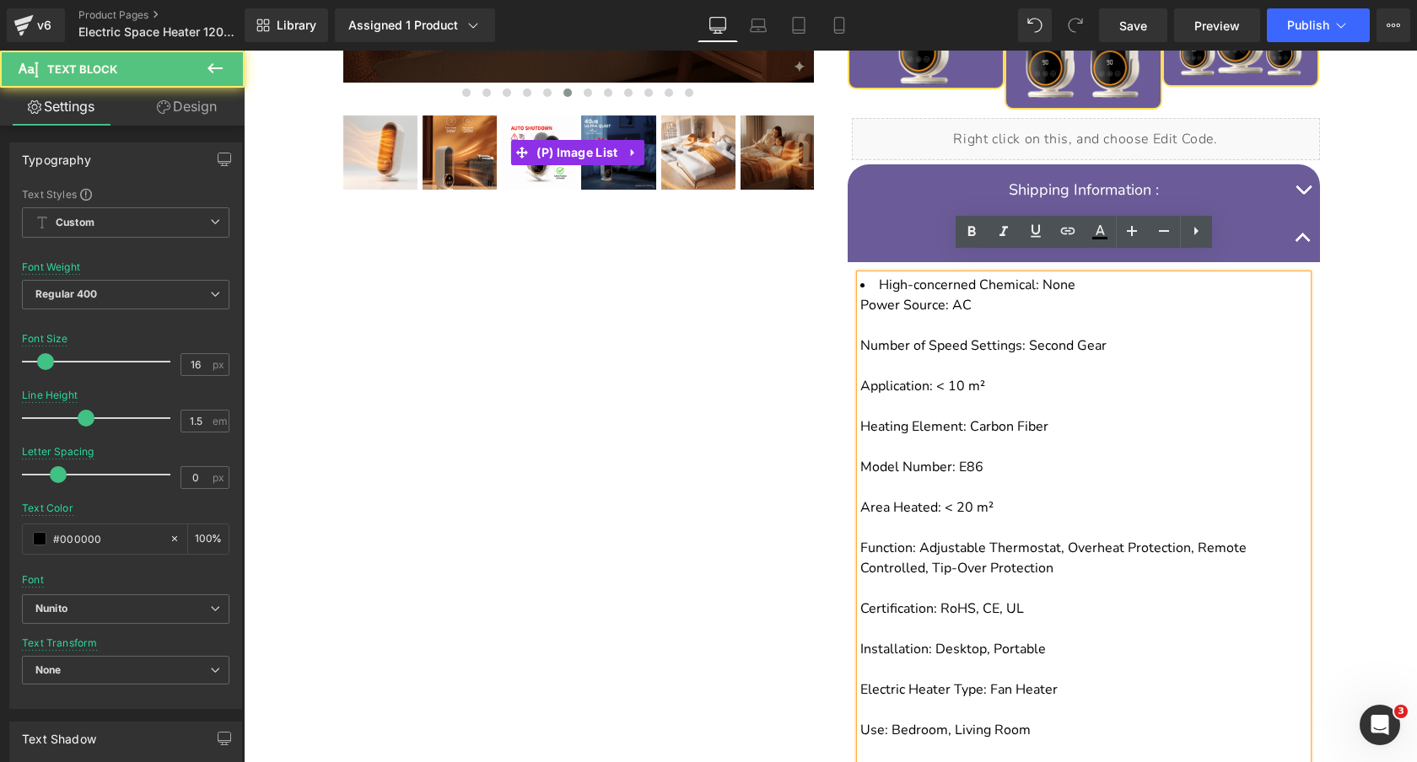
click at [862, 336] on div "Number of Speed Settings: Second Gear" at bounding box center [1083, 346] width 447 height 20
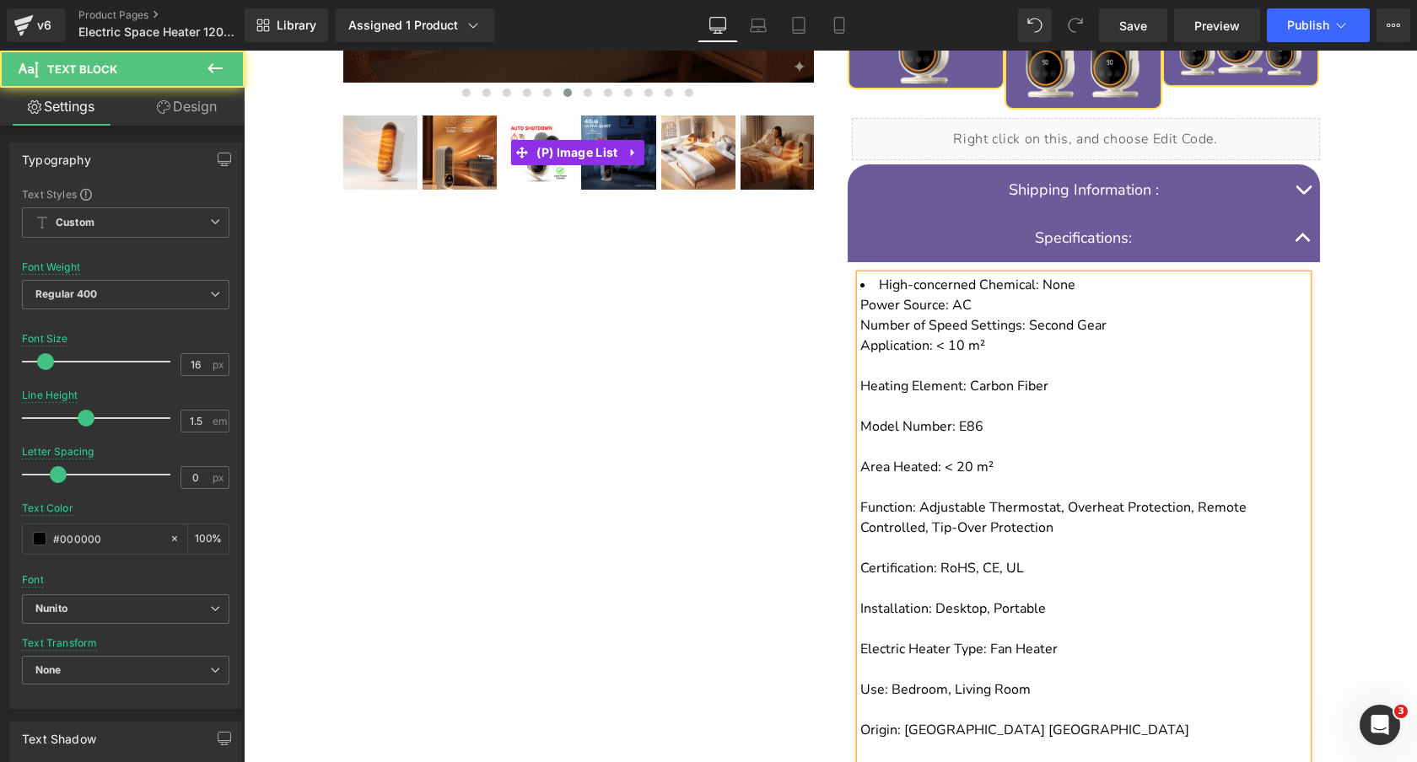
click at [1049, 376] on div "Heating Element: Carbon Fiber" at bounding box center [1083, 386] width 447 height 20
click at [1097, 356] on div "To enrich screen reader interactions, please activate Accessibility in Grammarl…" at bounding box center [1083, 366] width 447 height 20
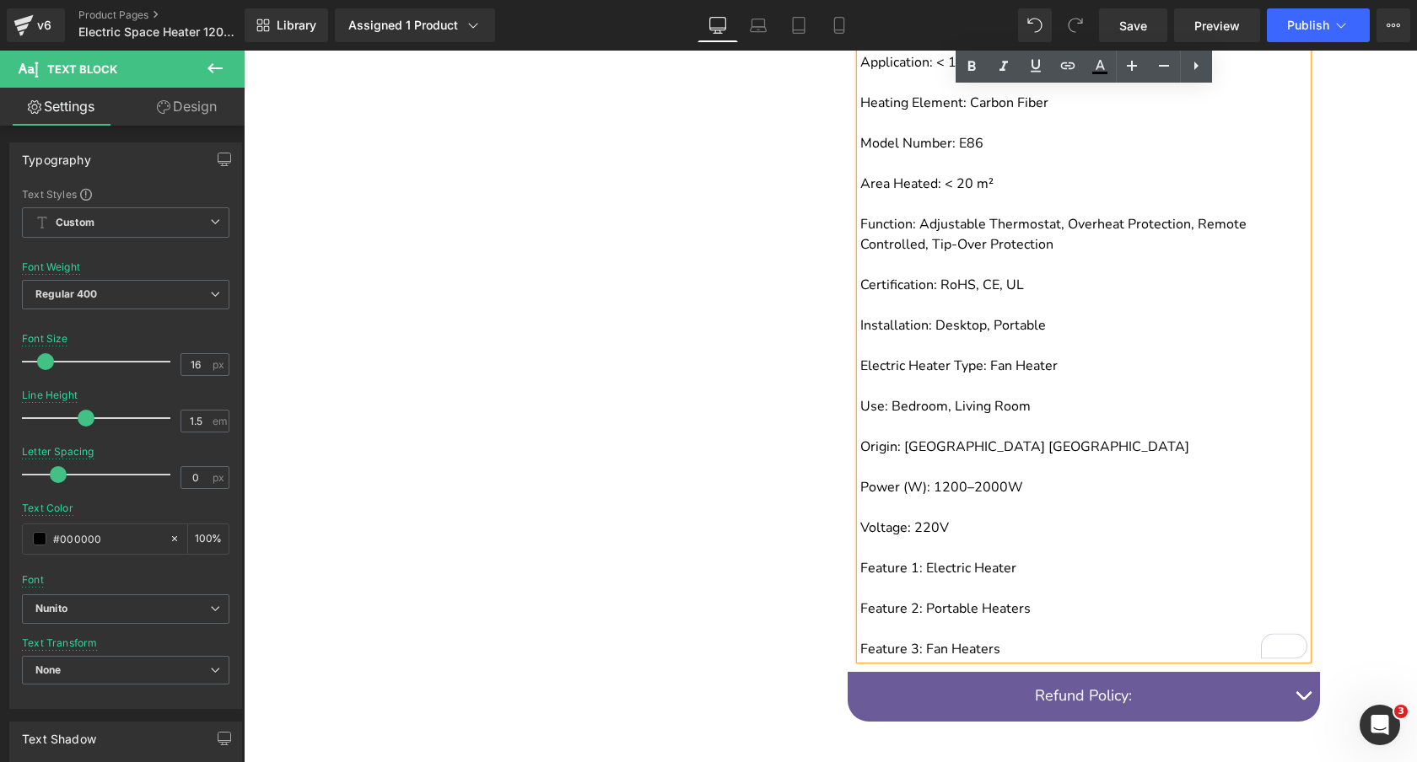
scroll to position [1004, 0]
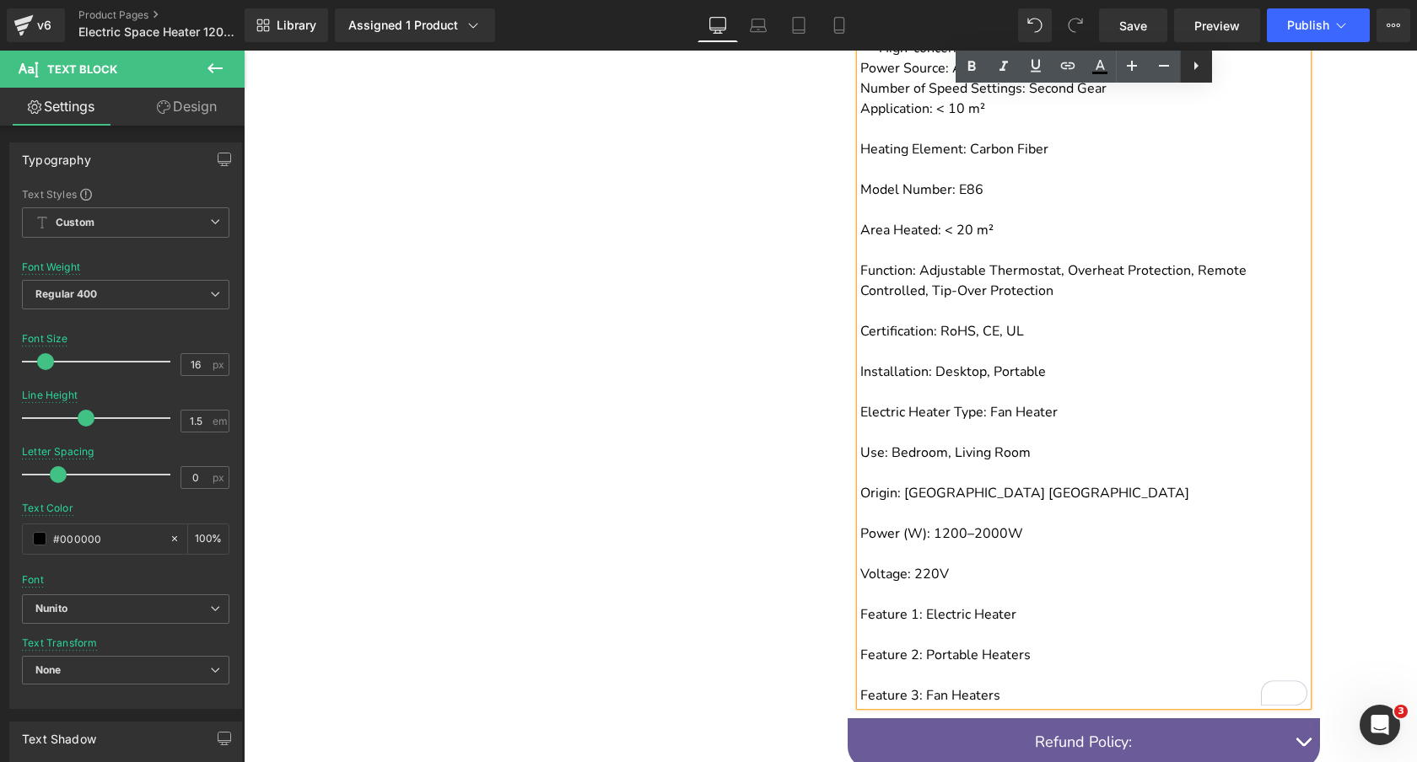
click at [1196, 69] on icon at bounding box center [1196, 66] width 20 height 20
drag, startPoint x: 1192, startPoint y: 61, endPoint x: 1186, endPoint y: 84, distance: 24.3
click at [1192, 61] on icon at bounding box center [1196, 66] width 20 height 20
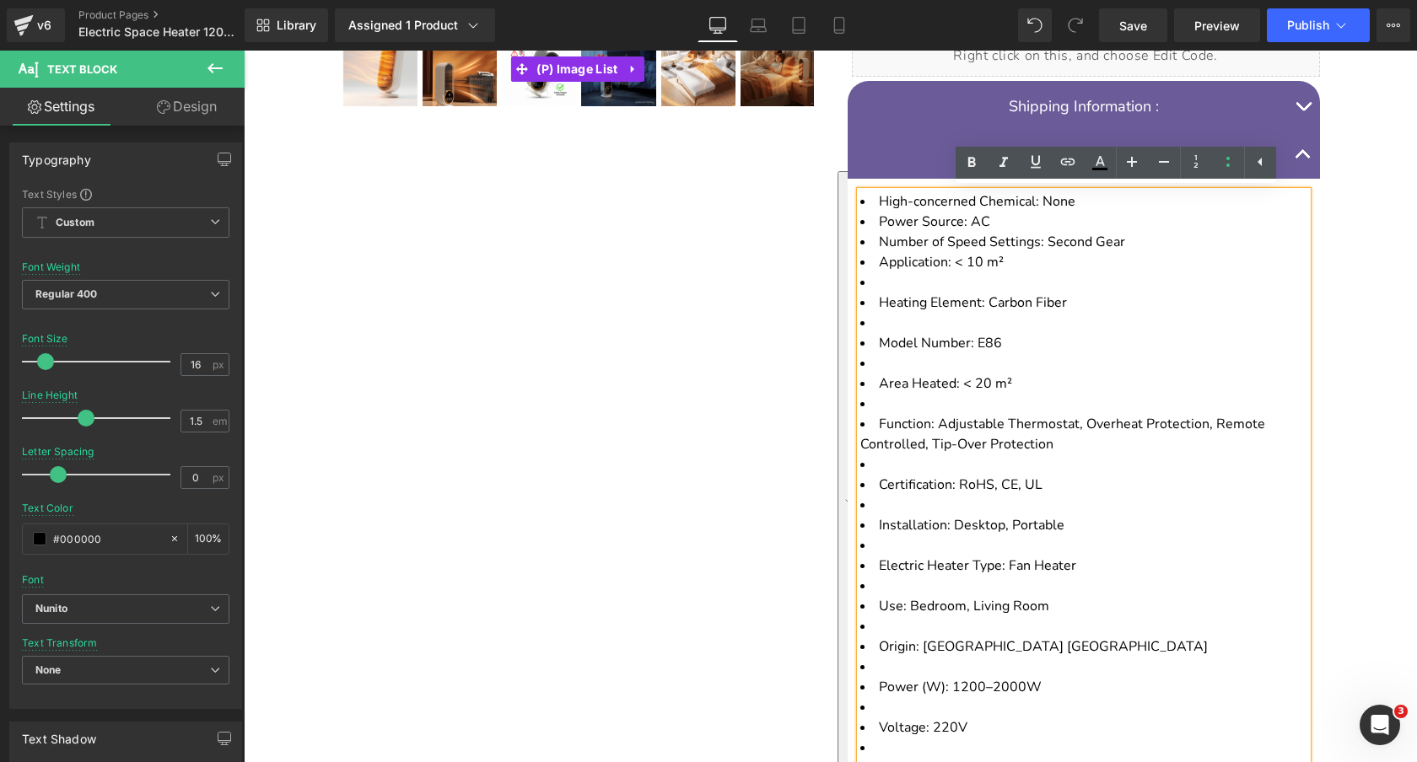
scroll to position [837, 0]
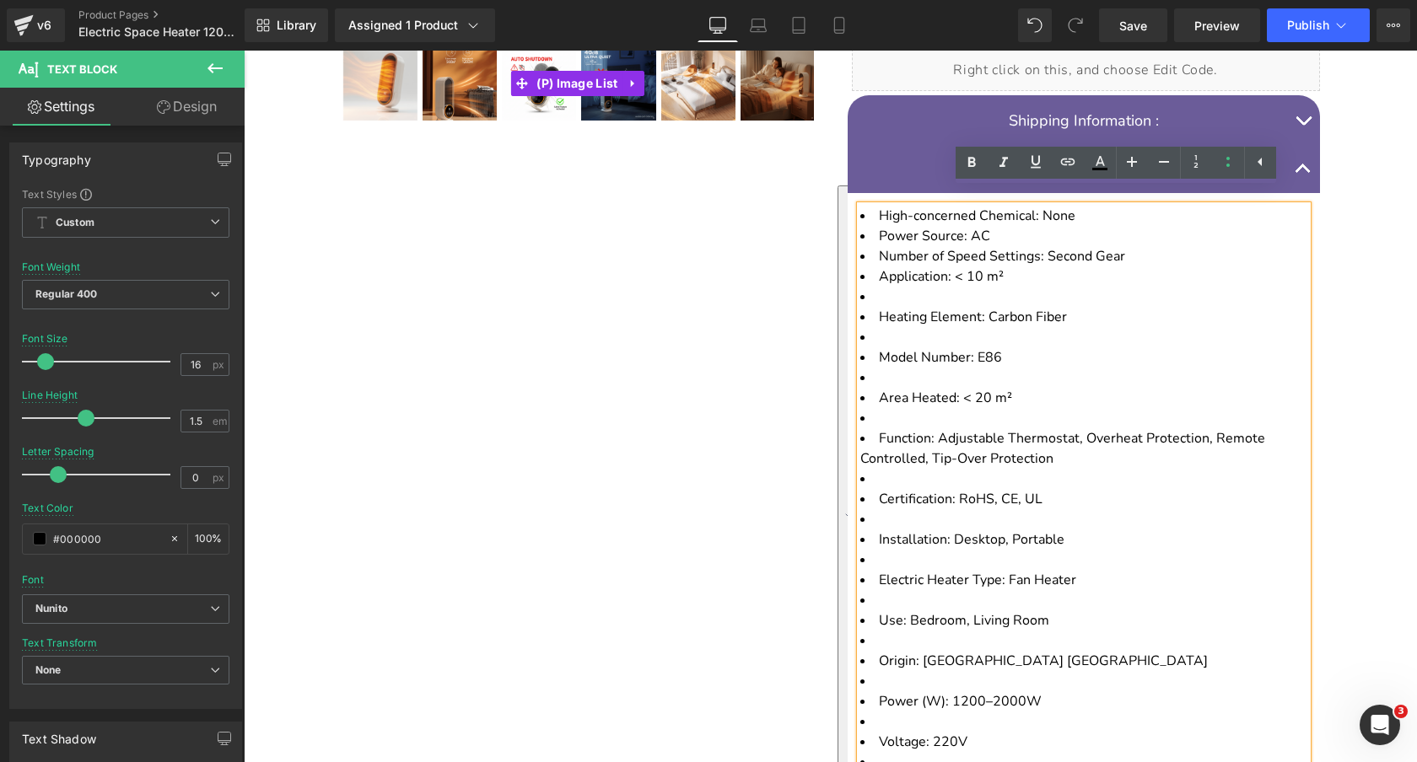
click at [1079, 408] on li "To enrich screen reader interactions, please activate Accessibility in Grammarl…" at bounding box center [1083, 418] width 447 height 20
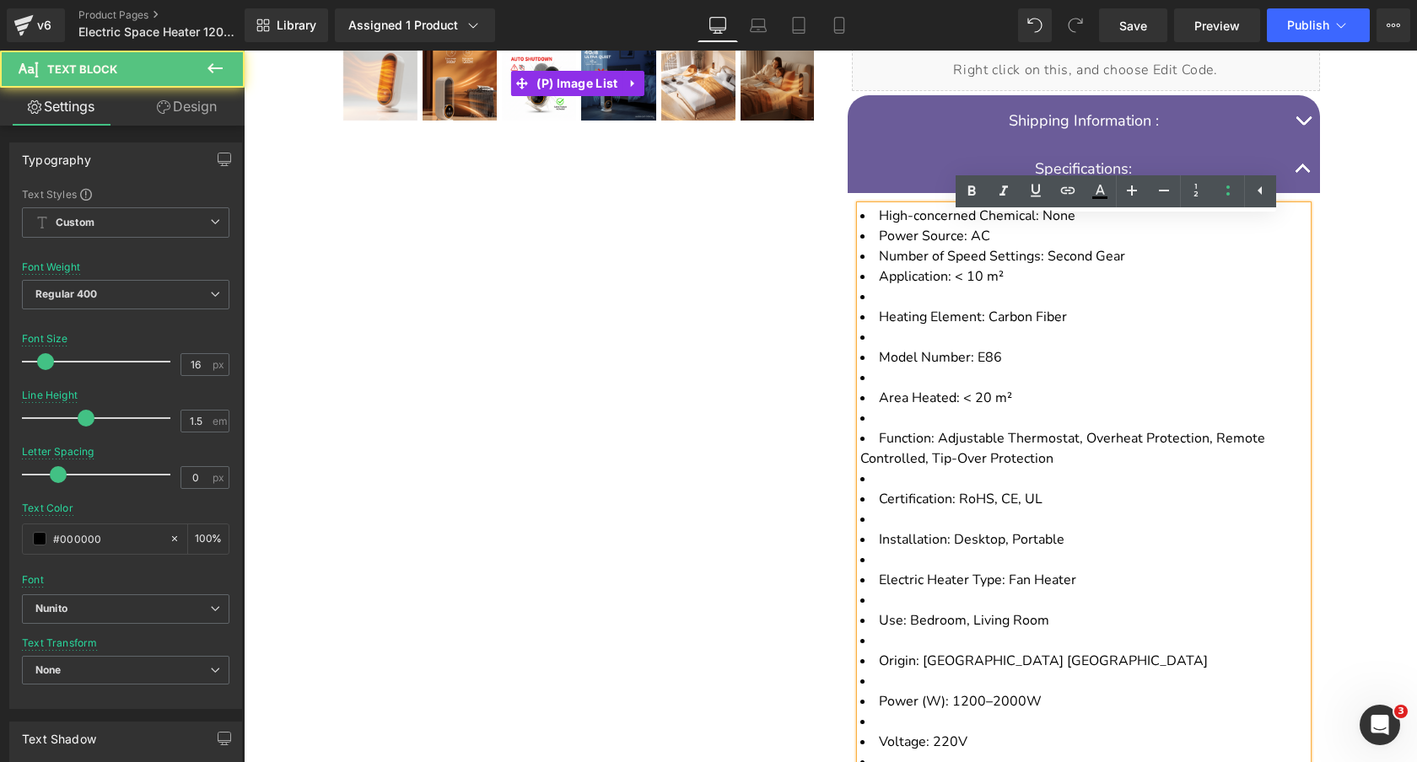
scroll to position [747, 0]
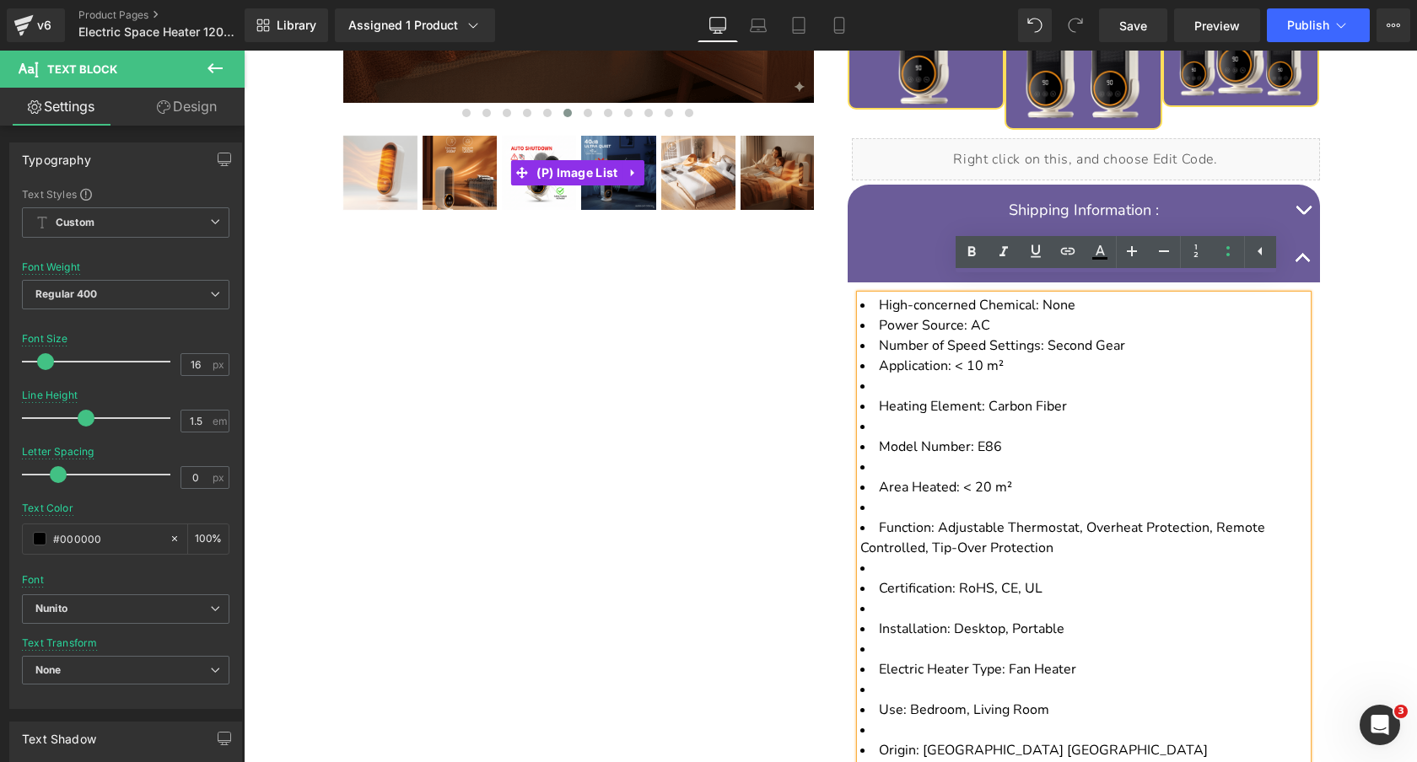
click at [880, 396] on li "Heating Element: Carbon Fiber" at bounding box center [1083, 406] width 447 height 20
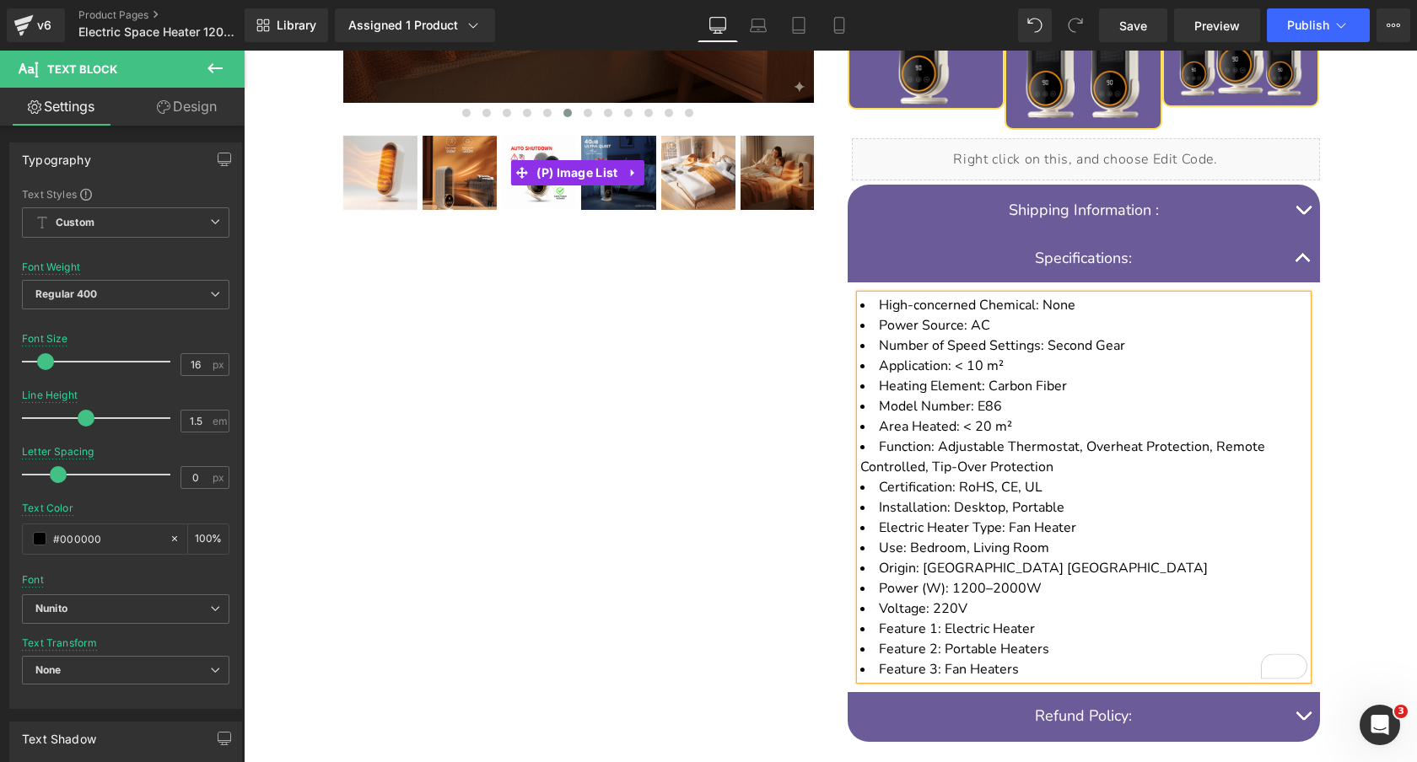
click at [749, 362] on div "DEWELPRO Electric Portable Space Heater 1200W Heading Energy Efficient Small Ro…" at bounding box center [831, 109] width 1012 height 1300
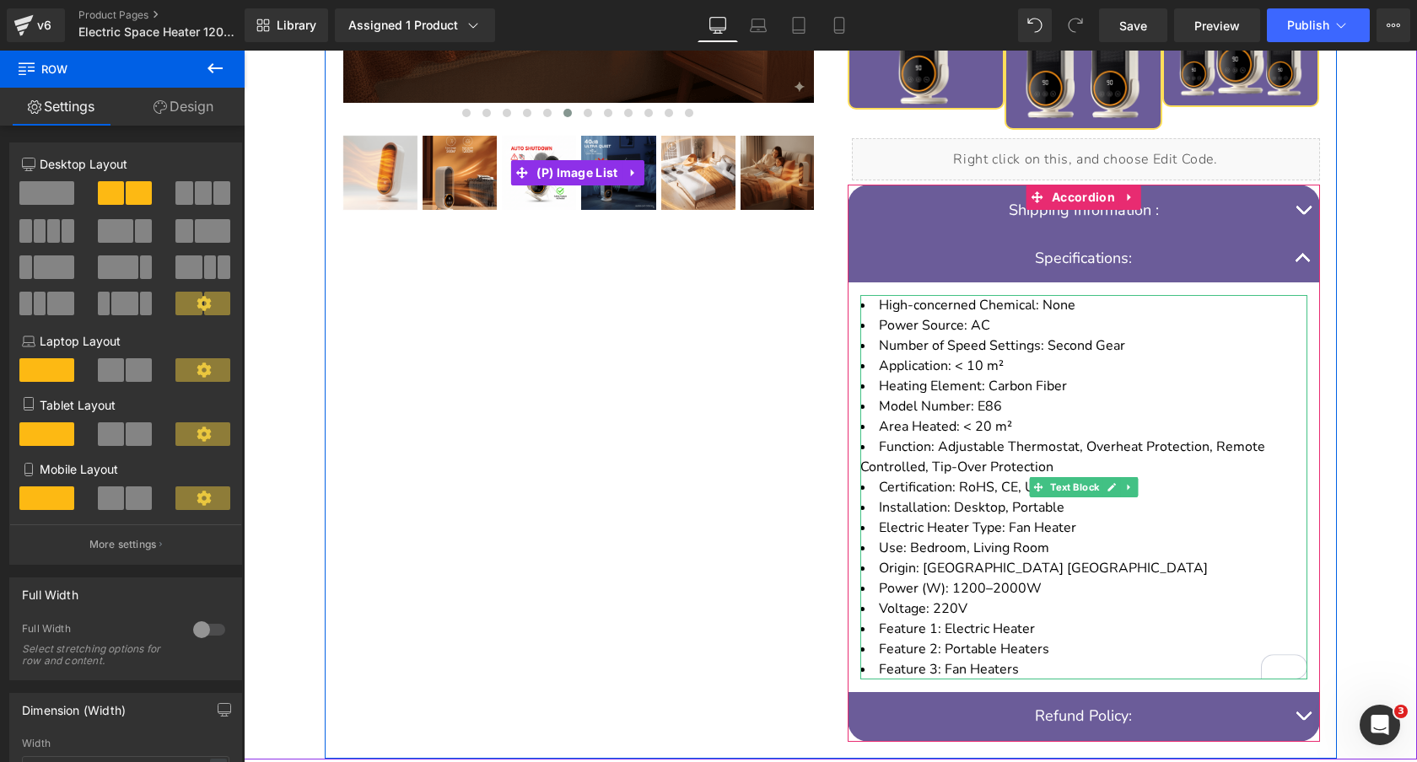
click at [1301, 238] on button "button" at bounding box center [1303, 258] width 34 height 48
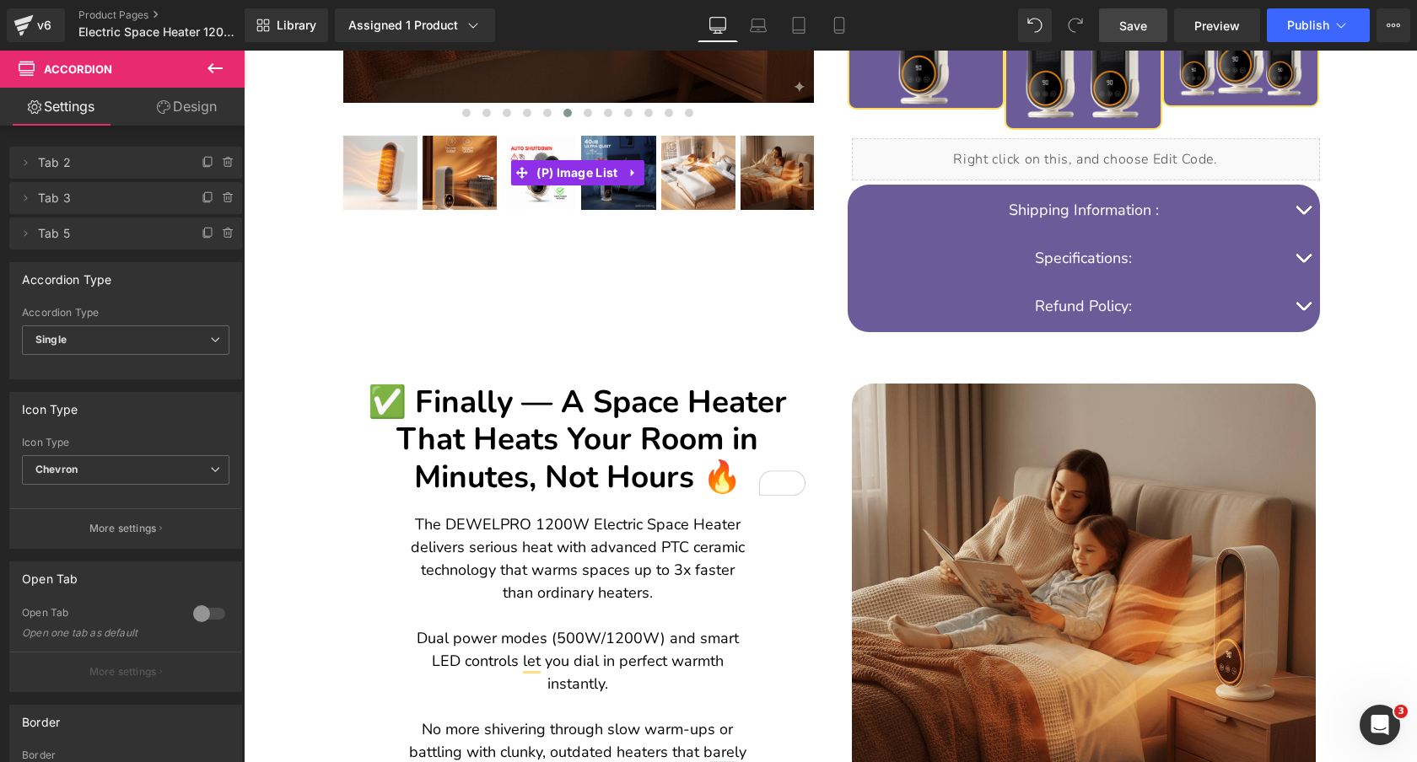
click at [1126, 24] on span "Save" at bounding box center [1133, 26] width 28 height 18
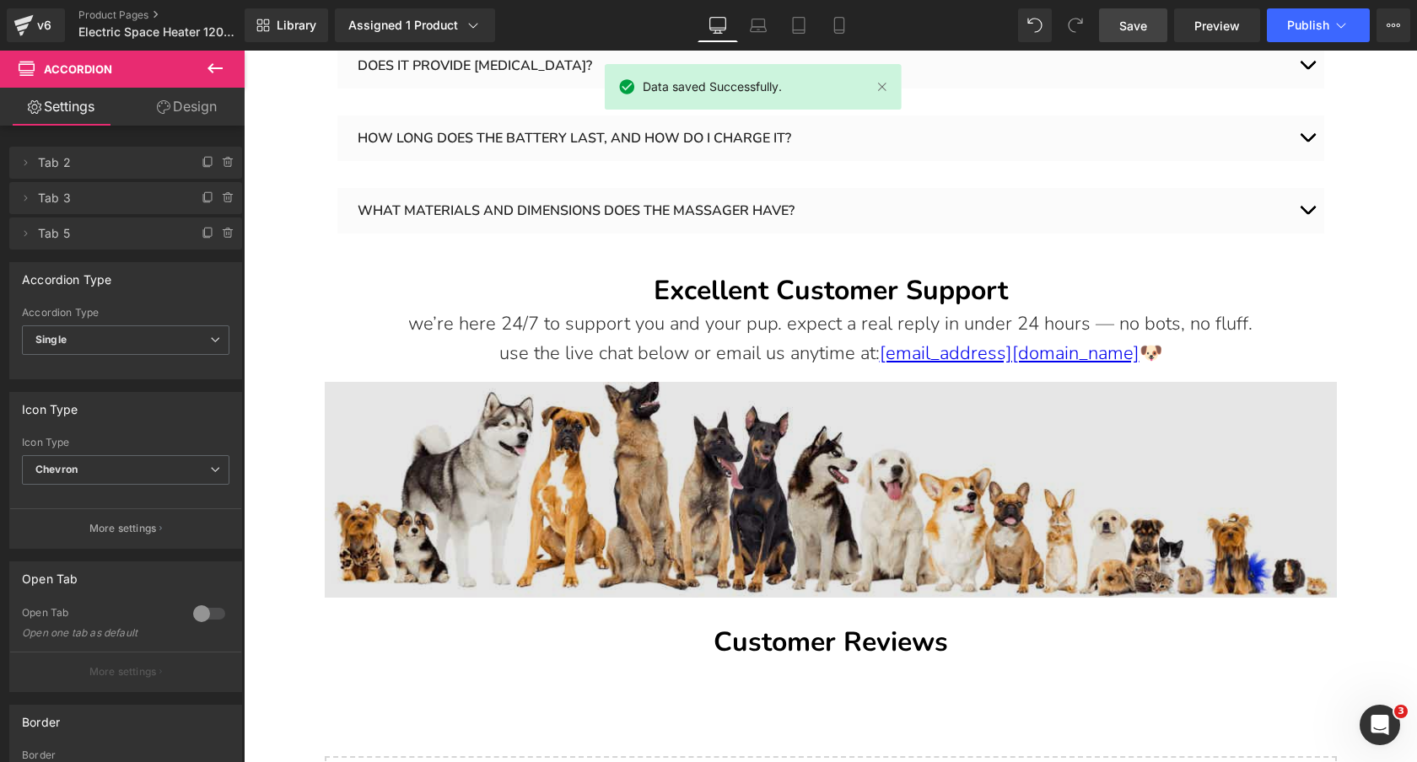
scroll to position [3781, 0]
